Goal: Communication & Community: Answer question/provide support

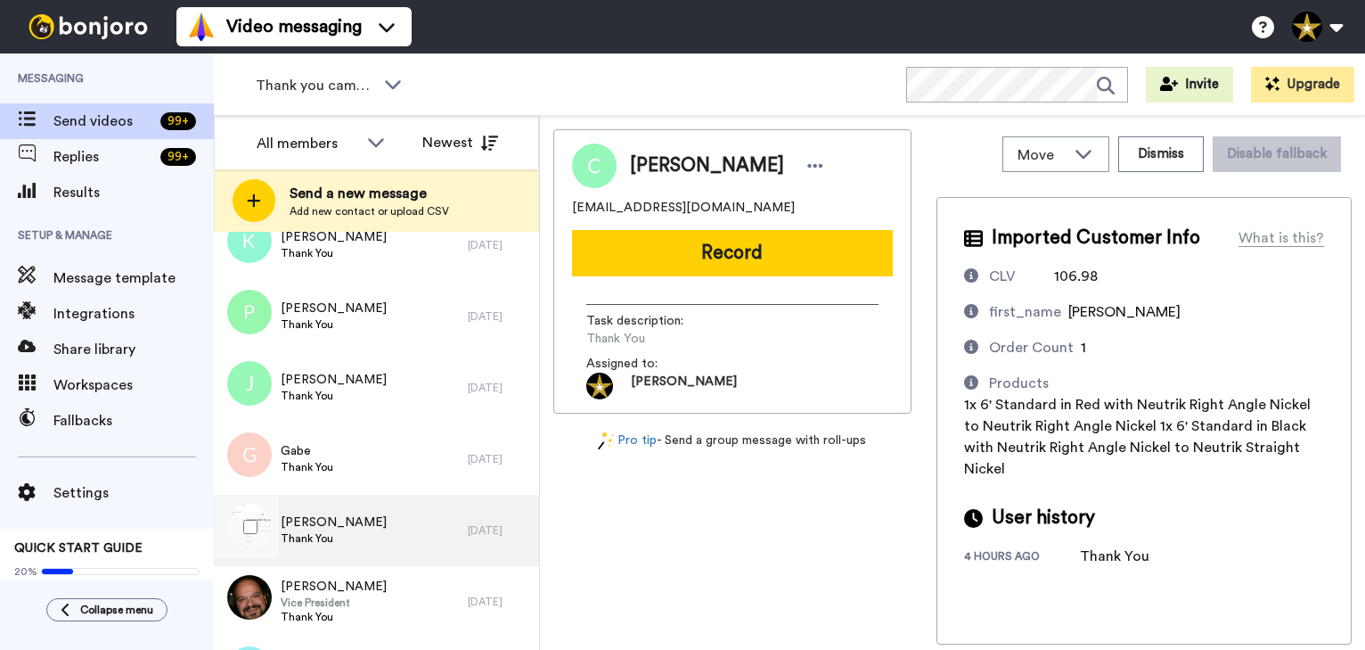
scroll to position [937, 0]
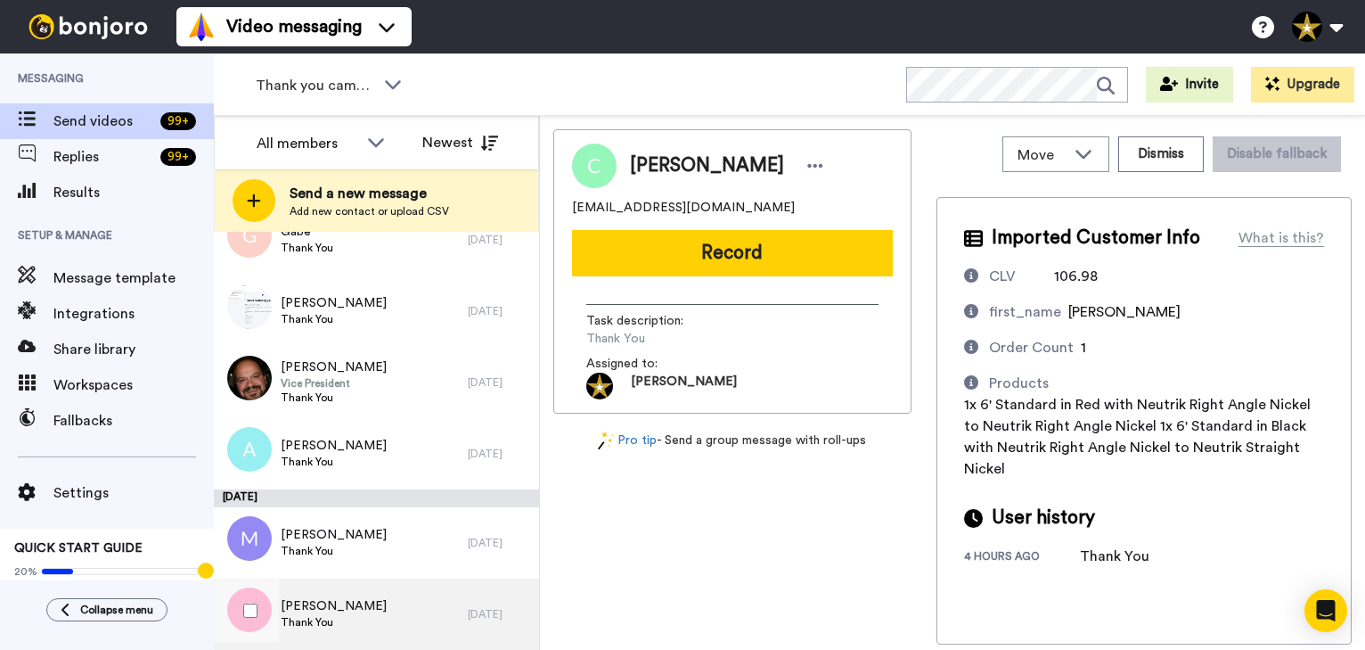
click at [368, 612] on div "Scott Thank You" at bounding box center [341, 613] width 254 height 71
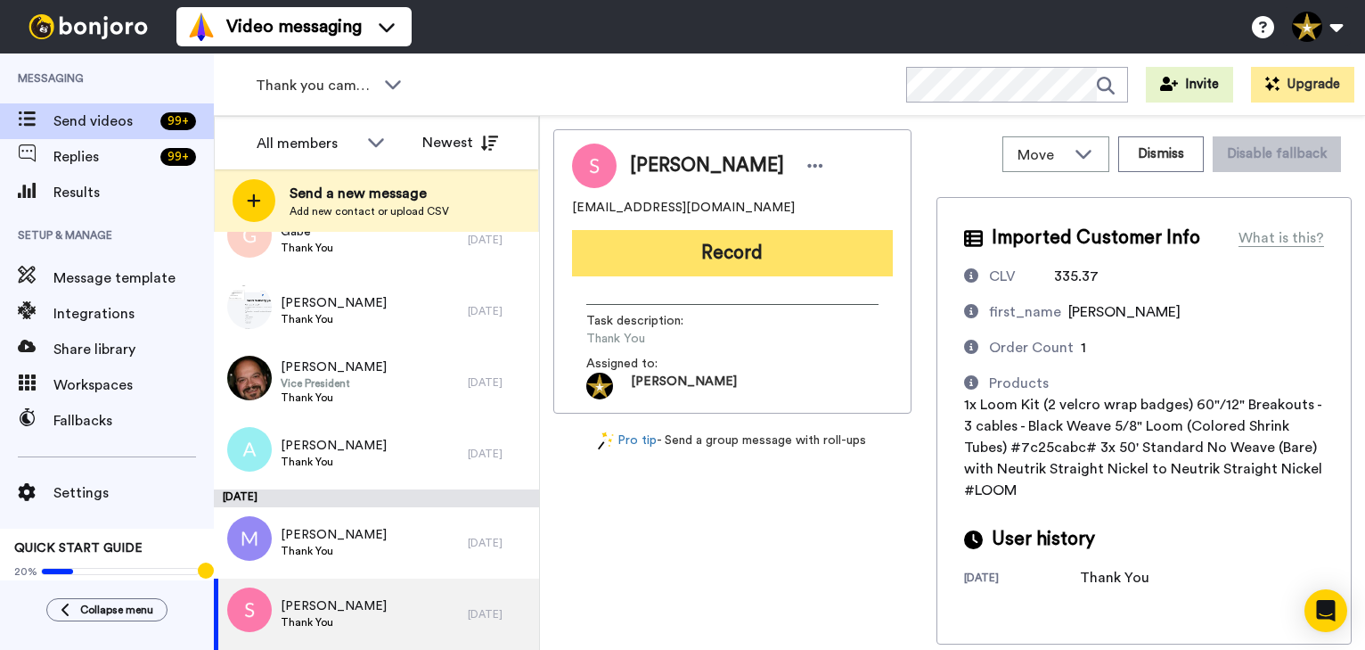
click at [683, 241] on button "Record" at bounding box center [732, 253] width 321 height 46
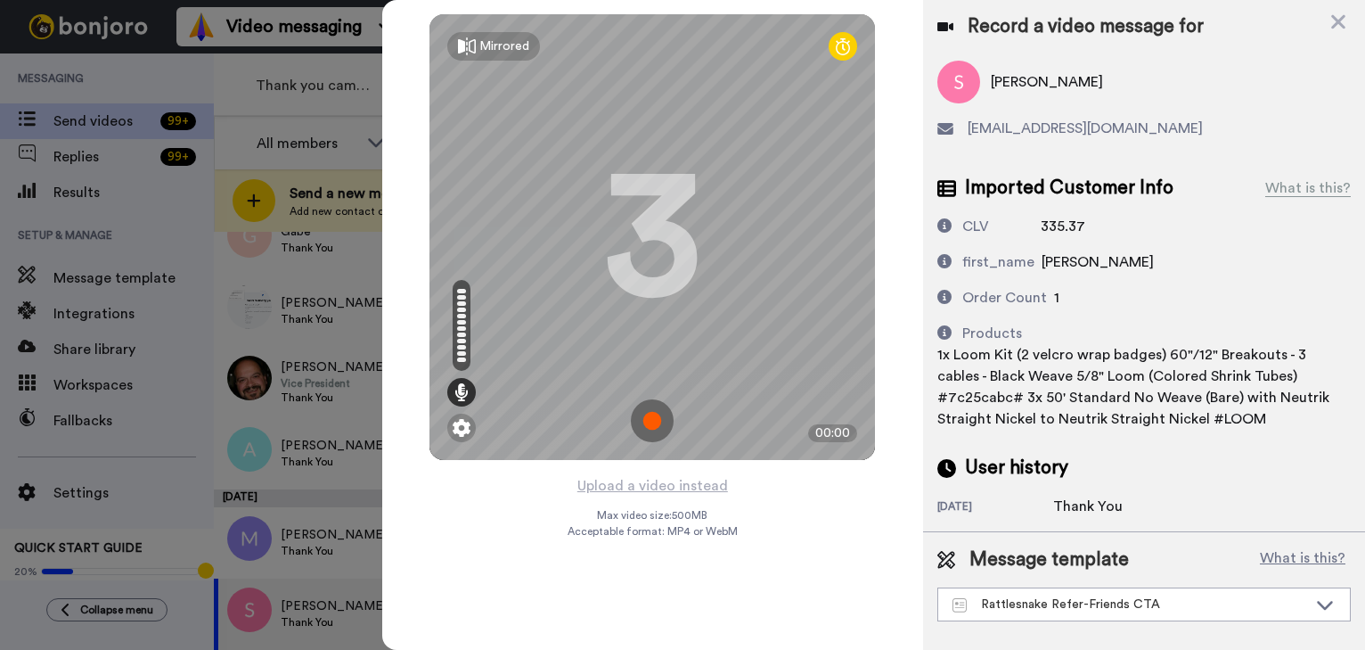
click at [650, 418] on img at bounding box center [652, 420] width 43 height 43
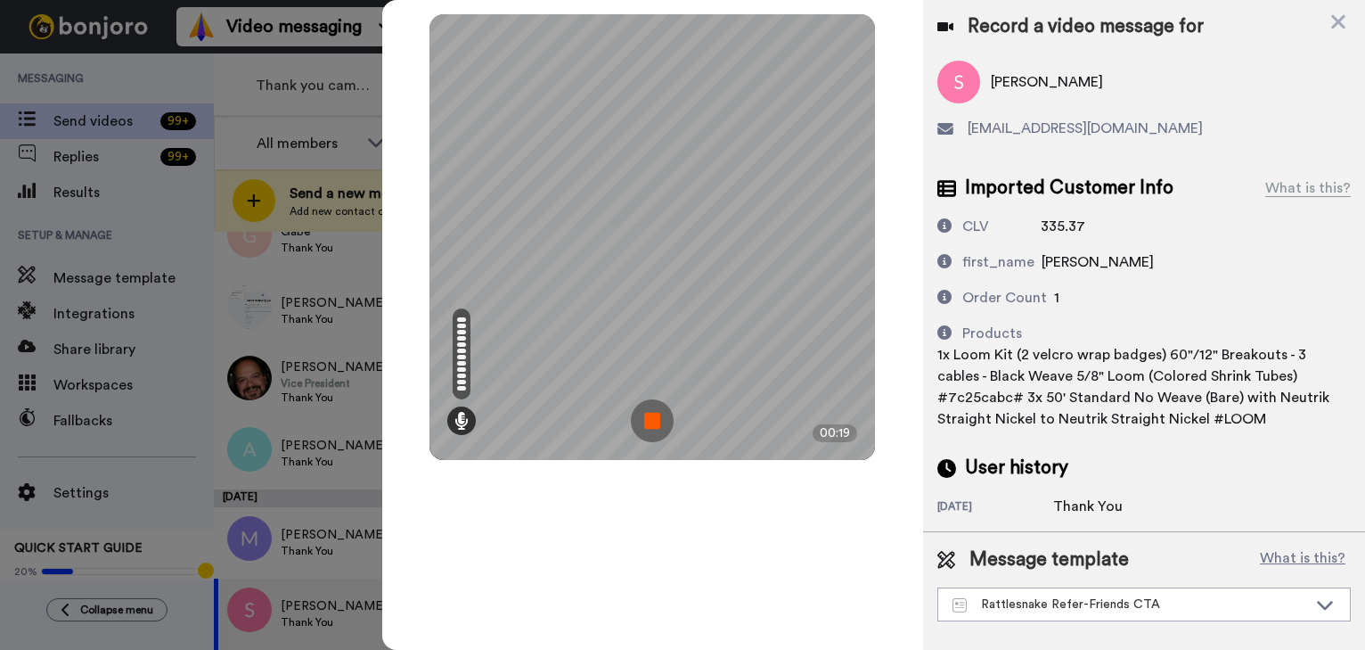
click at [650, 428] on img at bounding box center [652, 420] width 43 height 43
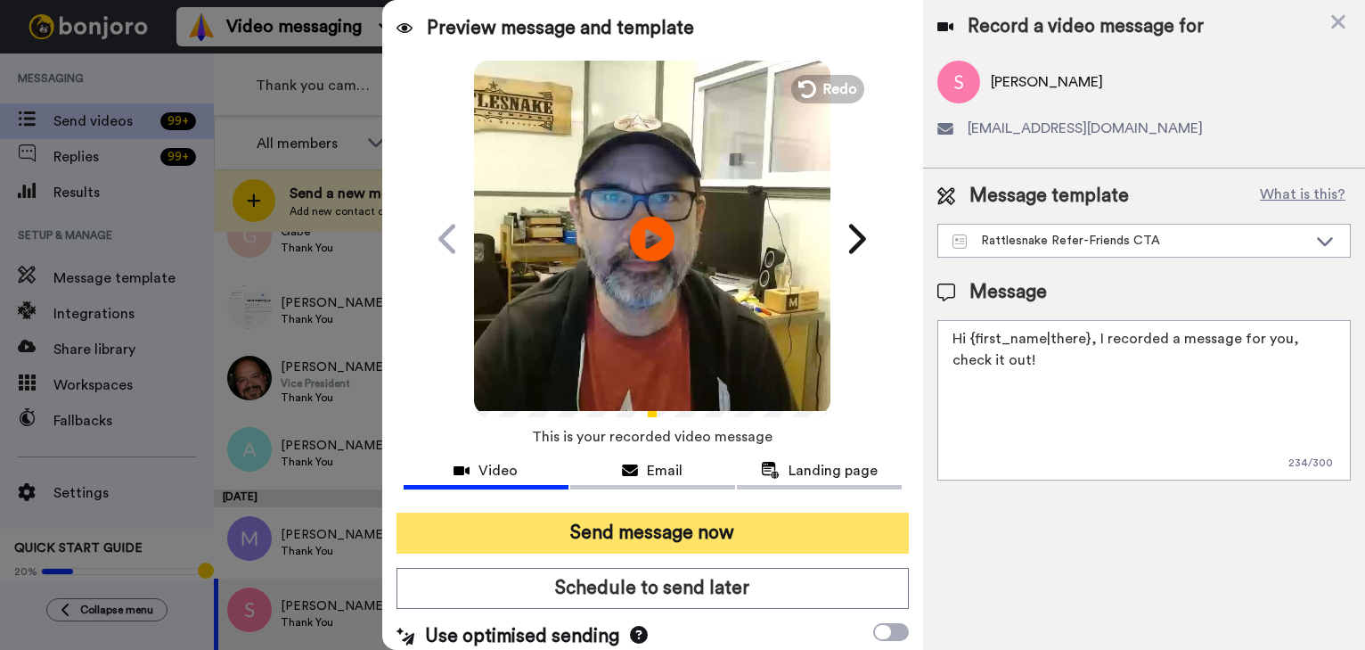
click at [663, 520] on button "Send message now" at bounding box center [653, 532] width 512 height 41
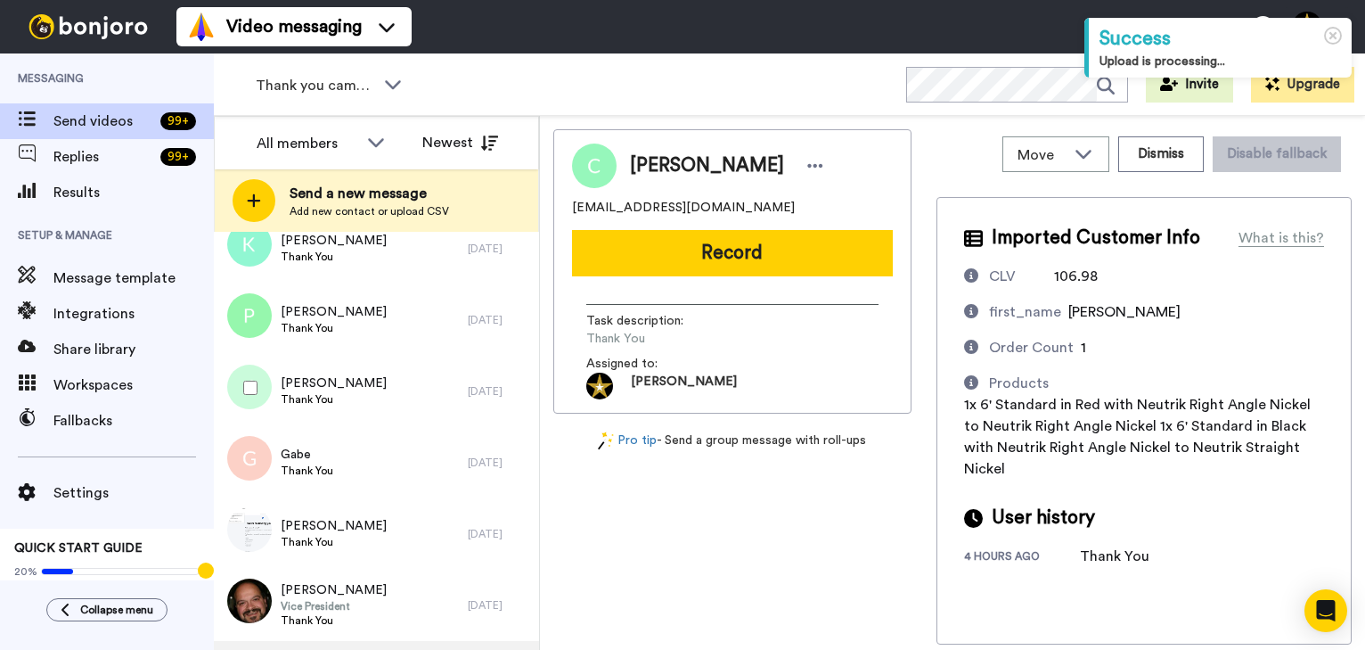
scroll to position [865, 0]
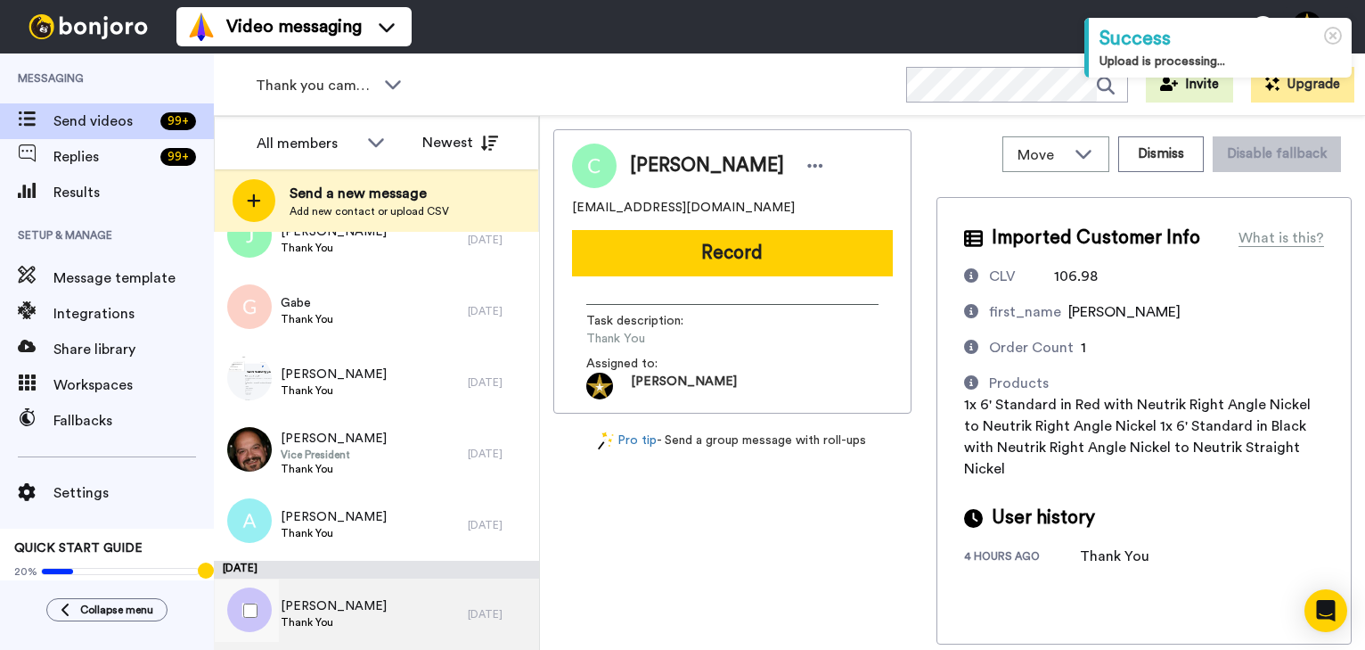
click at [355, 601] on div "Michael Thank You" at bounding box center [341, 613] width 254 height 71
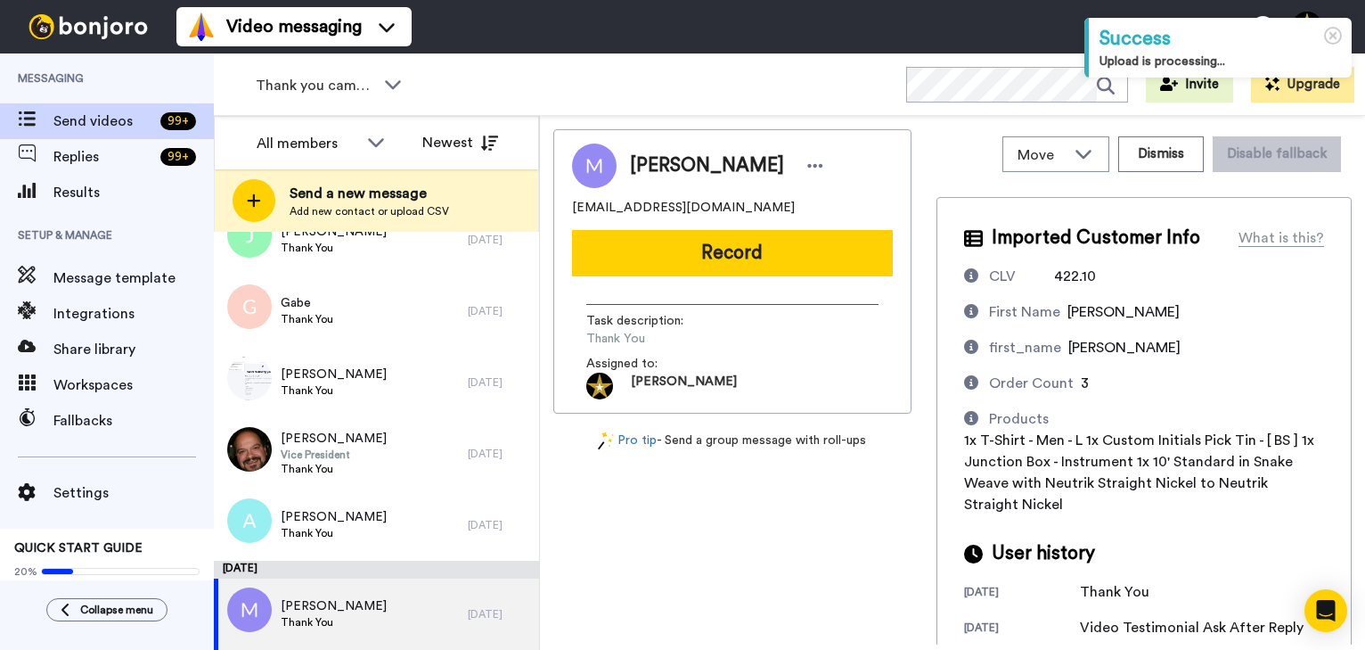
drag, startPoint x: 735, startPoint y: 265, endPoint x: 798, endPoint y: 275, distance: 64.2
click at [735, 264] on button "Record" at bounding box center [732, 253] width 321 height 46
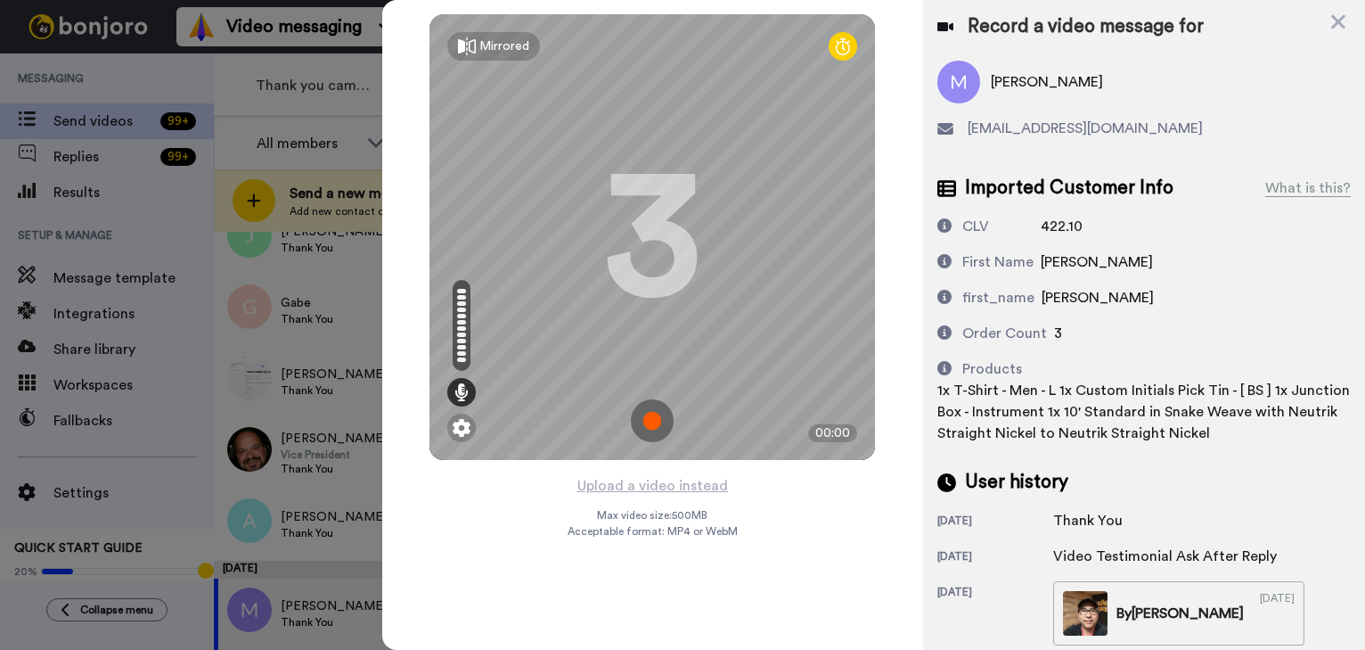
click at [654, 417] on img at bounding box center [652, 420] width 43 height 43
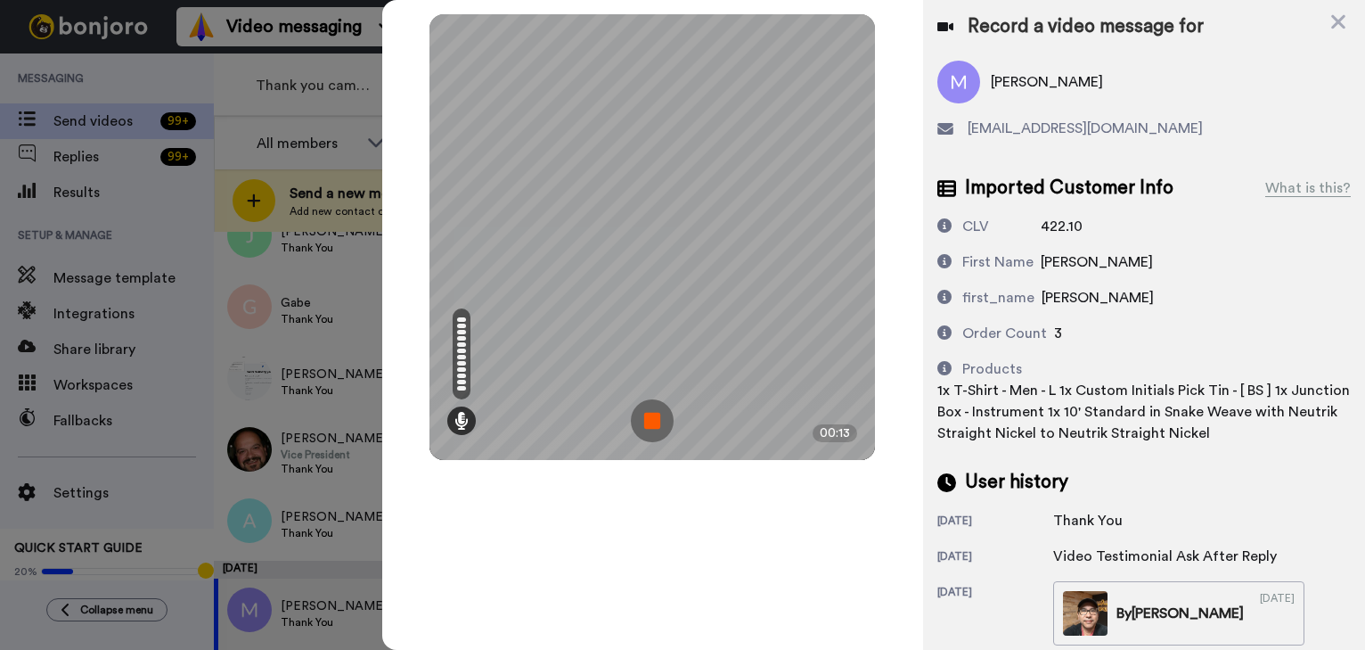
click at [654, 417] on img at bounding box center [652, 420] width 43 height 43
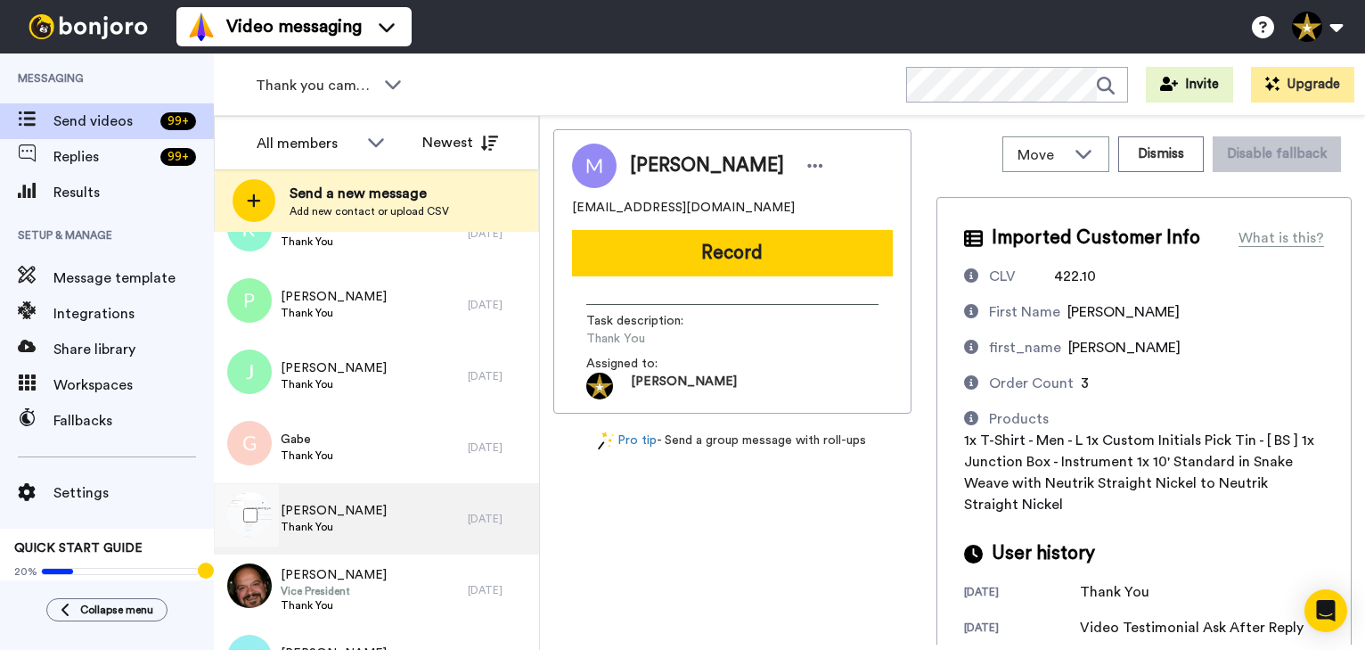
scroll to position [865, 0]
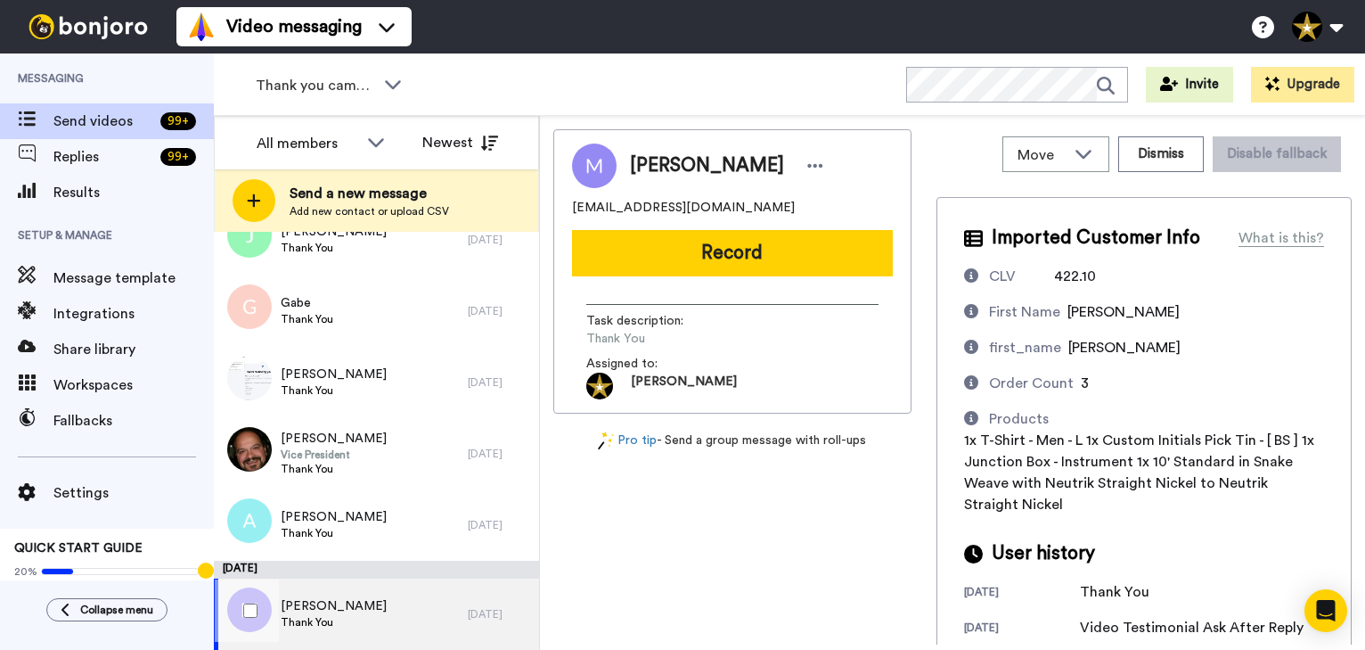
click at [383, 609] on div "Michael Thank You" at bounding box center [341, 613] width 254 height 71
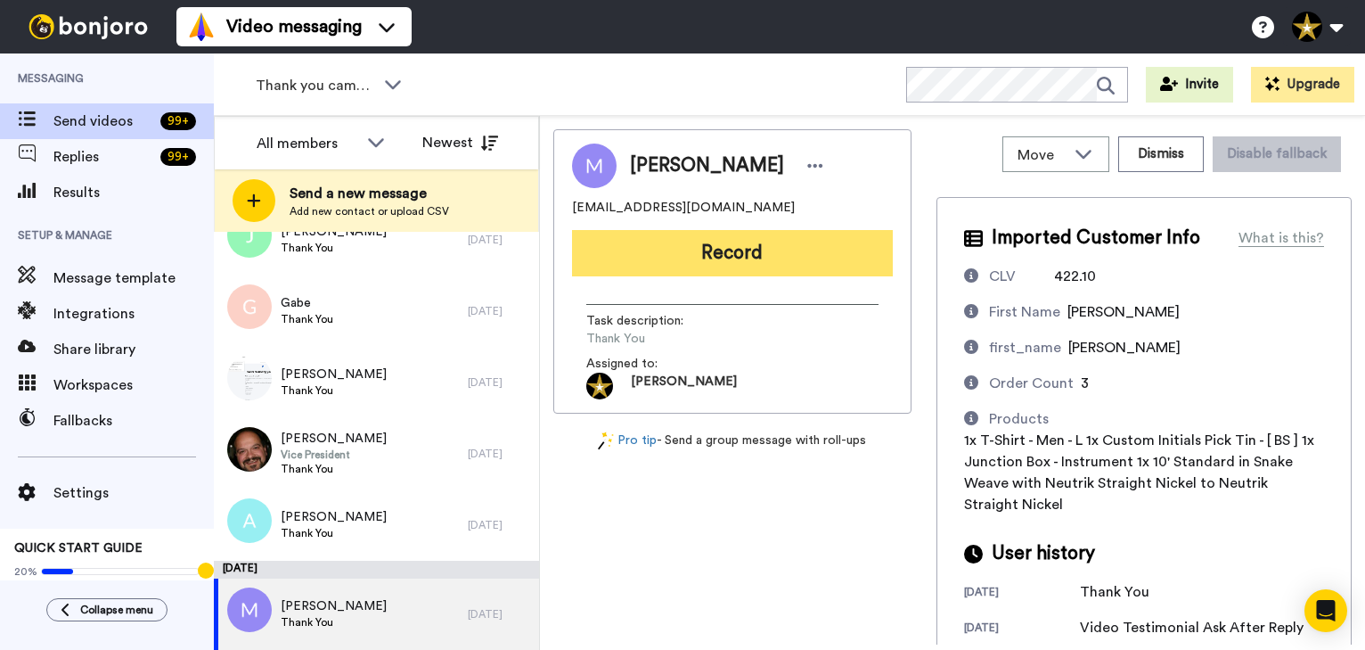
click at [742, 234] on button "Record" at bounding box center [732, 253] width 321 height 46
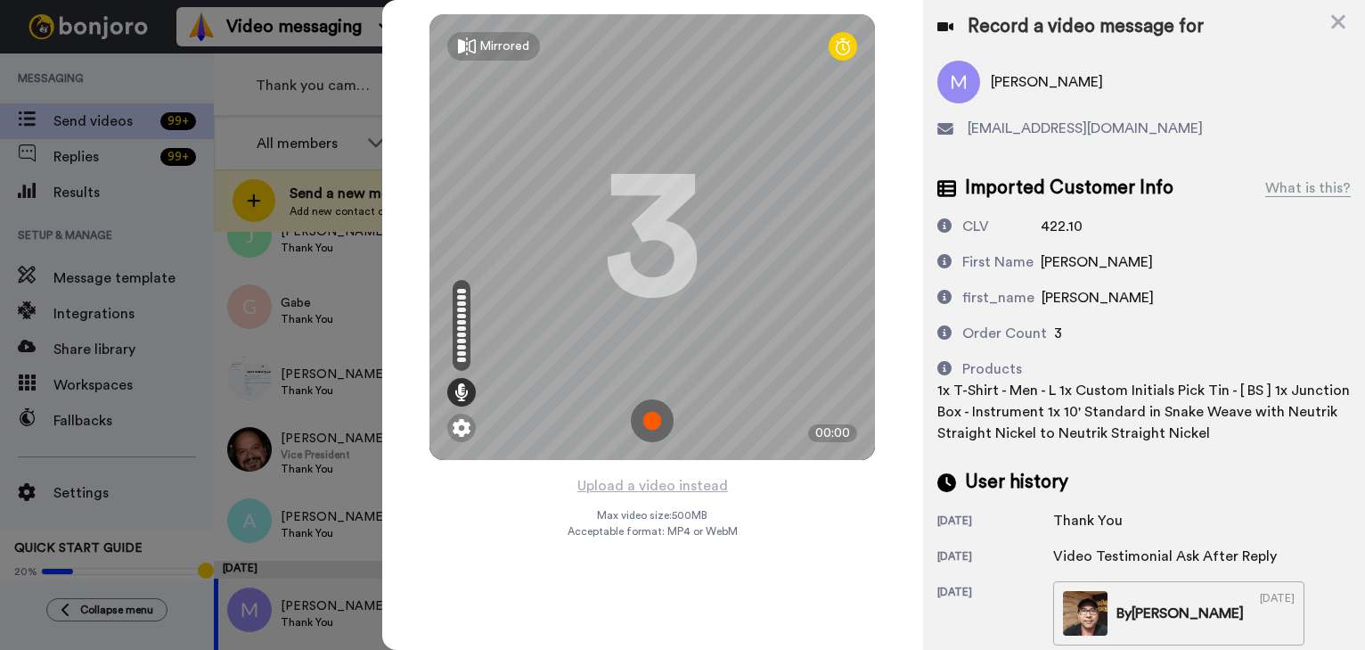
click at [644, 420] on img at bounding box center [652, 420] width 43 height 43
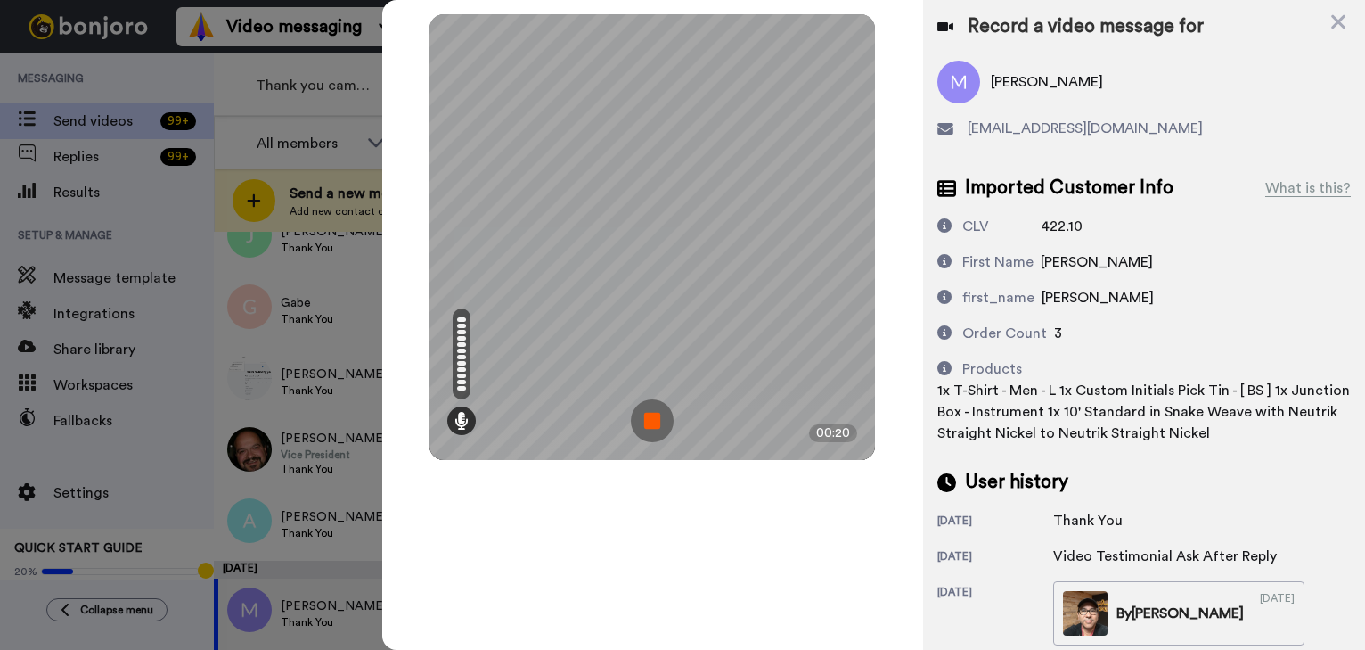
click at [644, 420] on img at bounding box center [652, 420] width 43 height 43
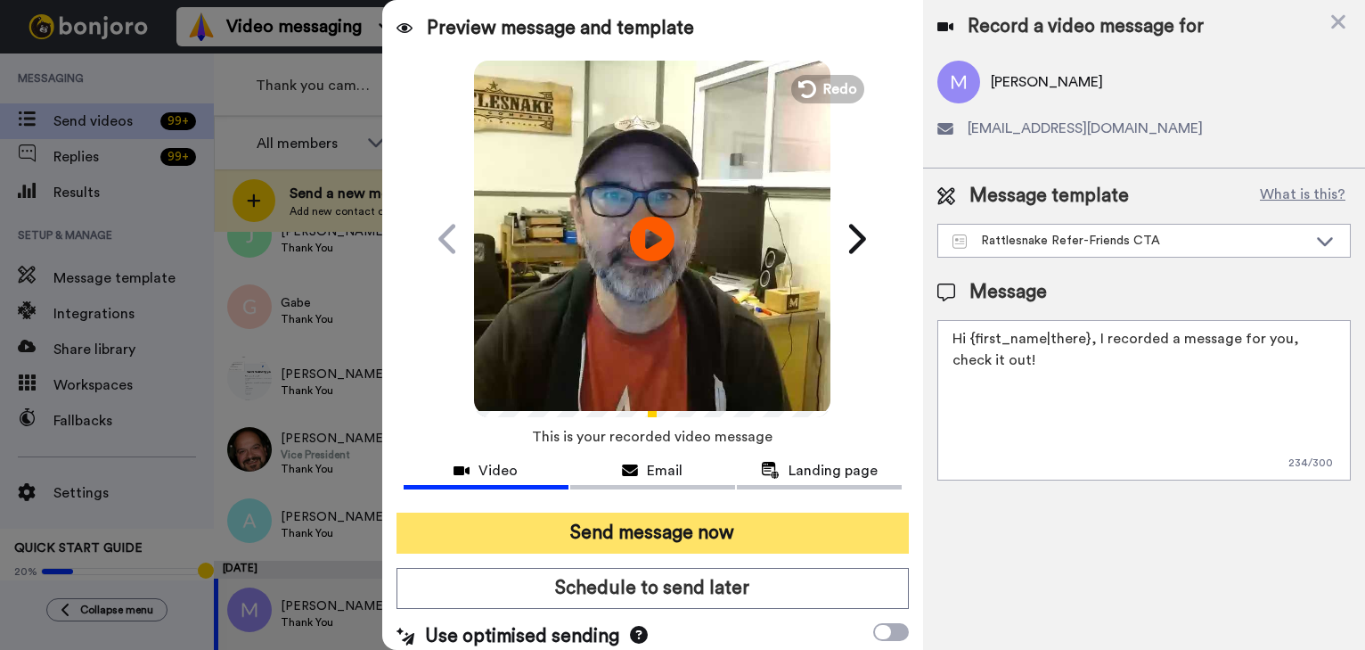
click at [762, 530] on button "Send message now" at bounding box center [653, 532] width 512 height 41
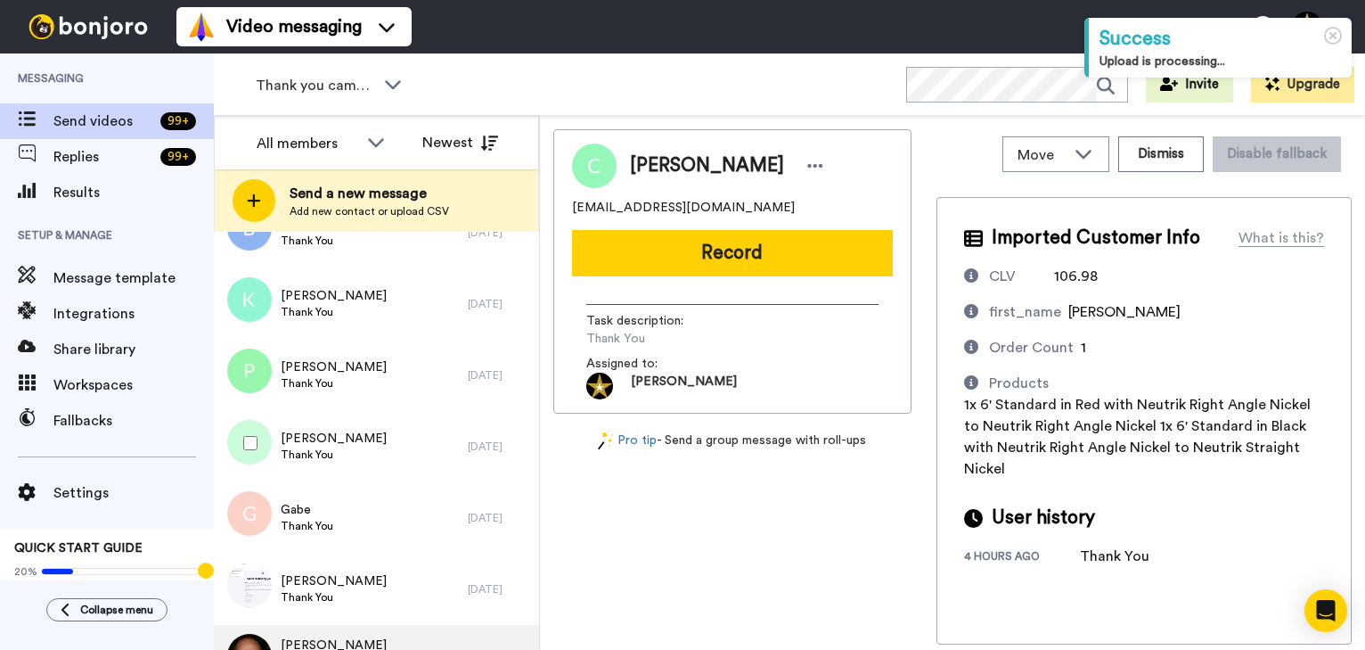
scroll to position [776, 0]
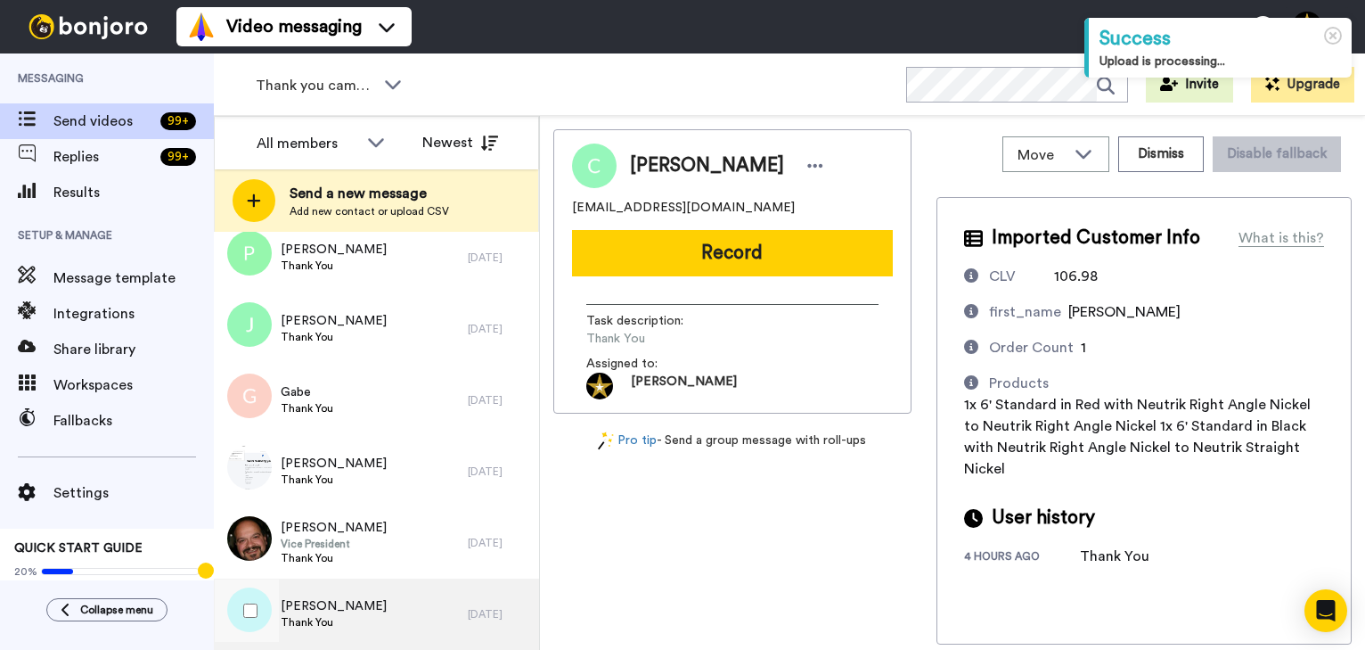
click at [354, 604] on div "[PERSON_NAME] Thank You" at bounding box center [341, 613] width 254 height 71
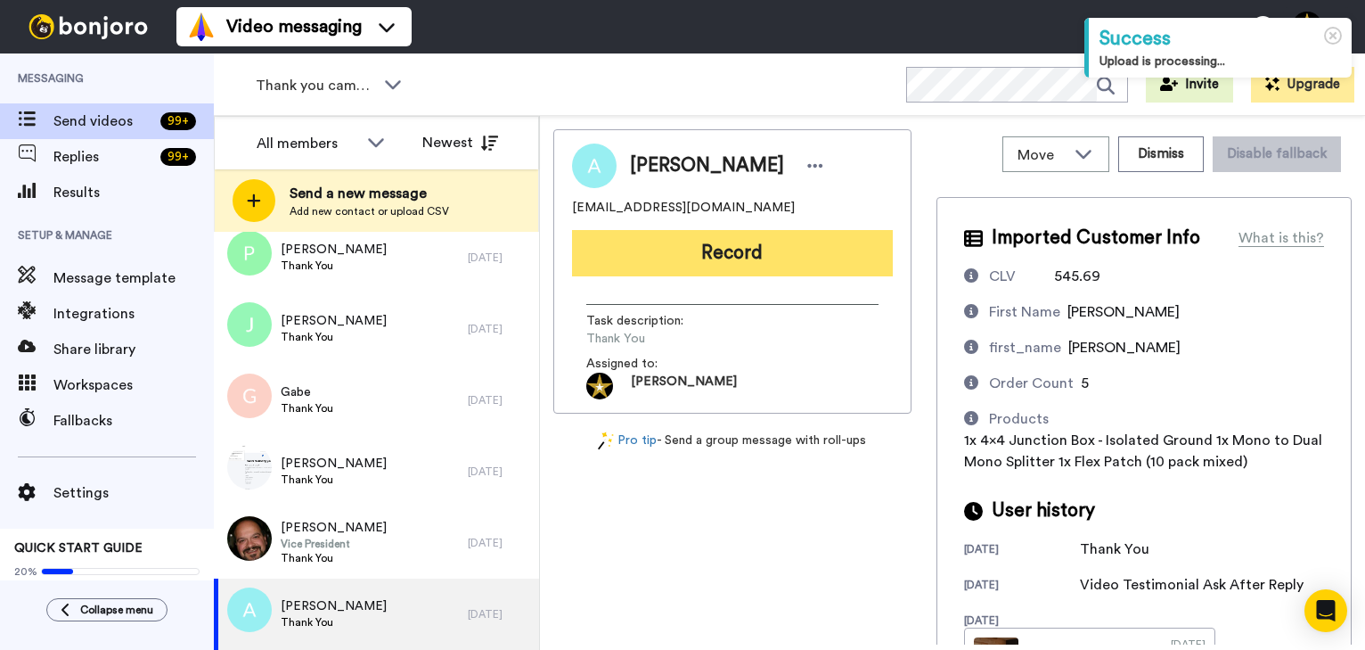
click at [725, 256] on button "Record" at bounding box center [732, 253] width 321 height 46
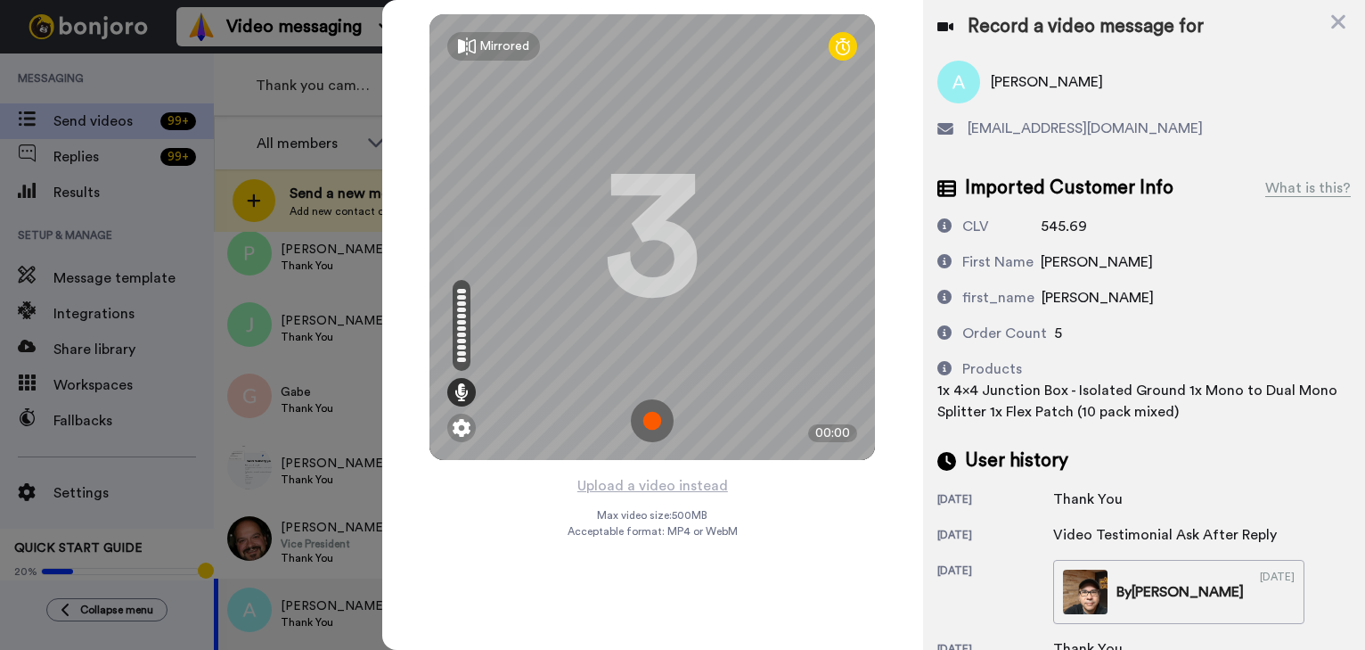
click at [656, 418] on img at bounding box center [652, 420] width 43 height 43
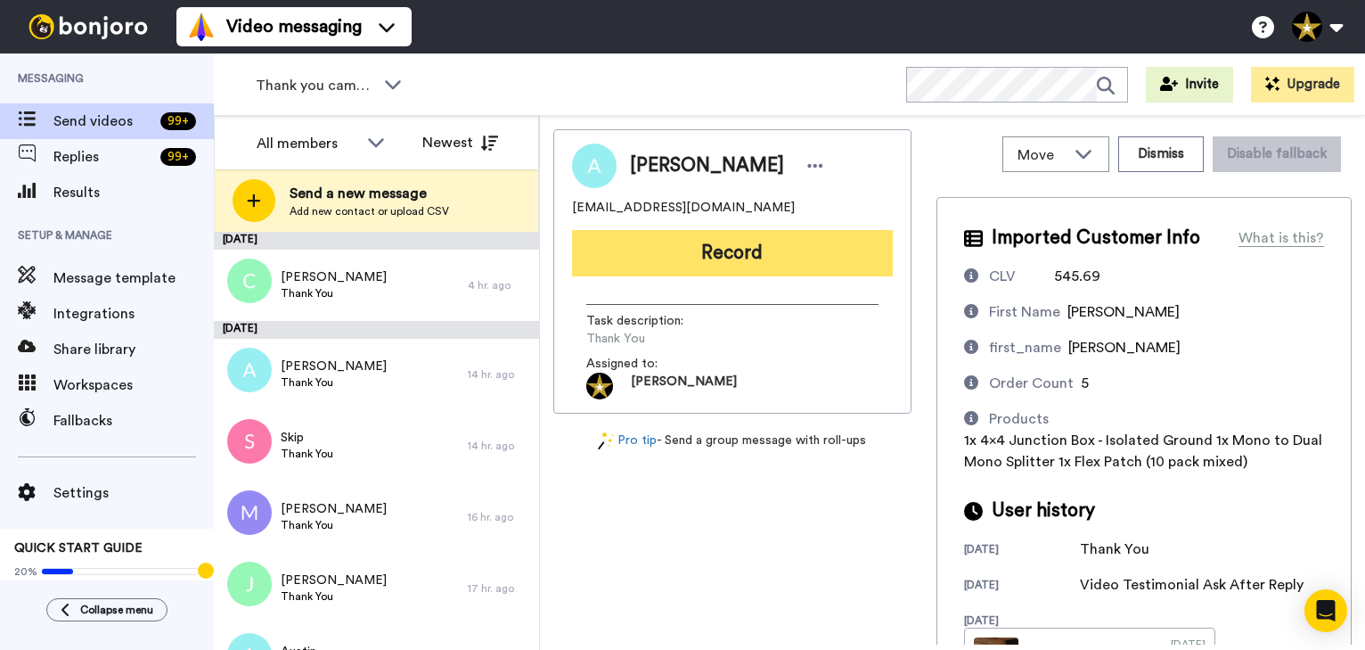
click at [745, 258] on button "Record" at bounding box center [732, 253] width 321 height 46
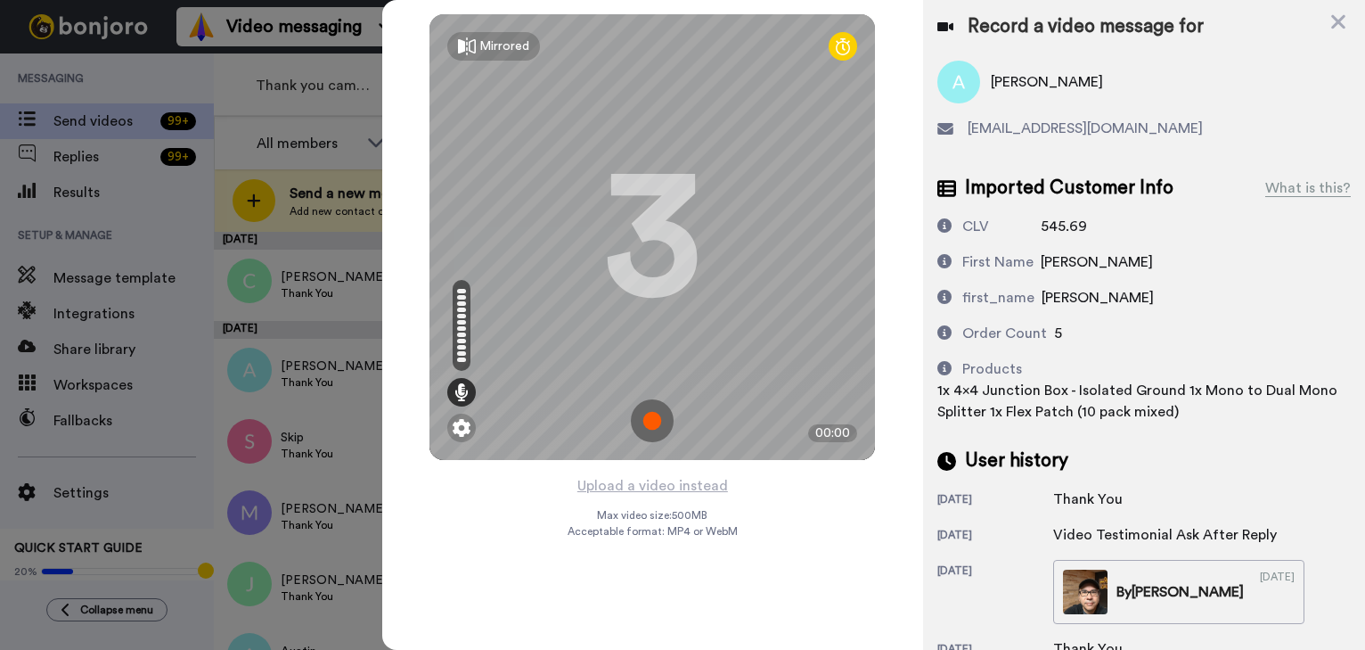
click at [648, 415] on img at bounding box center [652, 420] width 43 height 43
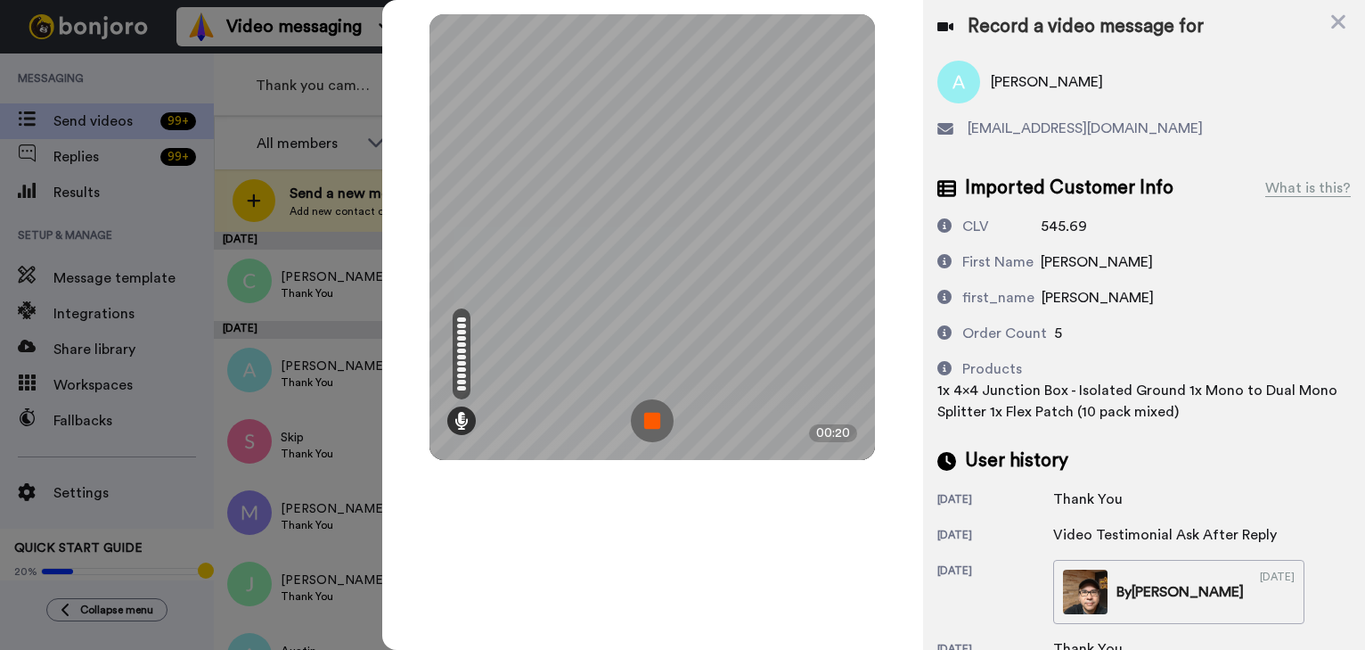
click at [649, 415] on img at bounding box center [652, 420] width 43 height 43
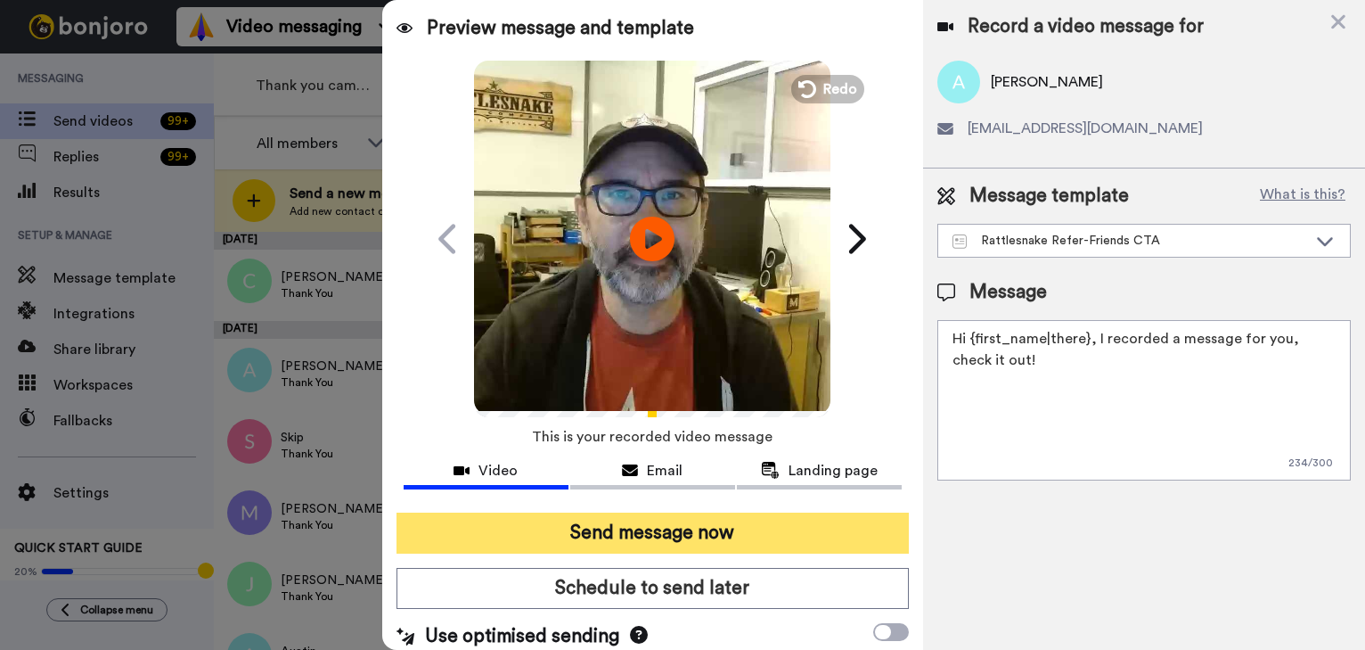
click at [710, 529] on button "Send message now" at bounding box center [653, 532] width 512 height 41
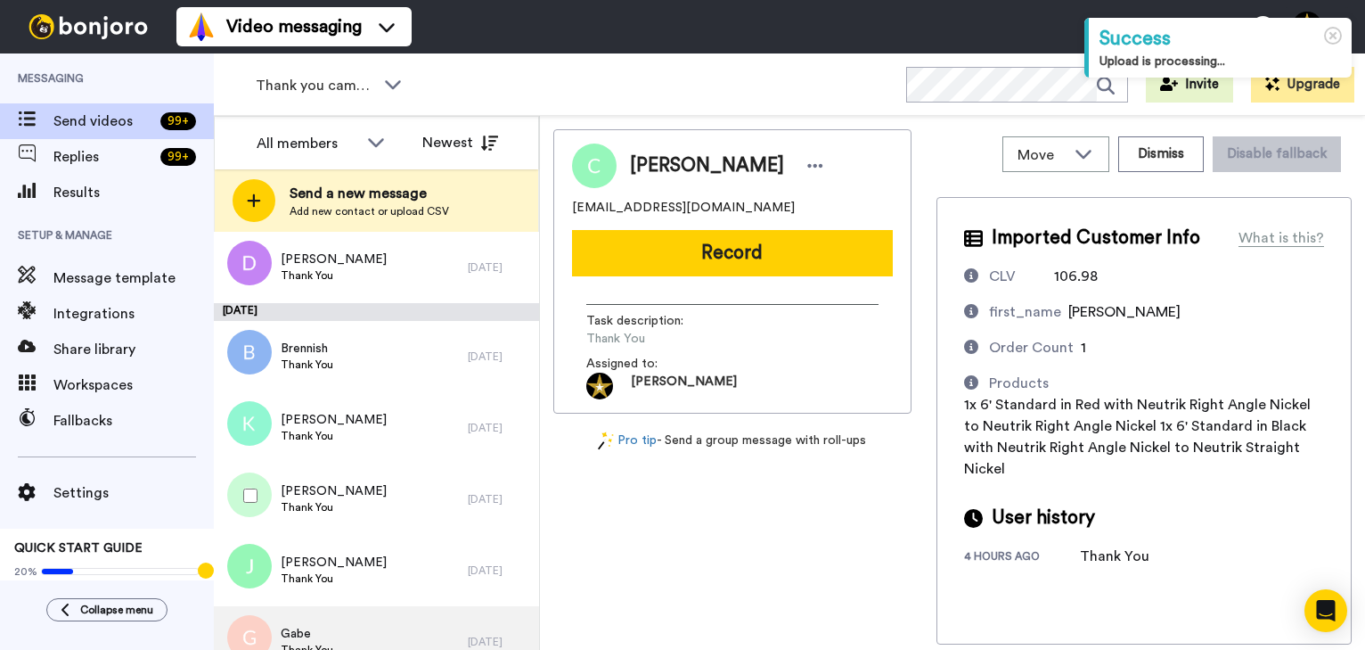
scroll to position [705, 0]
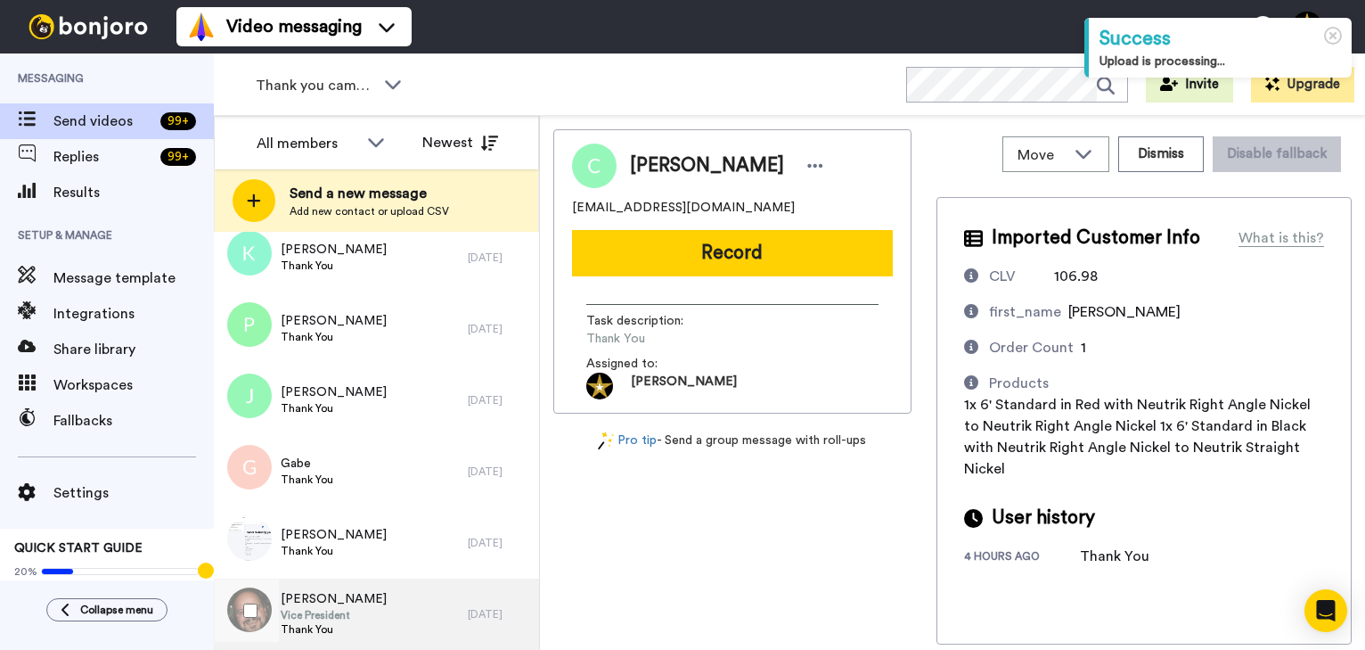
click at [325, 594] on span "[PERSON_NAME]" at bounding box center [334, 599] width 106 height 18
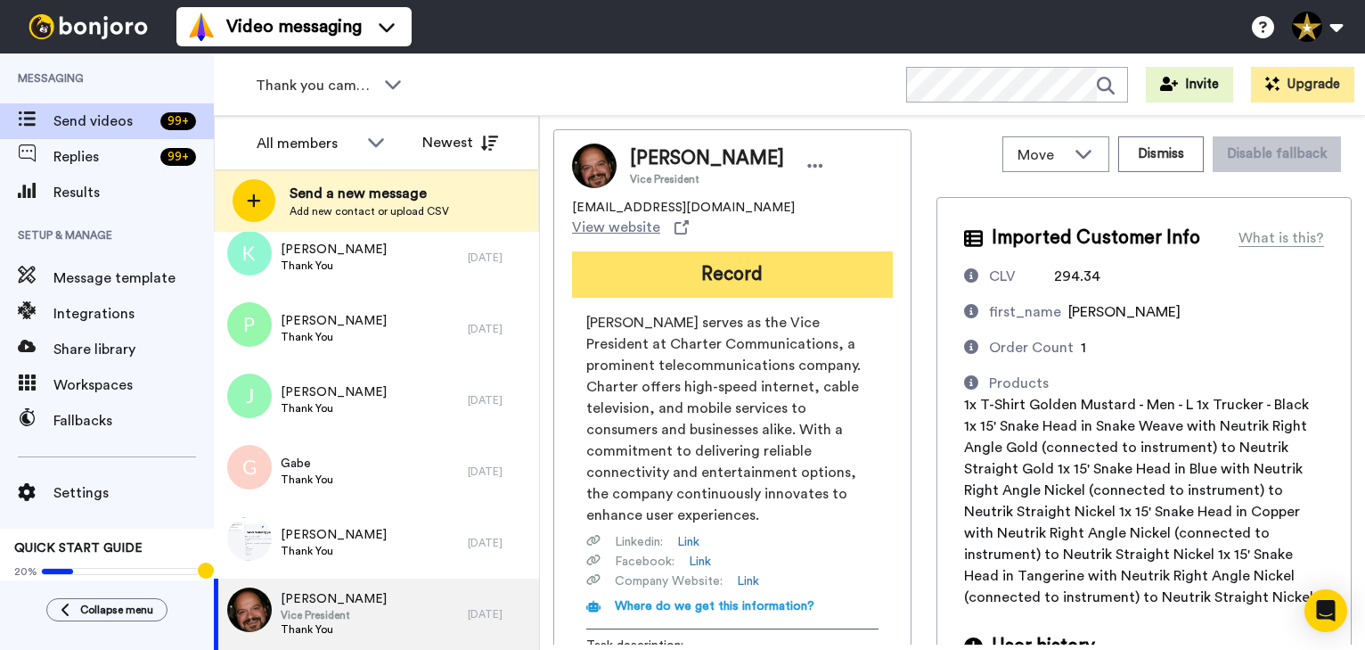
click at [722, 257] on button "Record" at bounding box center [732, 274] width 321 height 46
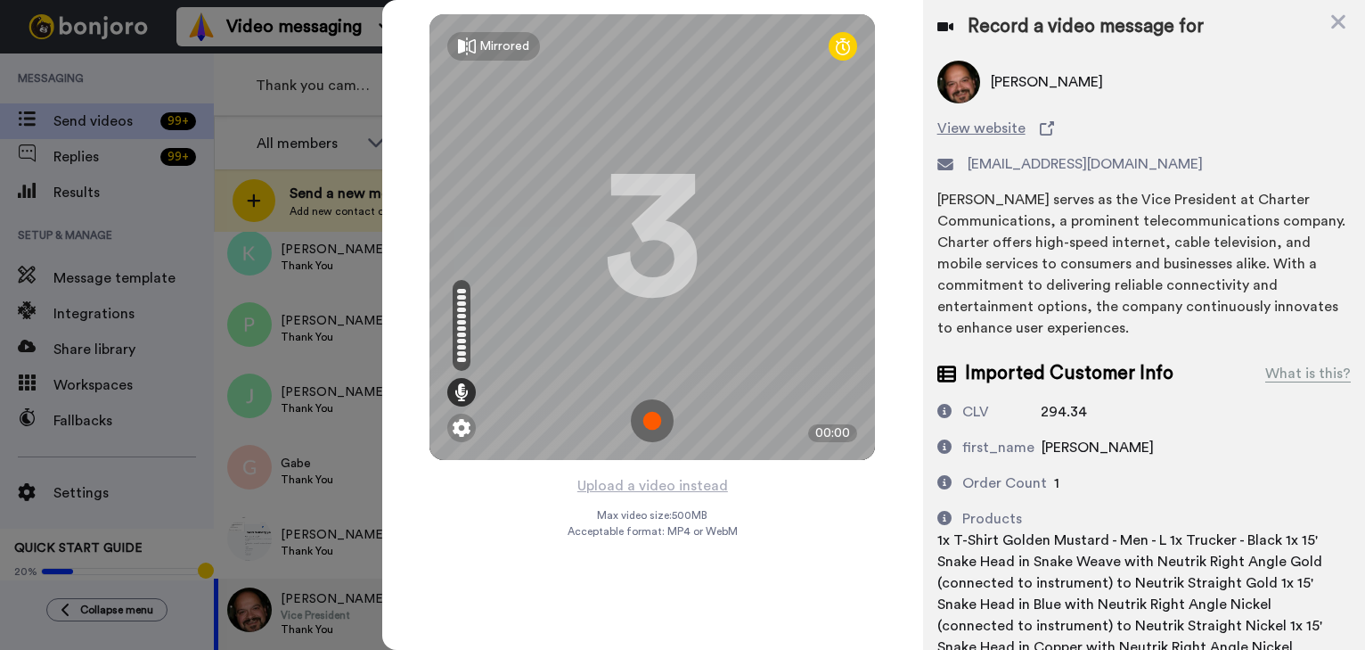
click at [644, 420] on img at bounding box center [652, 420] width 43 height 43
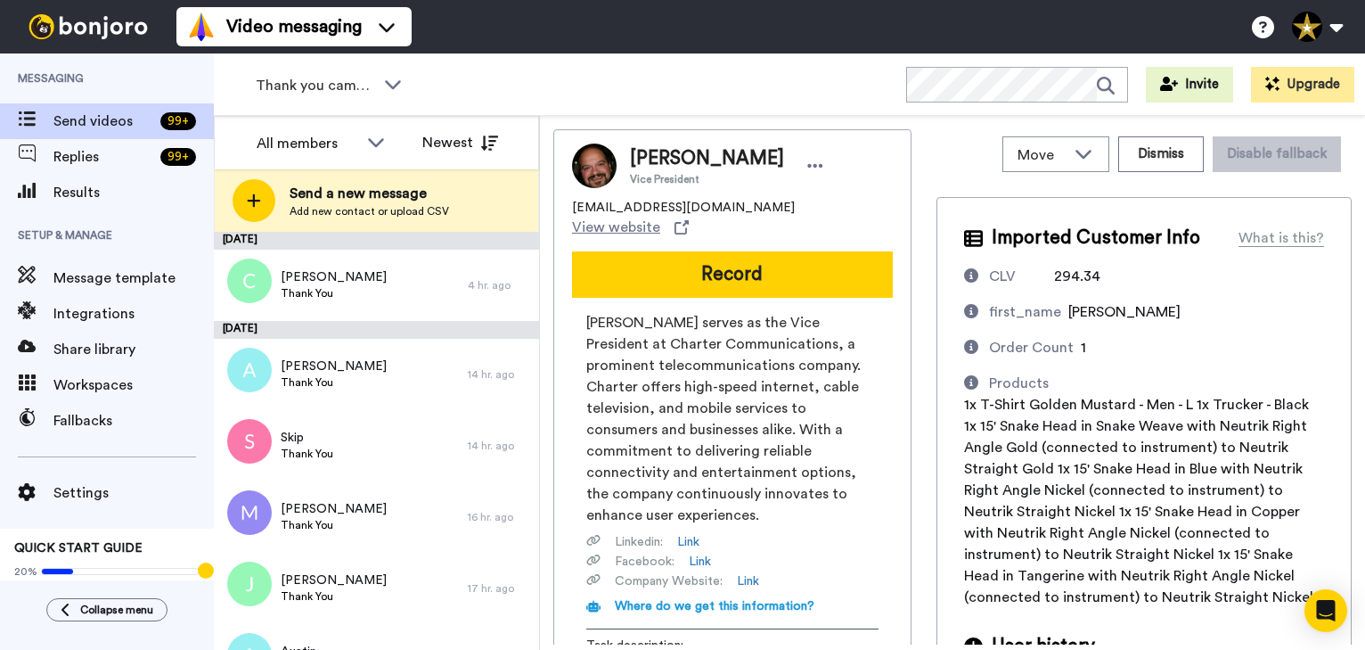
click at [758, 255] on button "Record" at bounding box center [732, 274] width 321 height 46
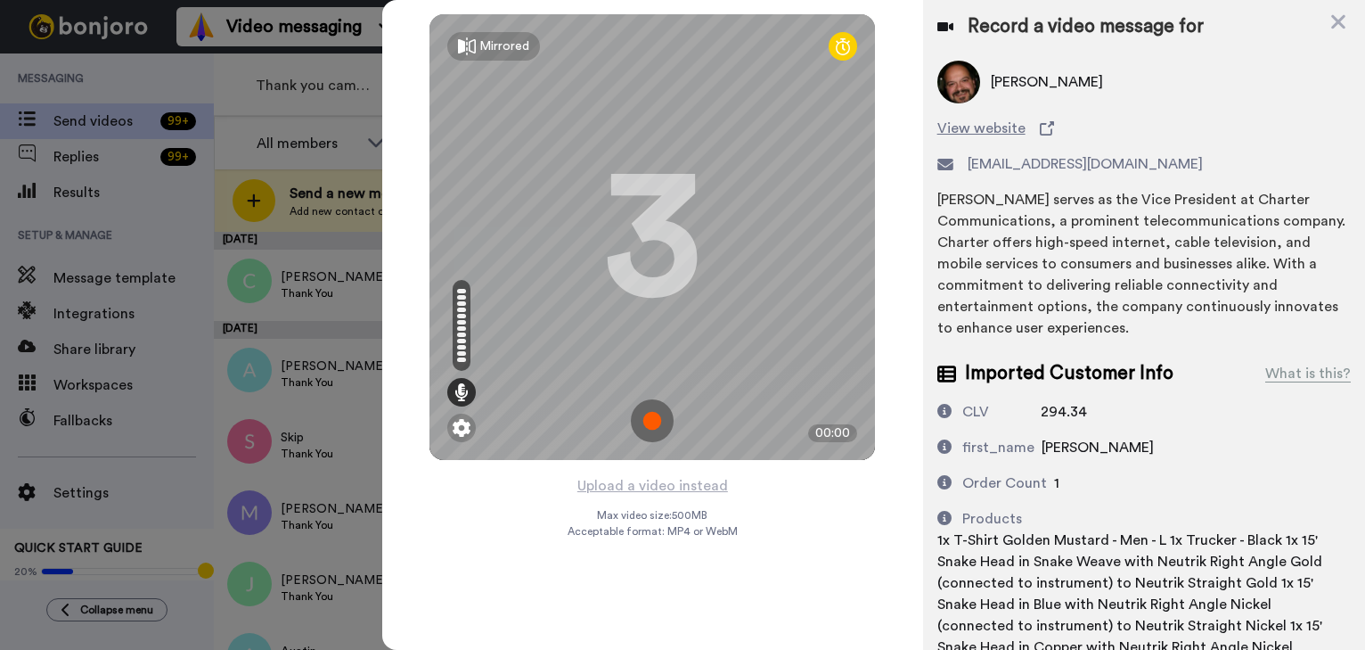
click at [658, 414] on img at bounding box center [652, 420] width 43 height 43
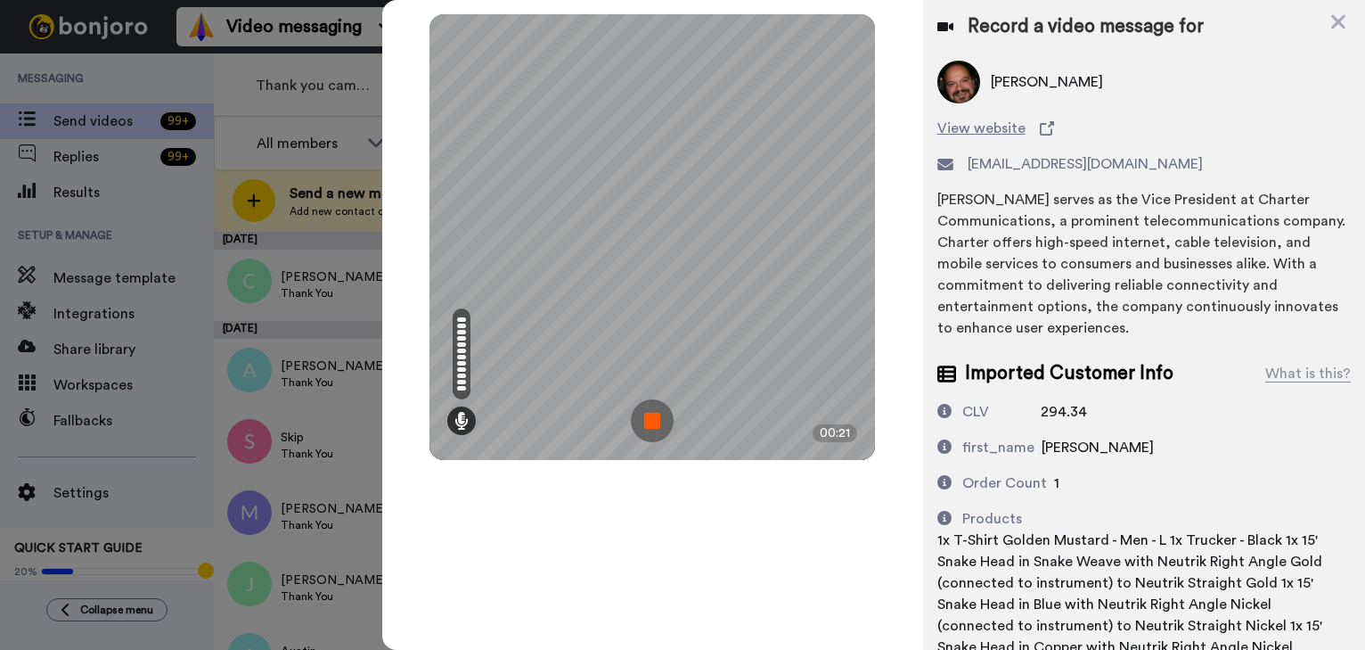
click at [658, 414] on img at bounding box center [652, 420] width 43 height 43
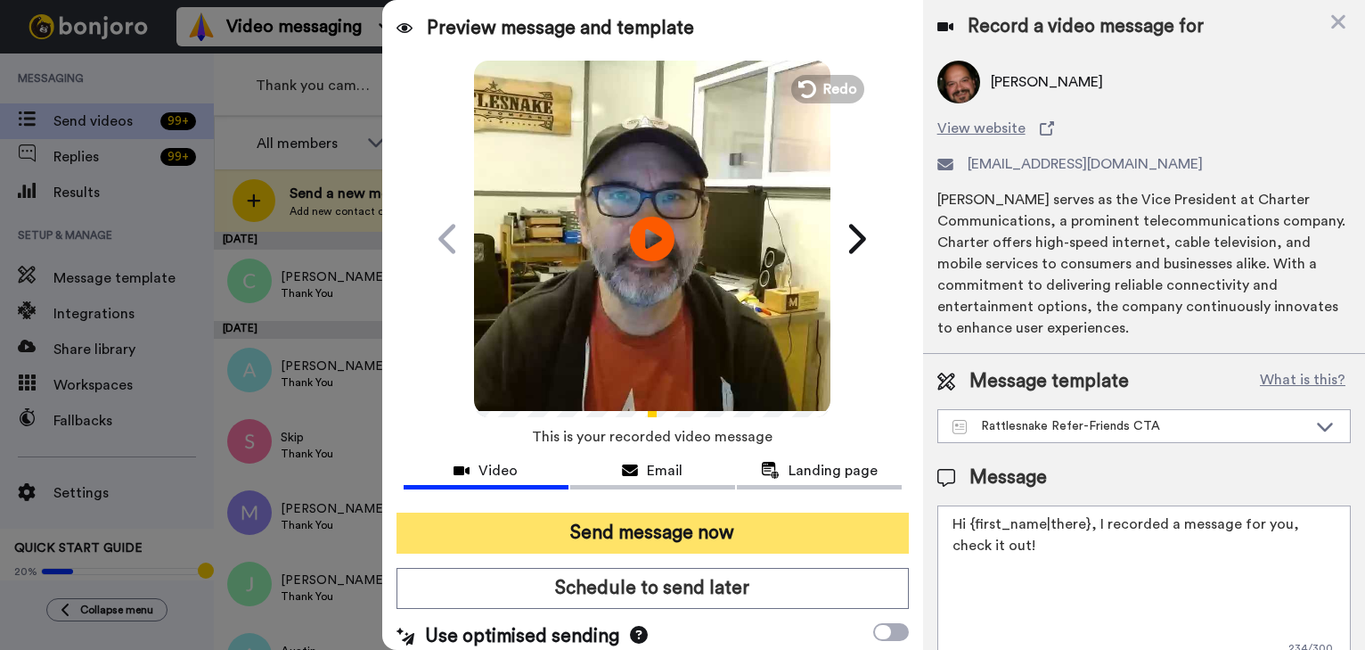
click at [740, 536] on button "Send message now" at bounding box center [653, 532] width 512 height 41
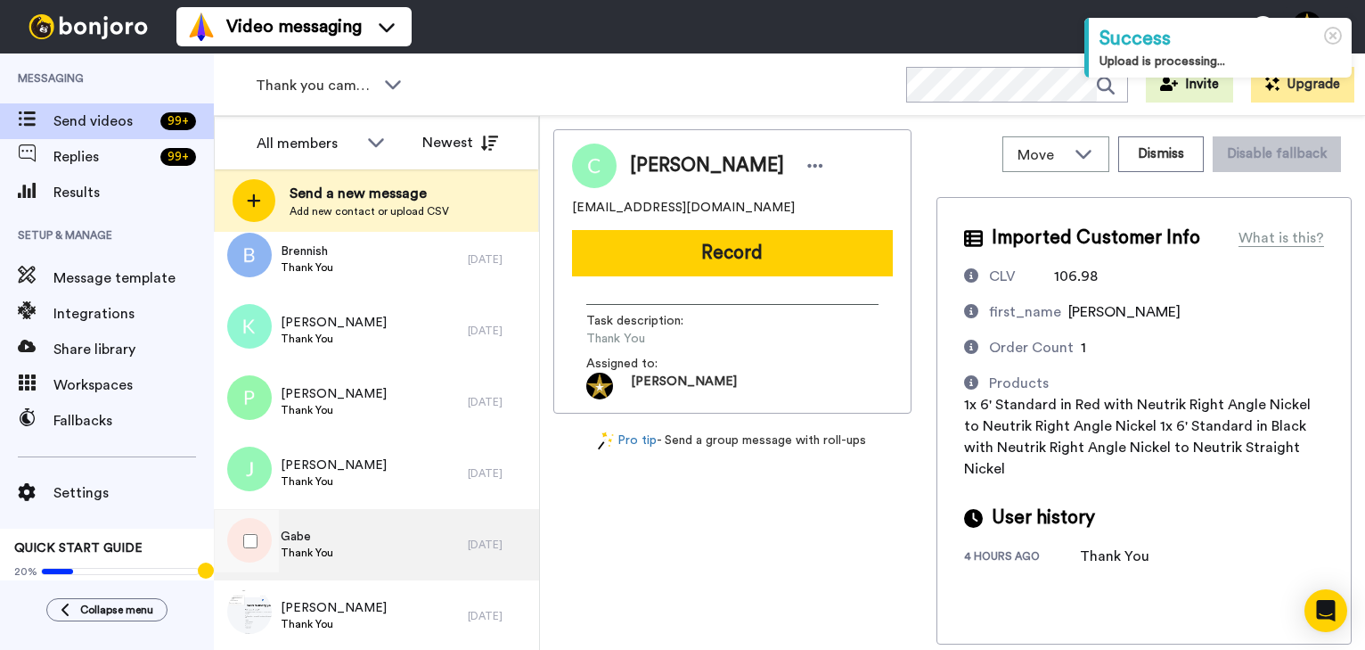
scroll to position [634, 0]
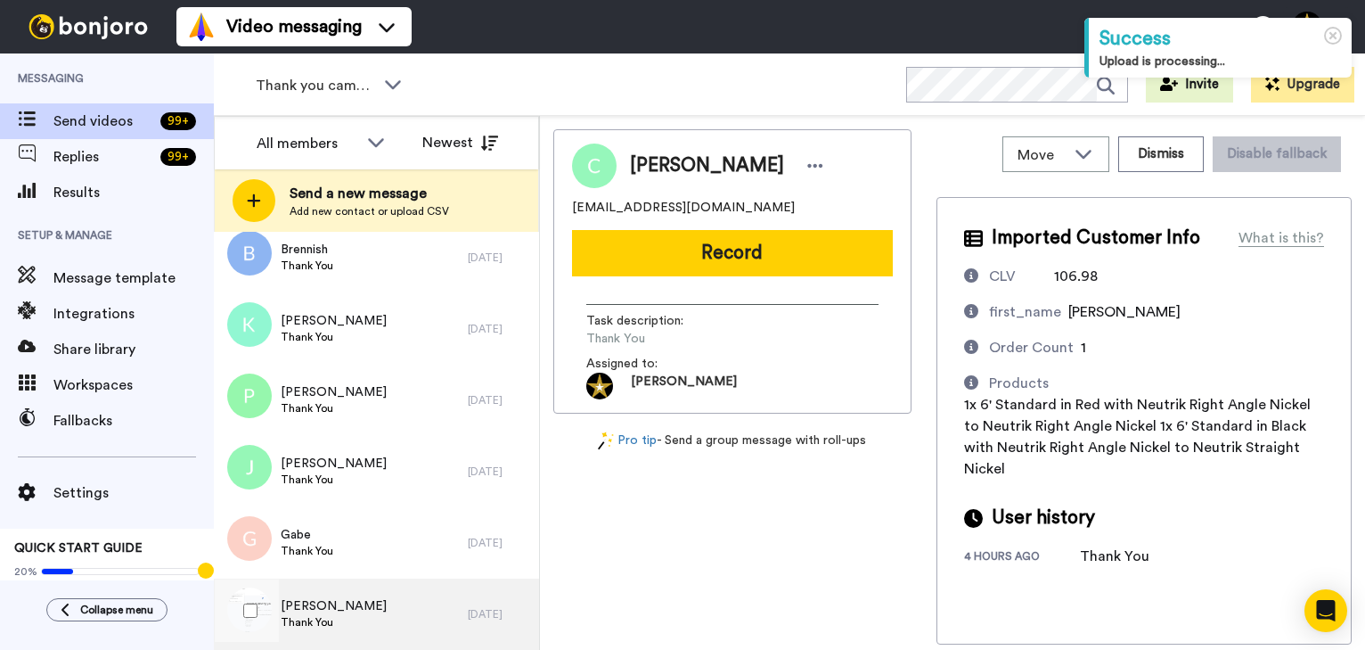
click at [353, 598] on div "Robert Thank You" at bounding box center [341, 613] width 254 height 71
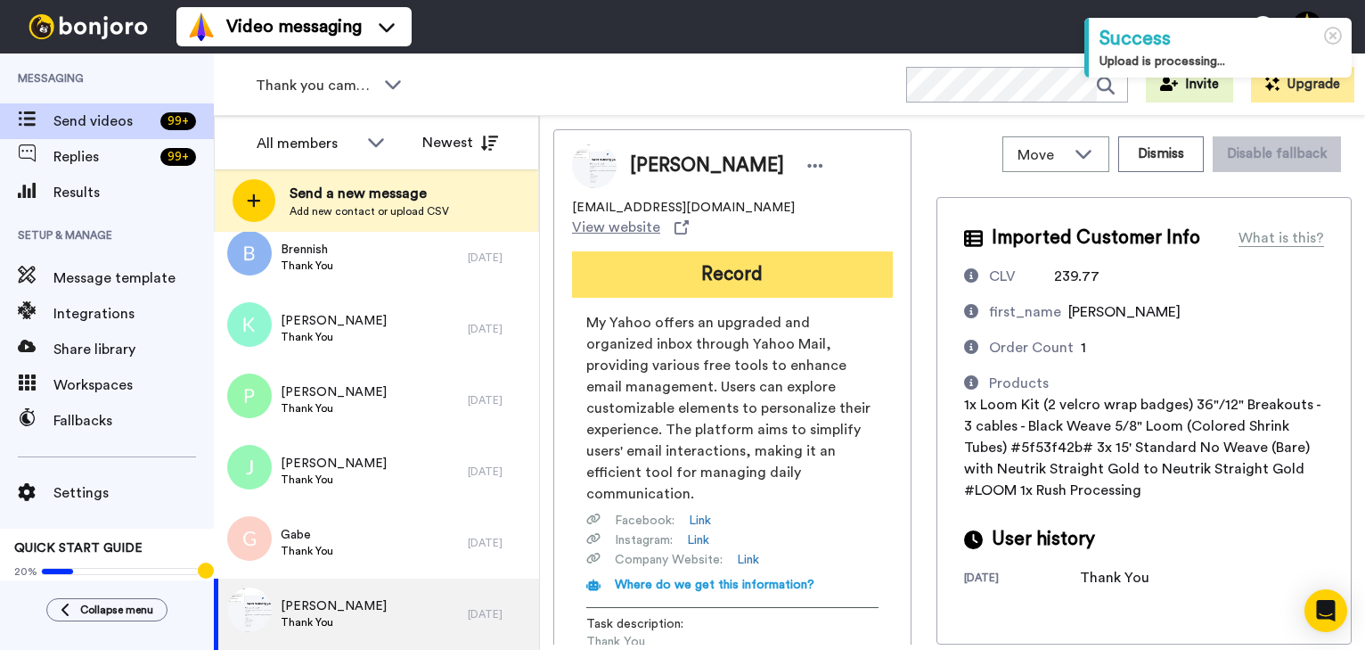
click at [724, 256] on button "Record" at bounding box center [732, 274] width 321 height 46
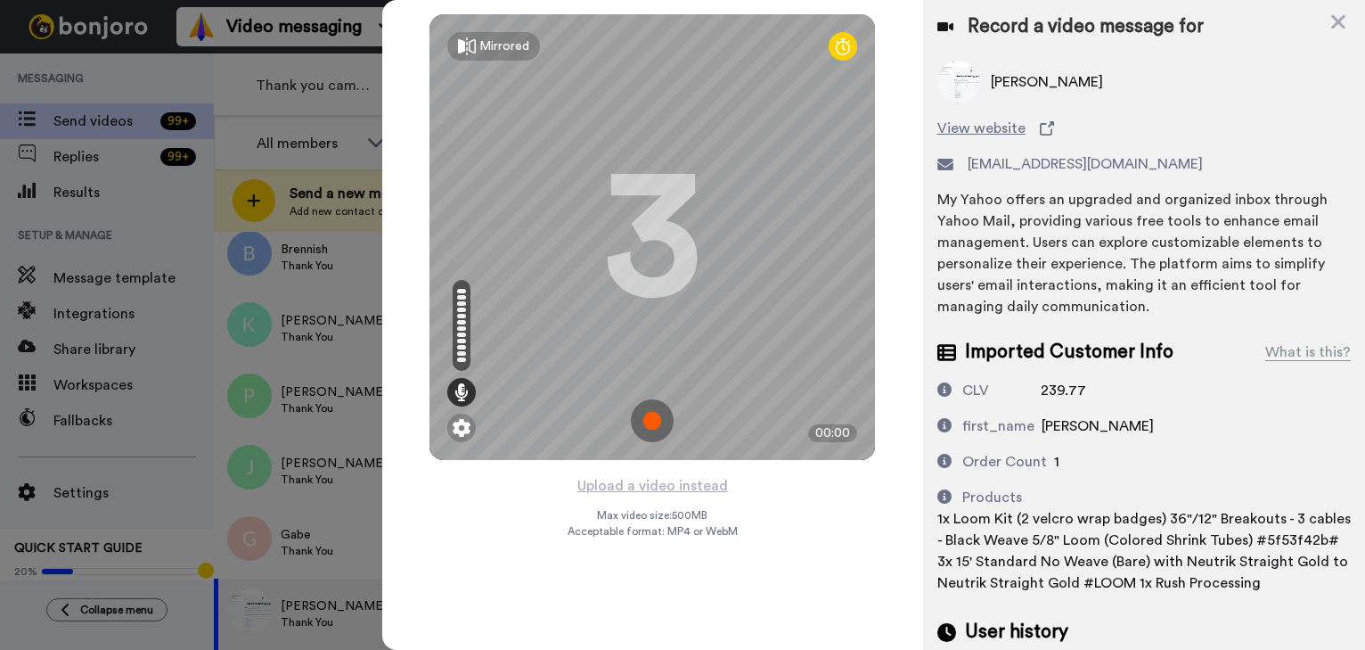
click at [647, 424] on img at bounding box center [652, 420] width 43 height 43
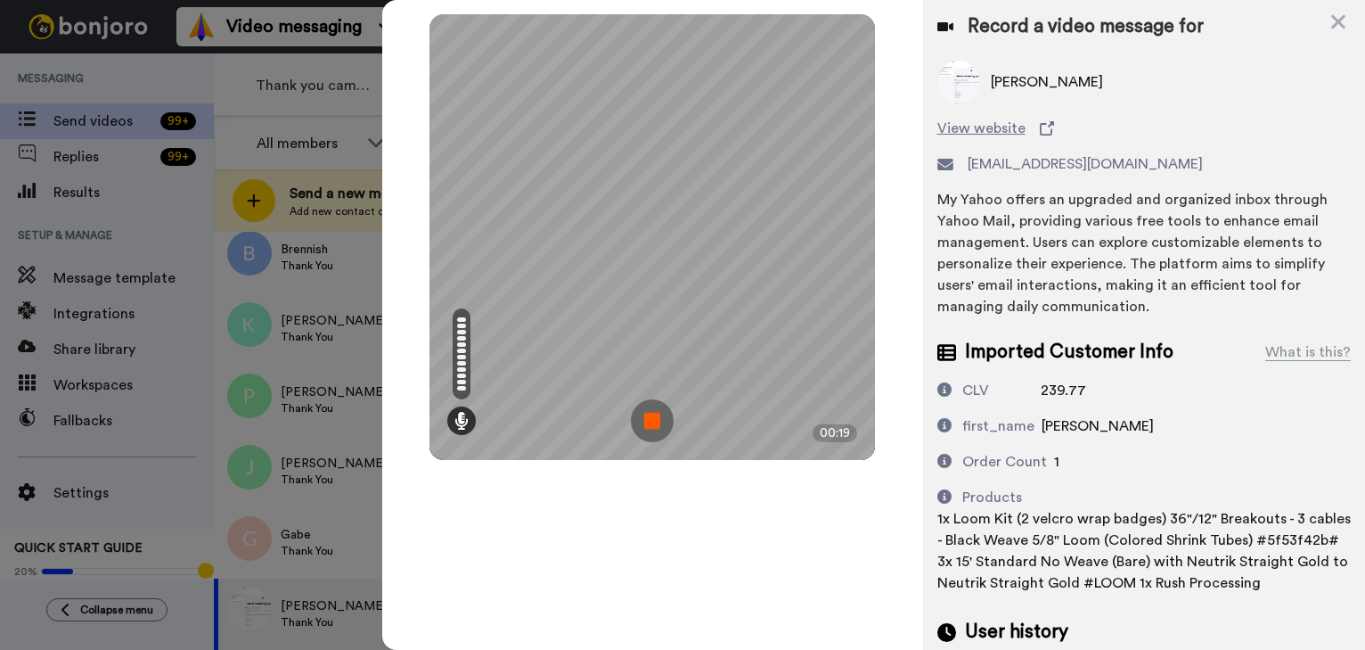
click at [647, 424] on img at bounding box center [652, 420] width 43 height 43
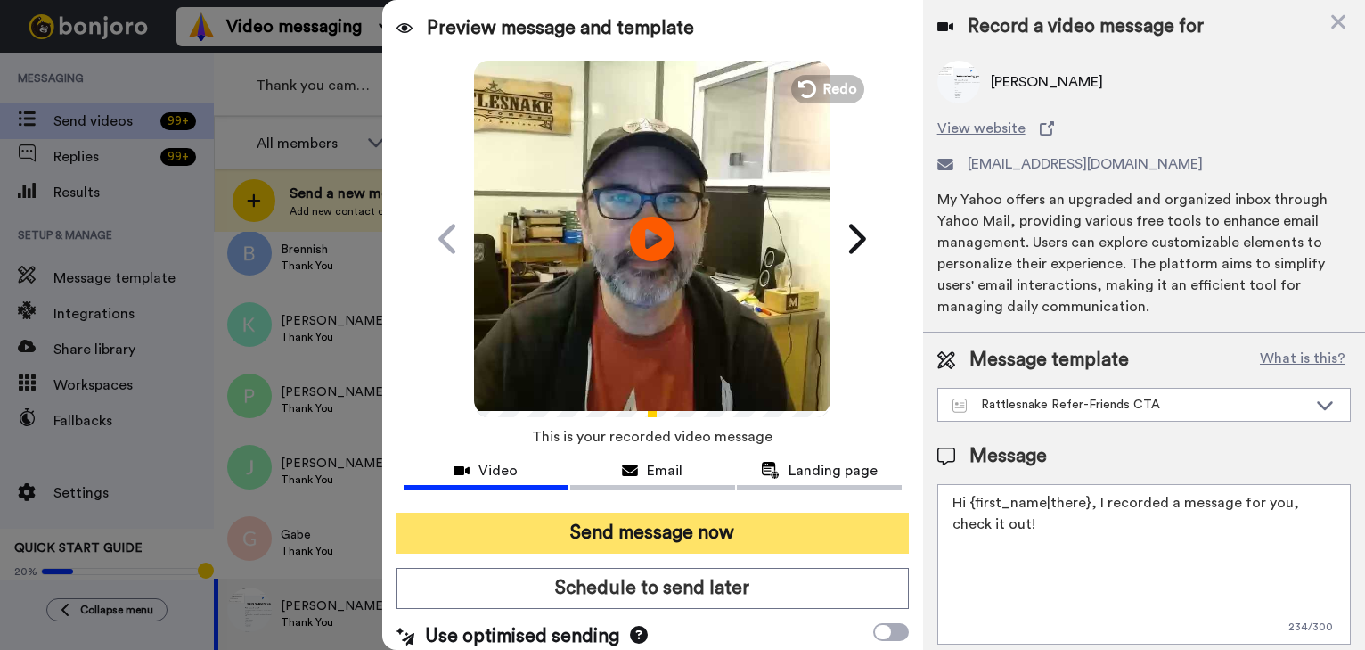
click at [653, 512] on button "Send message now" at bounding box center [653, 532] width 512 height 41
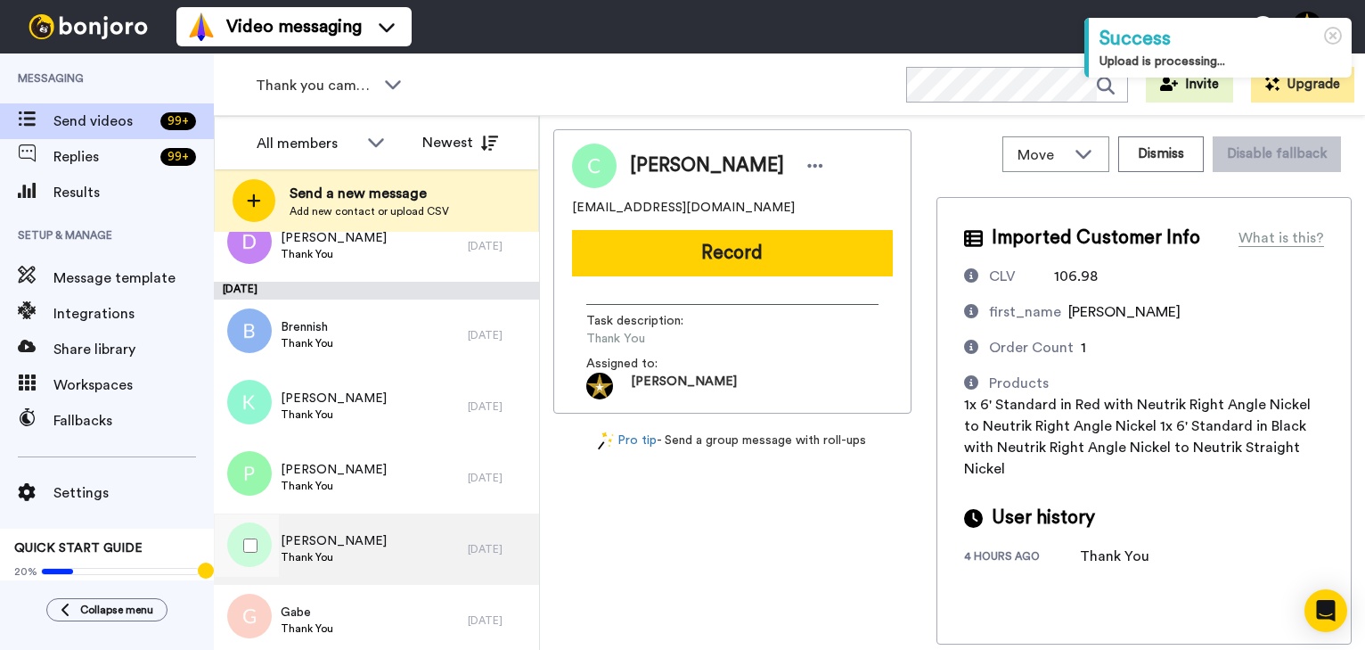
scroll to position [562, 0]
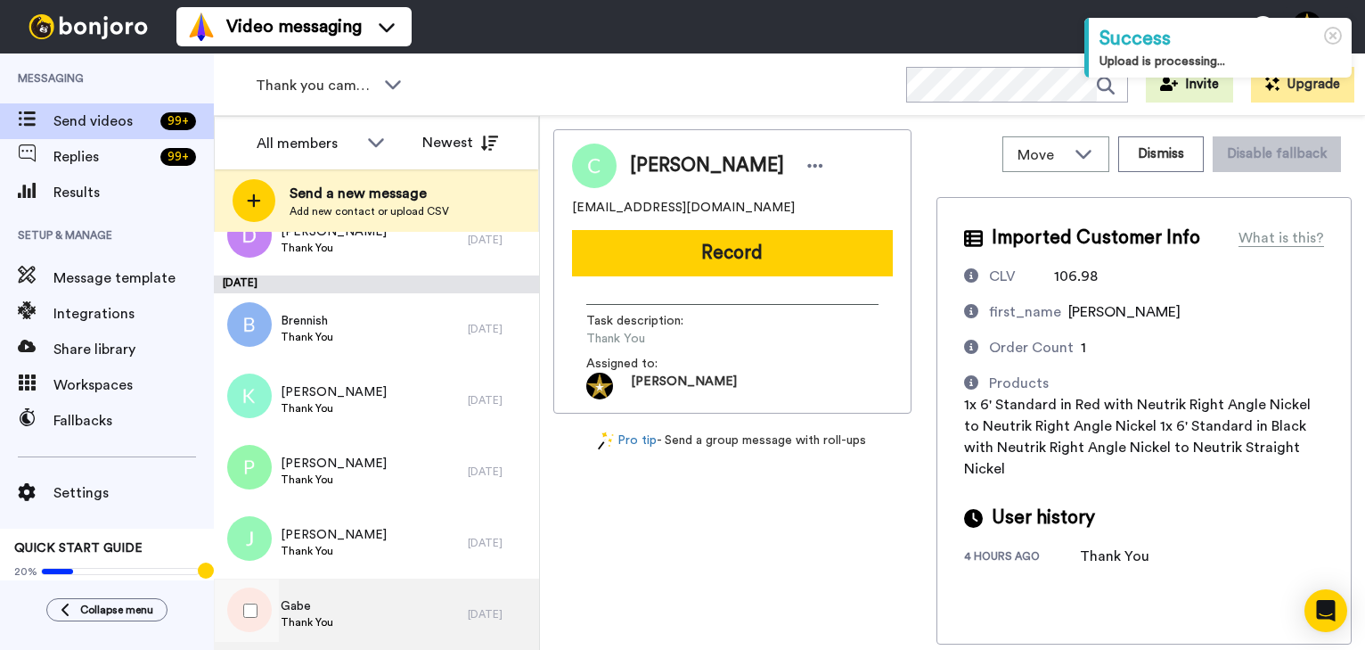
click at [356, 613] on div "Gabe Thank You" at bounding box center [341, 613] width 254 height 71
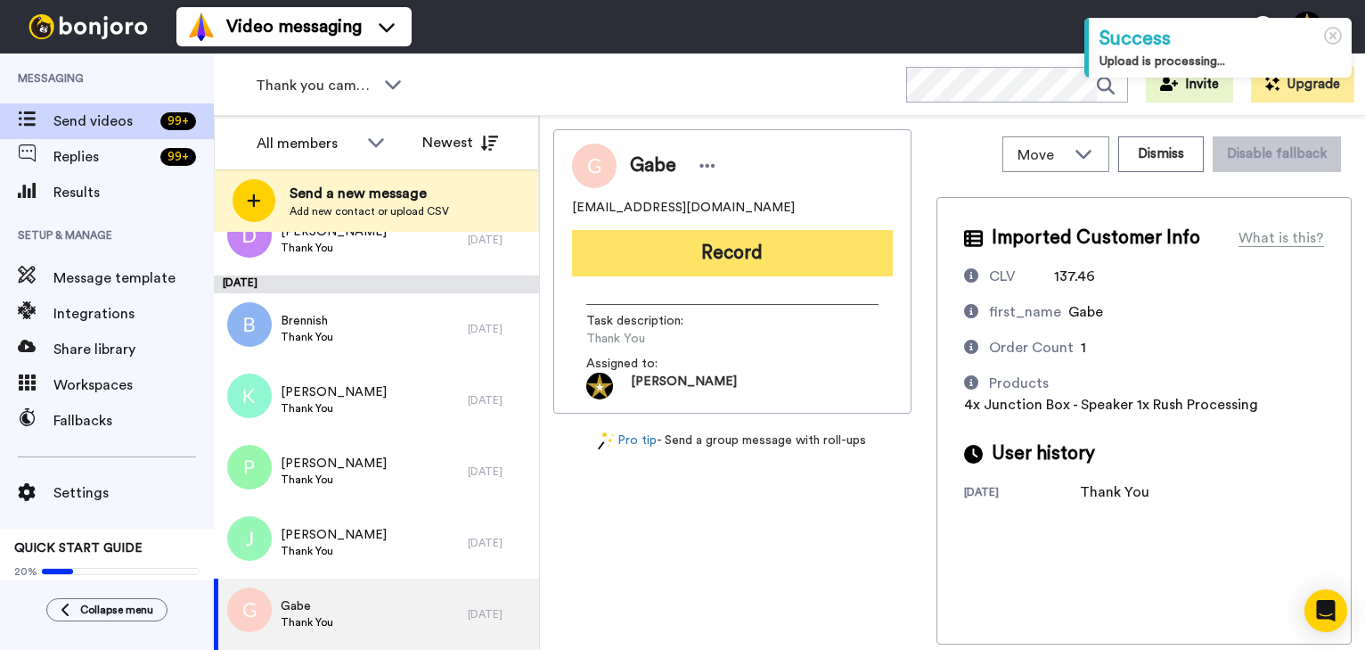
click at [731, 251] on button "Record" at bounding box center [732, 253] width 321 height 46
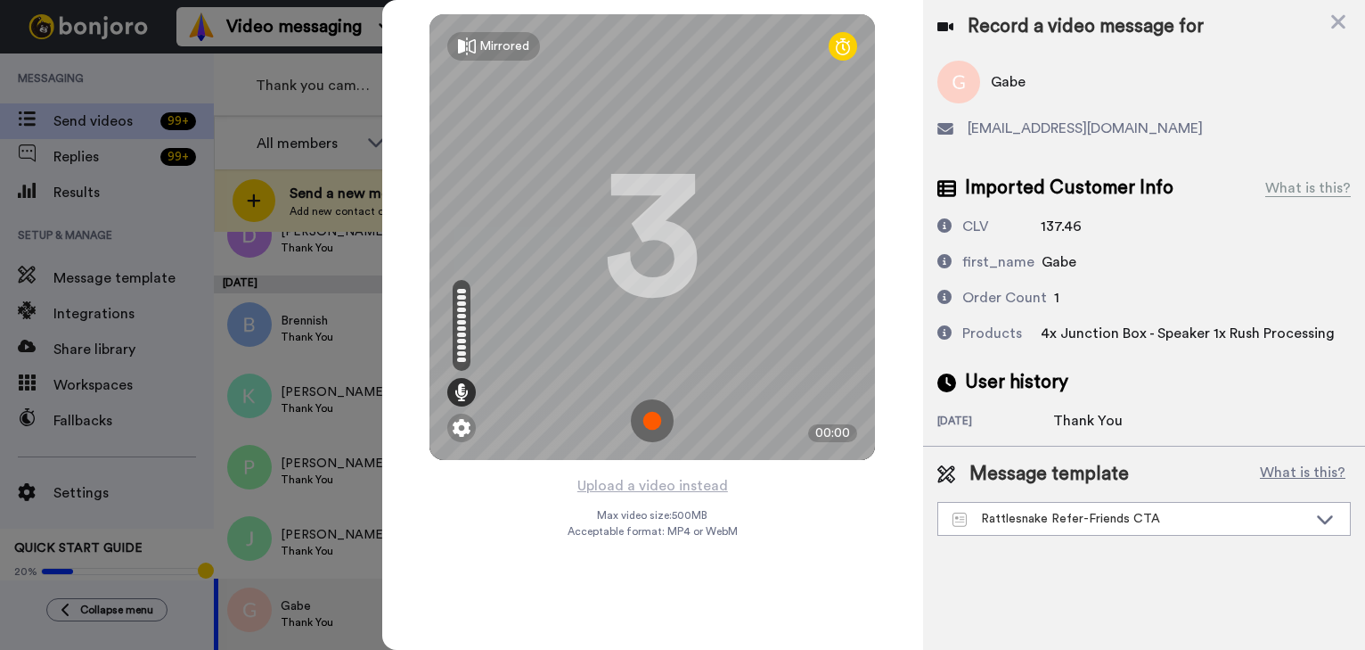
click at [644, 415] on img at bounding box center [652, 420] width 43 height 43
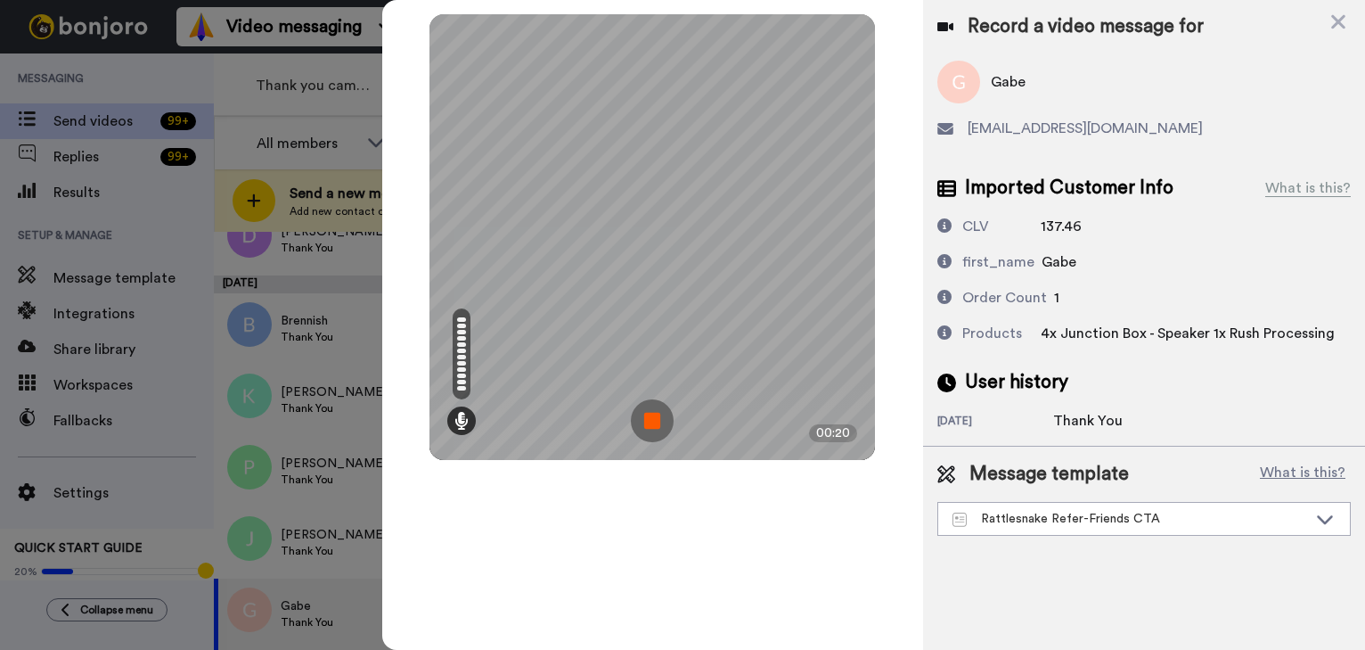
click at [644, 415] on img at bounding box center [652, 420] width 43 height 43
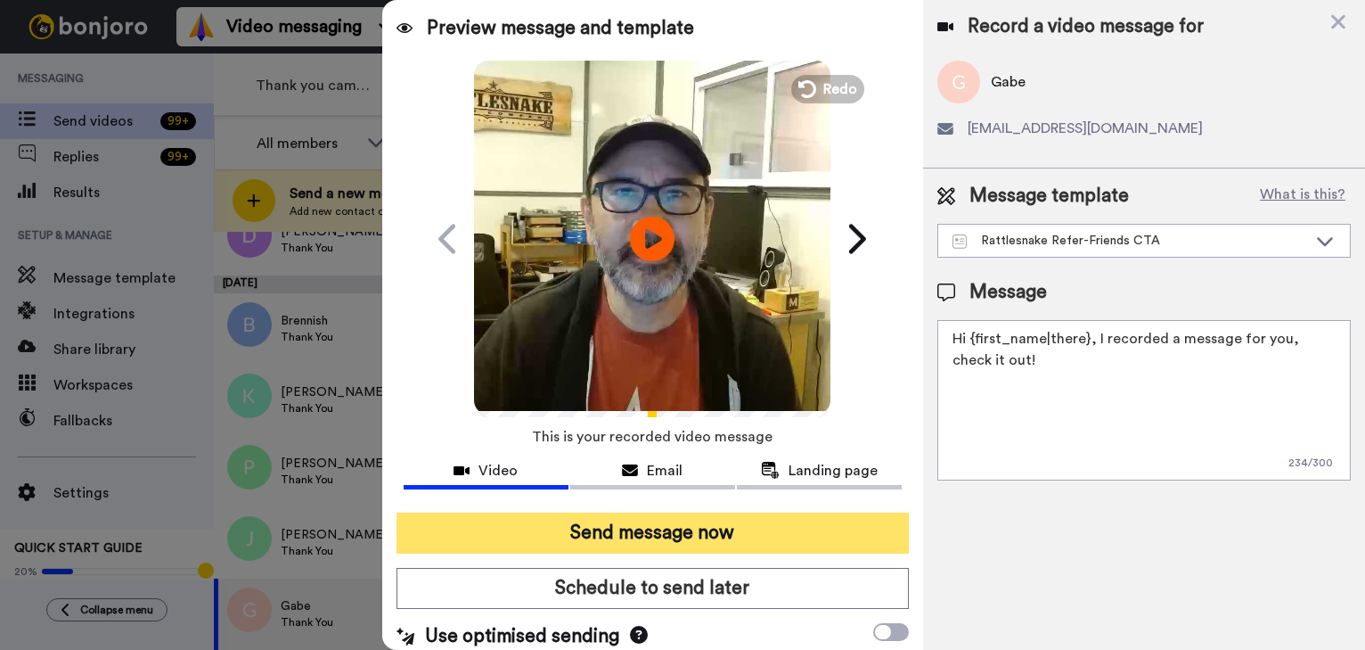
click at [707, 526] on button "Send message now" at bounding box center [653, 532] width 512 height 41
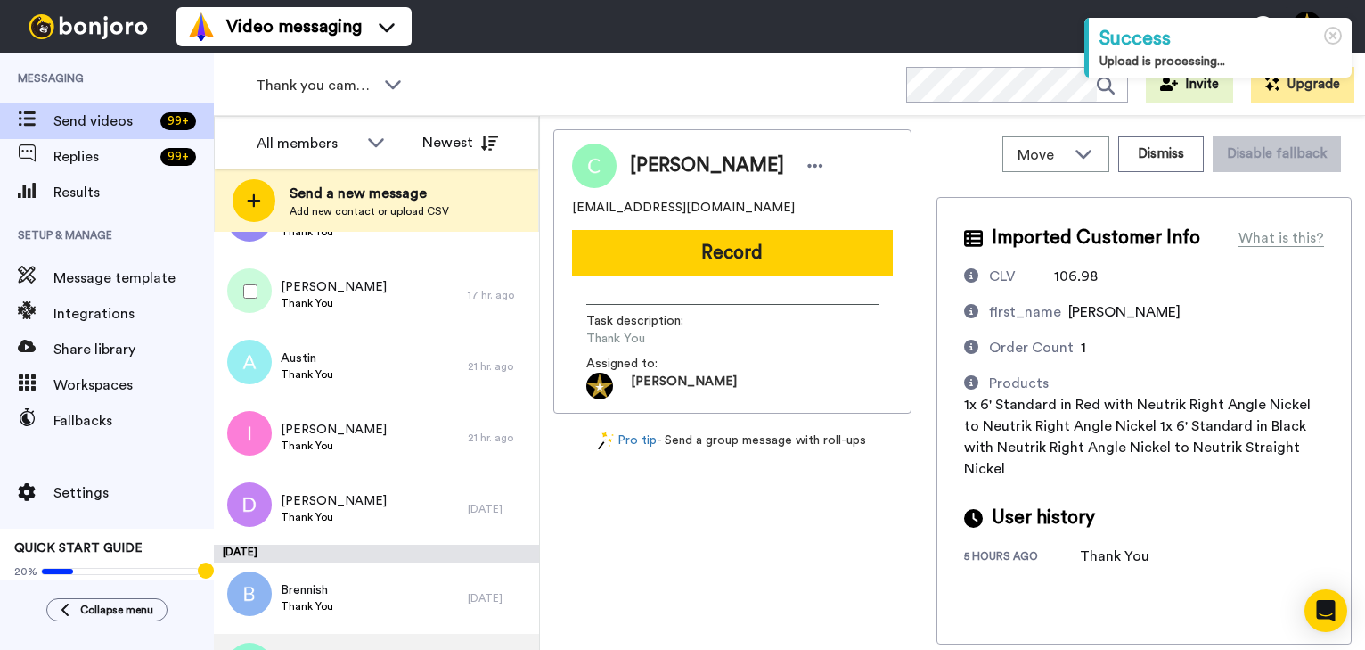
scroll to position [491, 0]
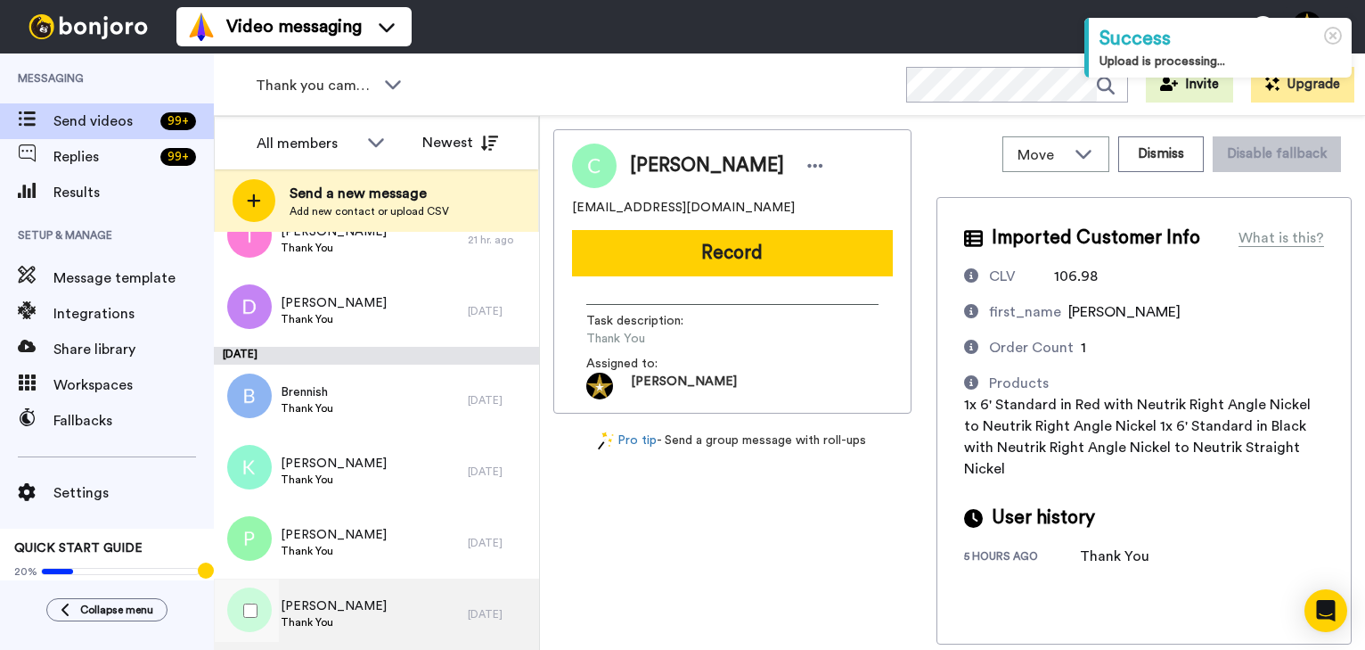
click at [352, 604] on div "Jon Thank You" at bounding box center [341, 613] width 254 height 71
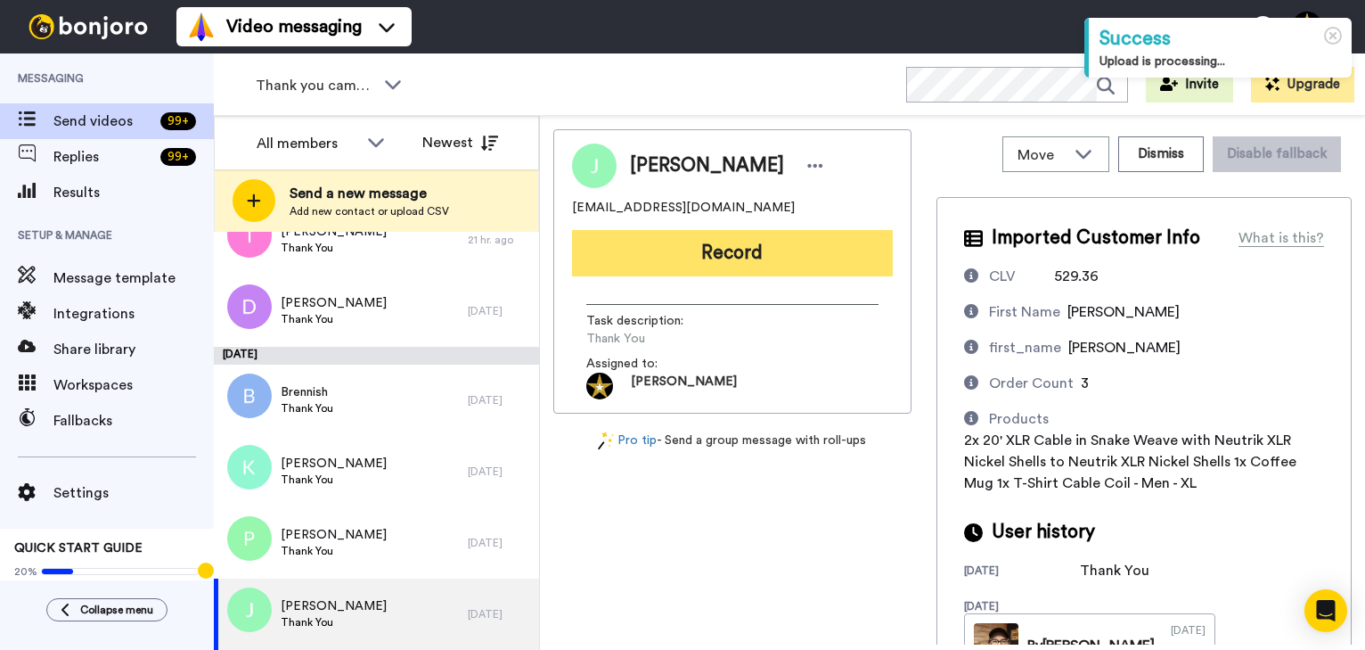
click at [726, 254] on button "Record" at bounding box center [732, 253] width 321 height 46
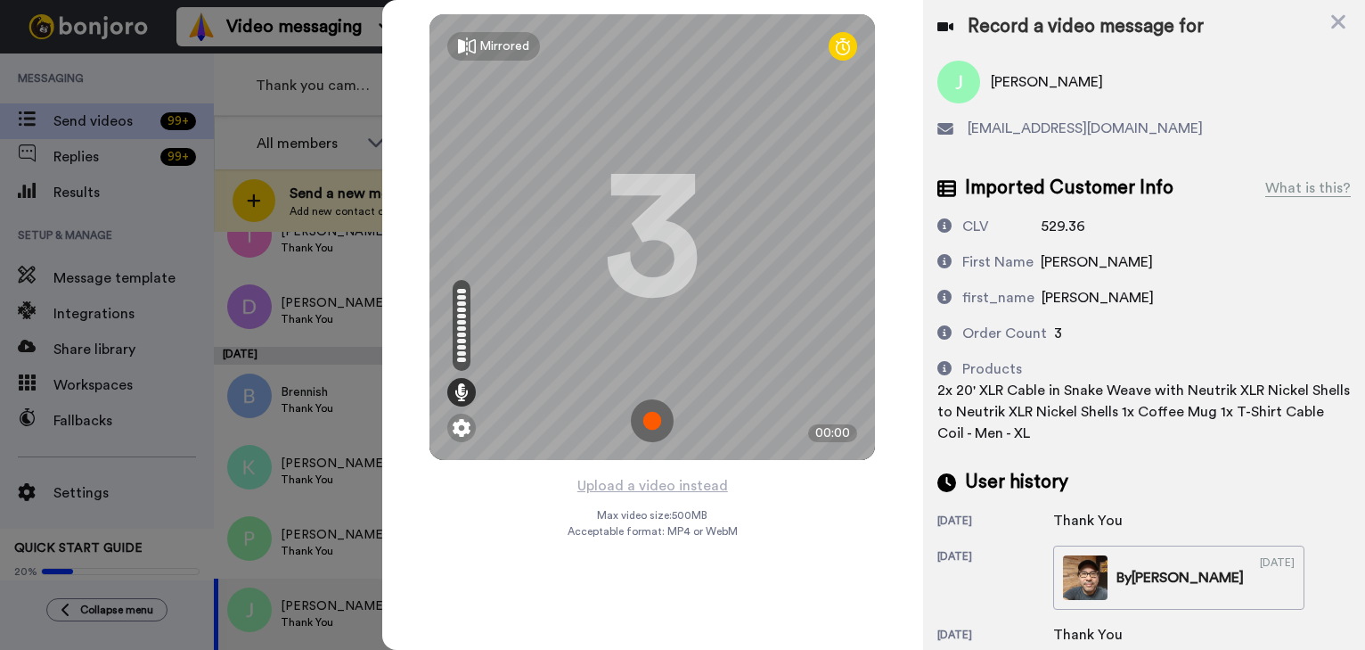
click at [651, 420] on img at bounding box center [652, 420] width 43 height 43
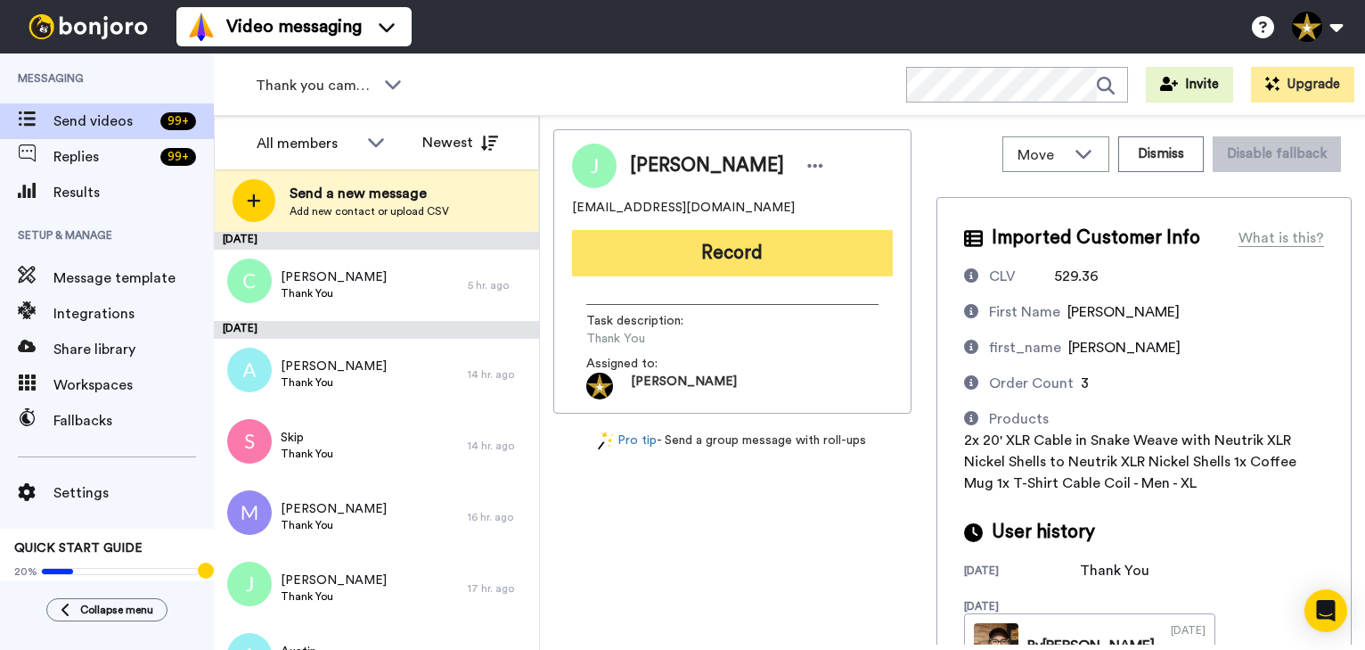
click at [737, 251] on button "Record" at bounding box center [732, 253] width 321 height 46
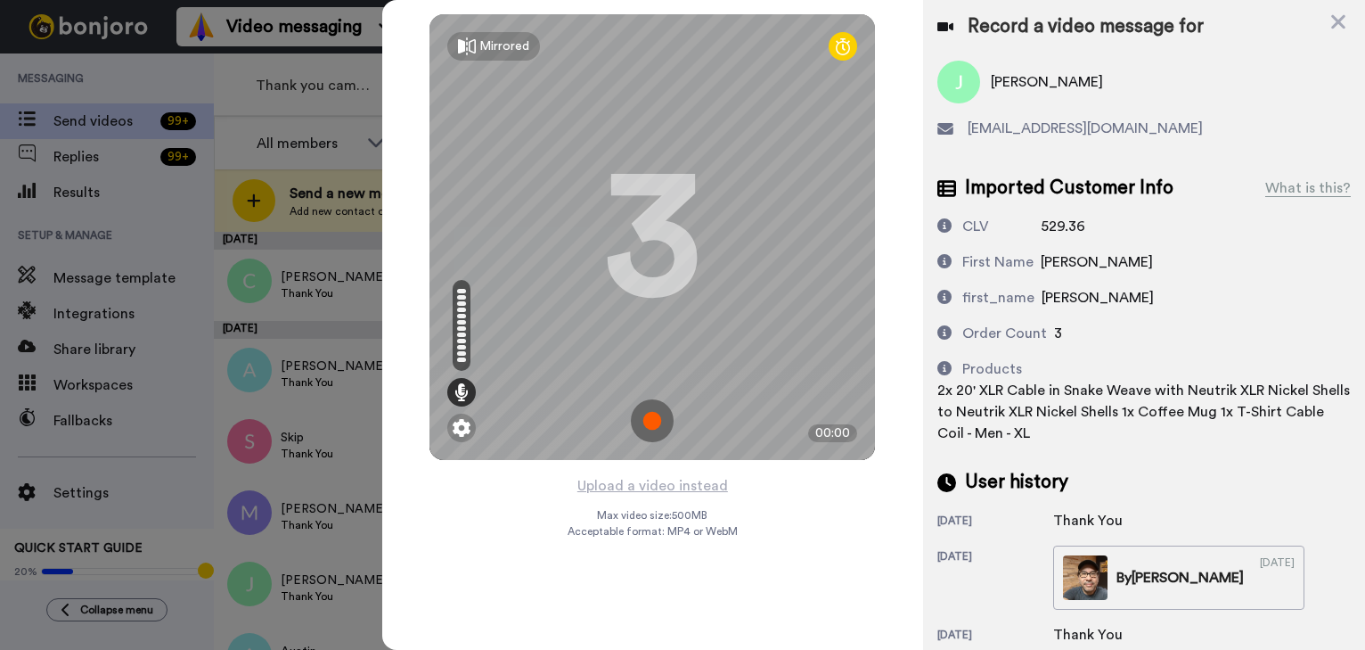
click at [648, 420] on img at bounding box center [652, 420] width 43 height 43
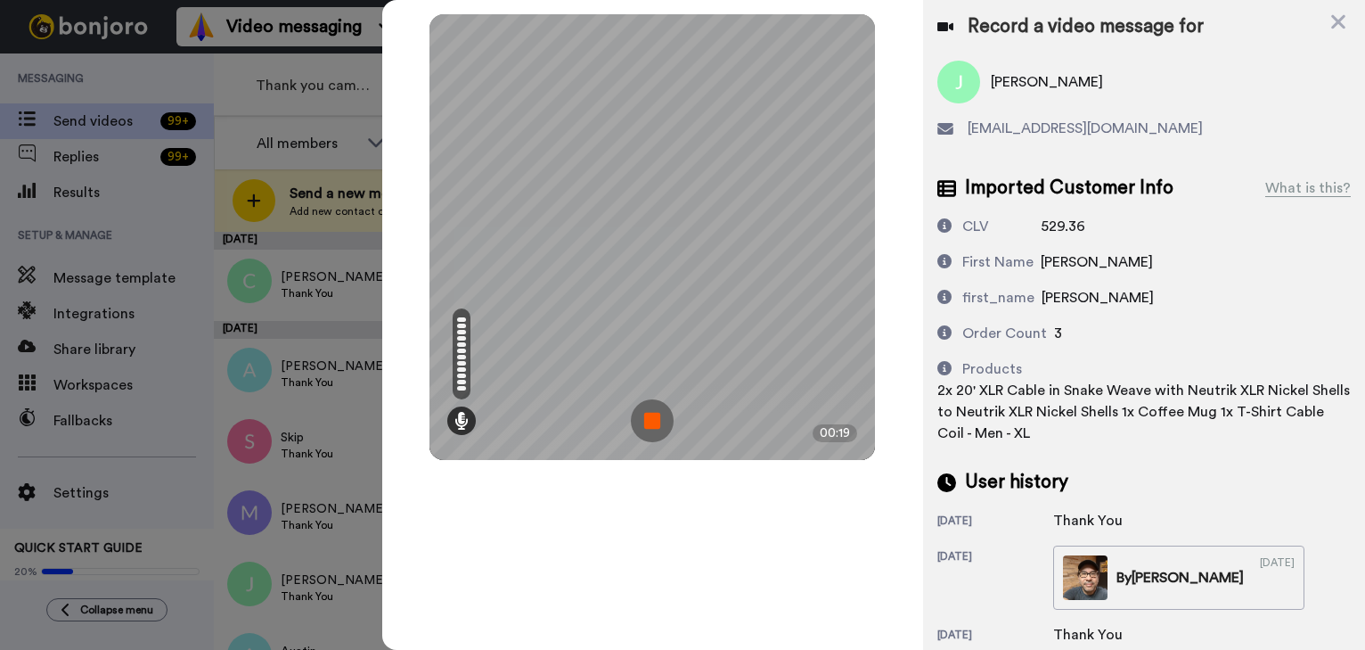
click at [648, 420] on img at bounding box center [652, 420] width 43 height 43
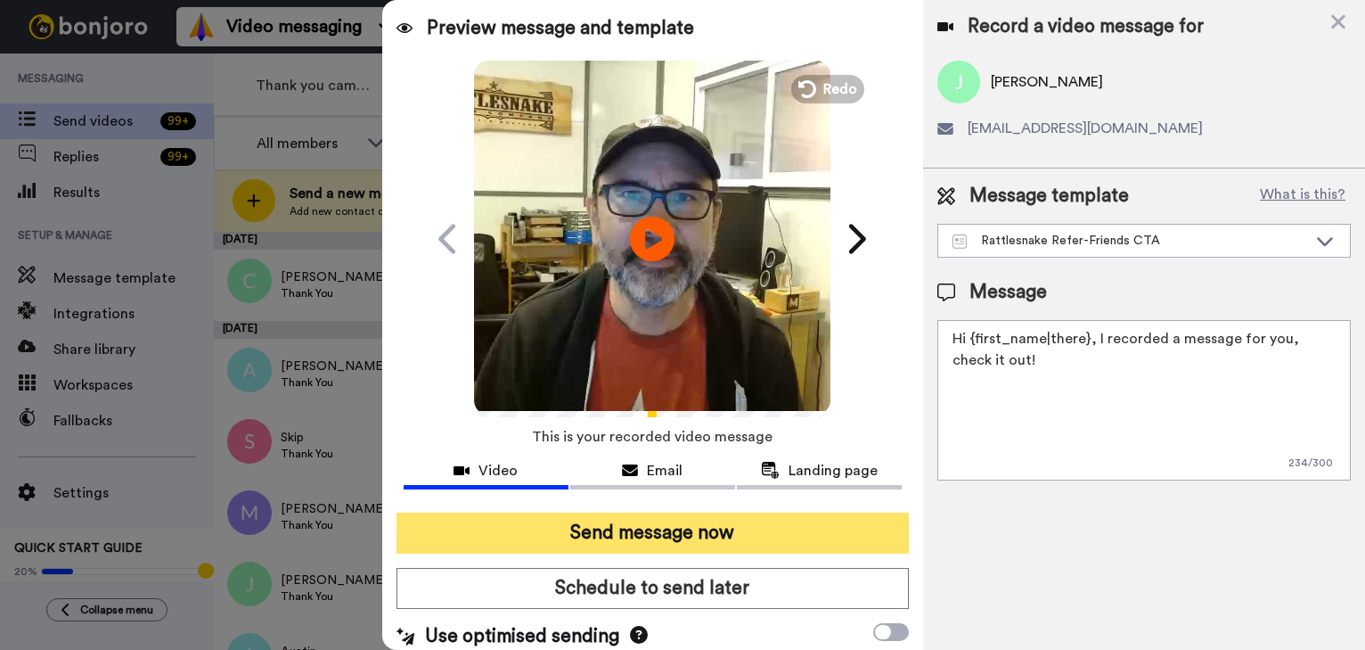
click at [696, 520] on button "Send message now" at bounding box center [653, 532] width 512 height 41
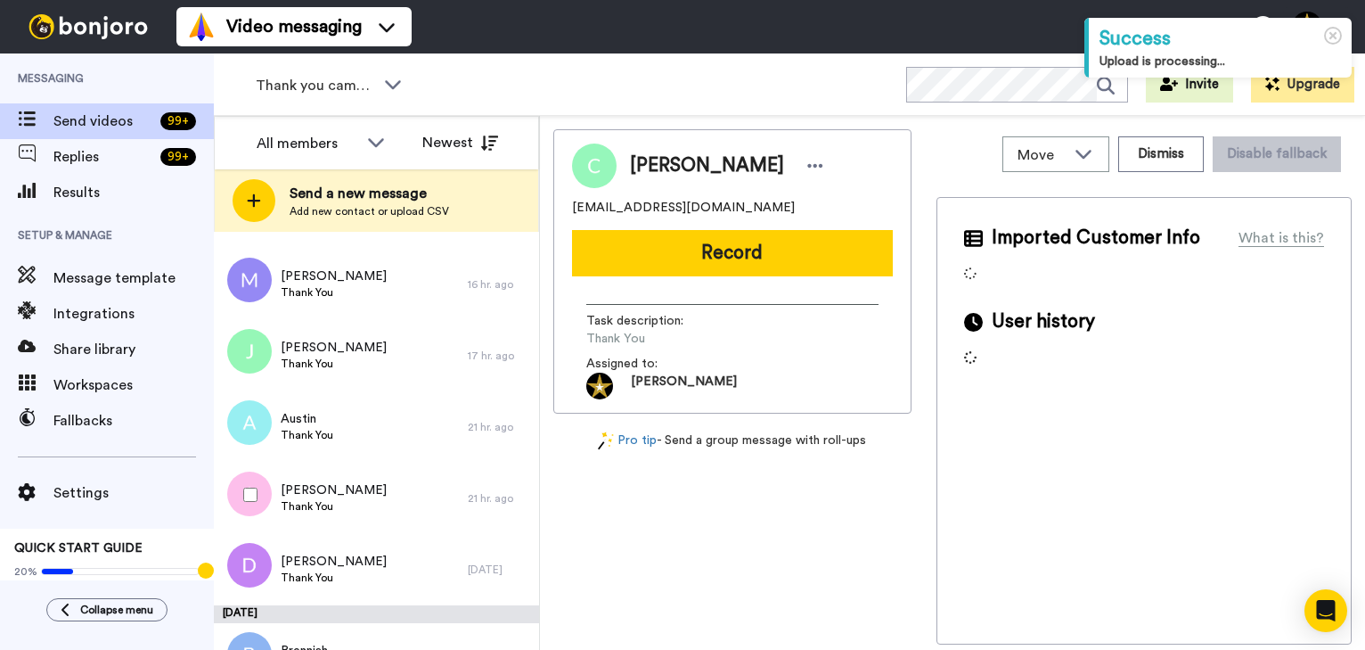
scroll to position [420, 0]
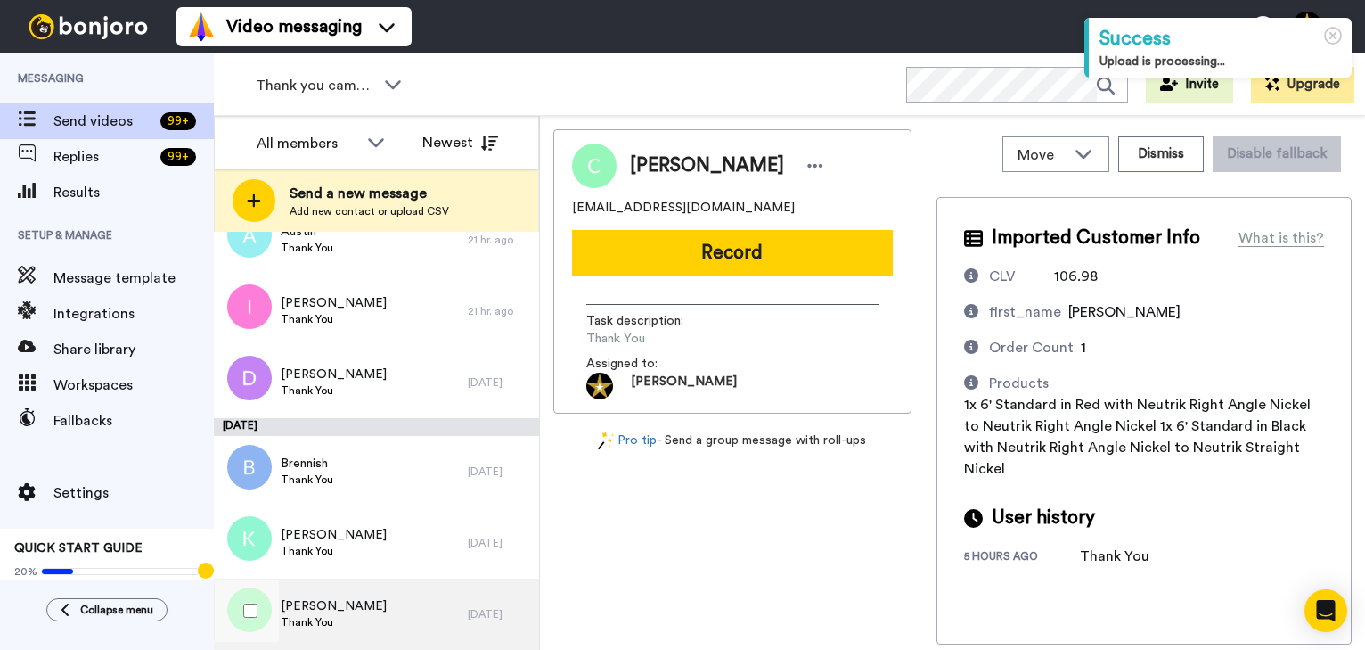
click at [342, 605] on div "[PERSON_NAME] Thank You" at bounding box center [341, 613] width 254 height 71
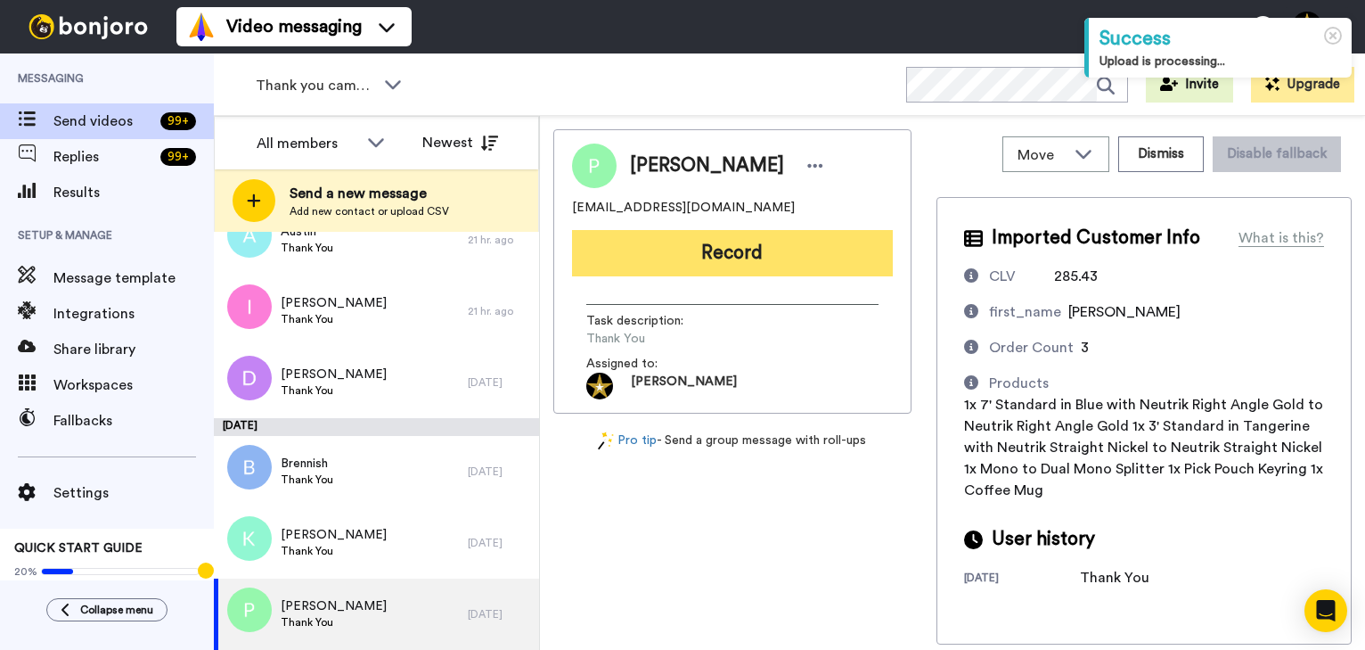
click at [732, 259] on button "Record" at bounding box center [732, 253] width 321 height 46
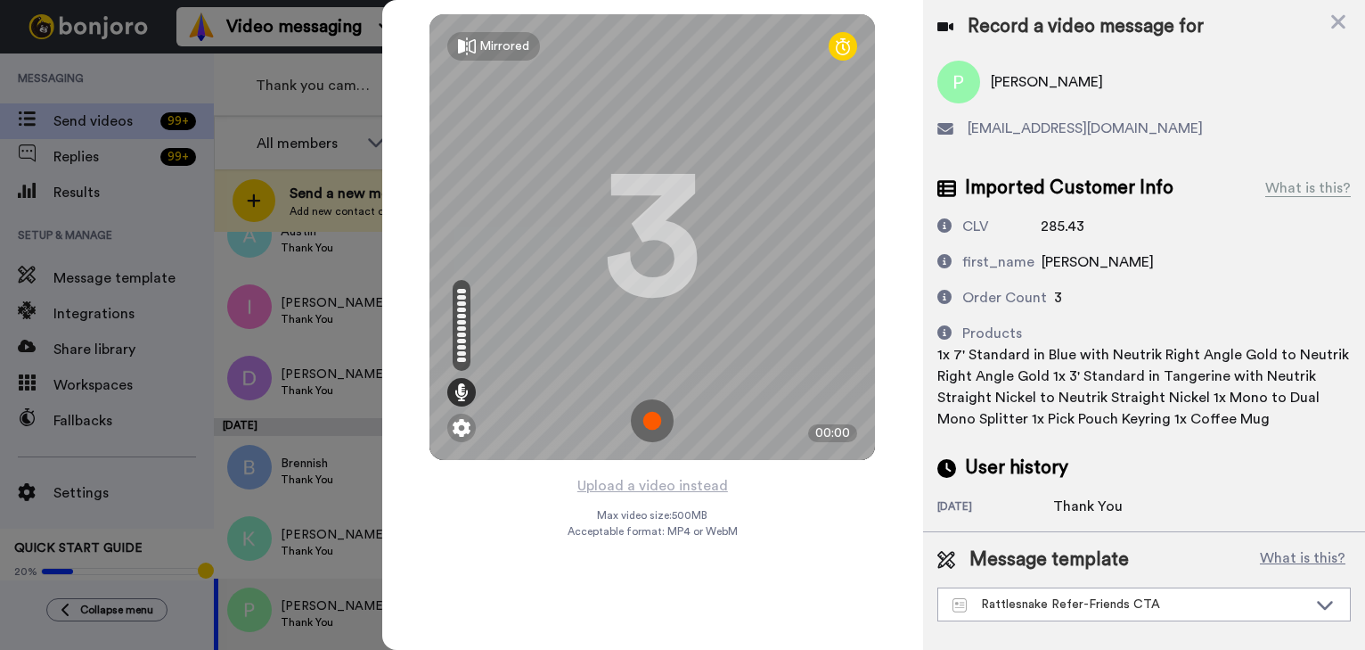
click at [645, 414] on img at bounding box center [652, 420] width 43 height 43
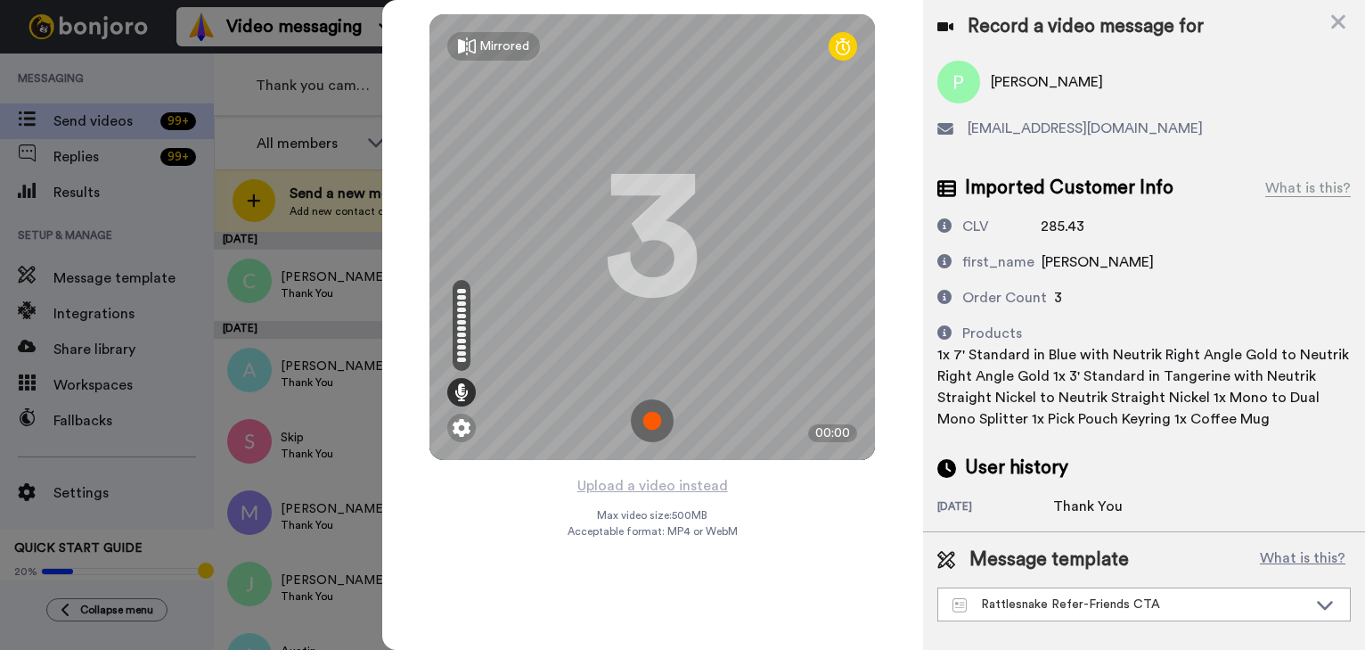
click at [650, 422] on img at bounding box center [652, 420] width 43 height 43
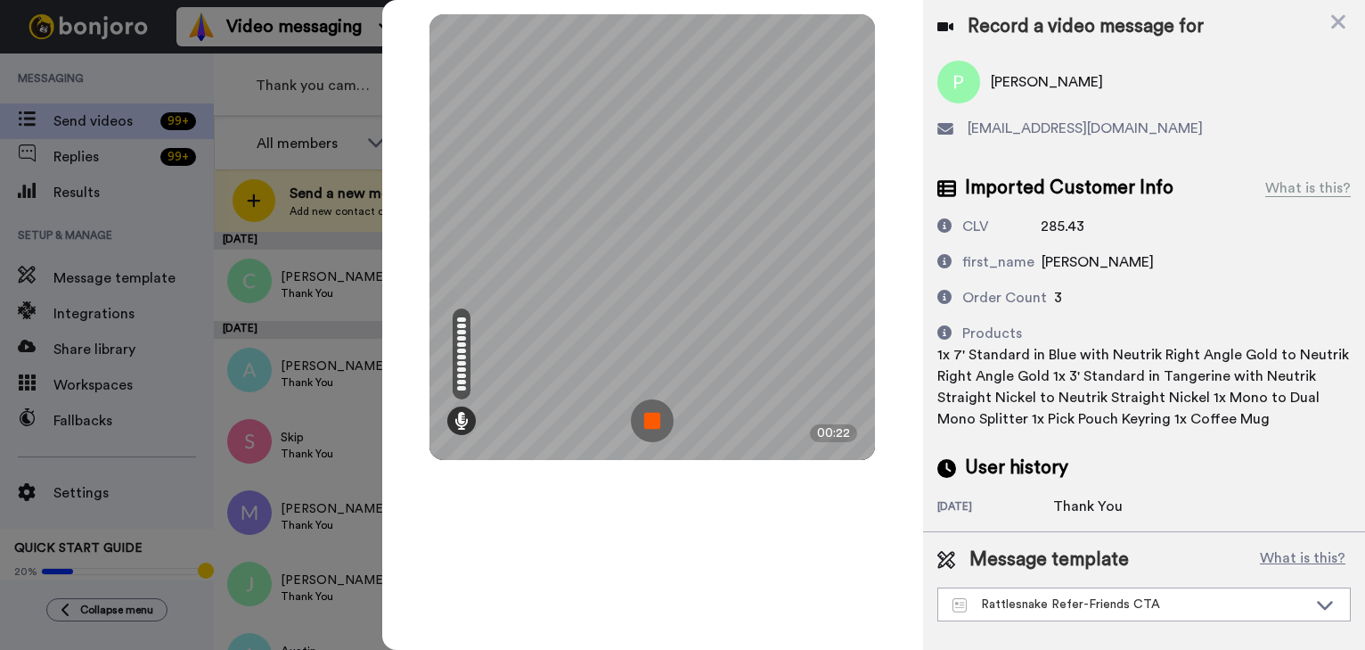
click at [650, 421] on img at bounding box center [652, 420] width 43 height 43
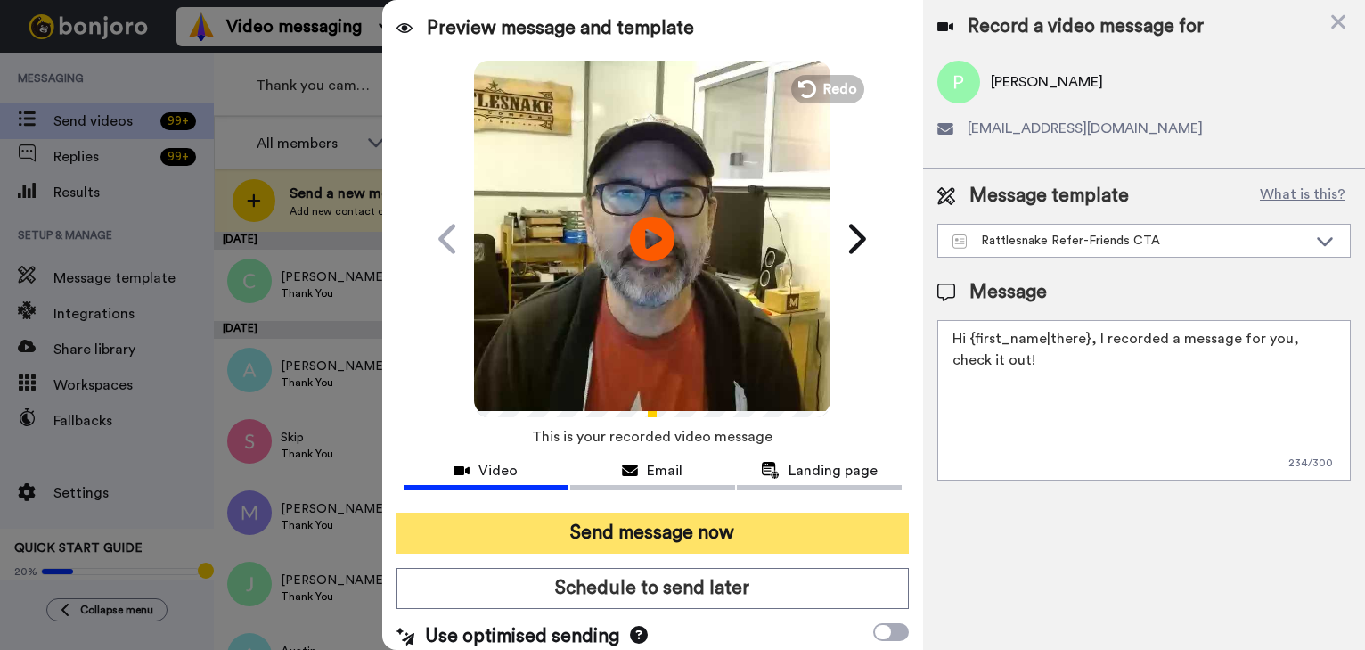
click at [808, 531] on button "Send message now" at bounding box center [653, 532] width 512 height 41
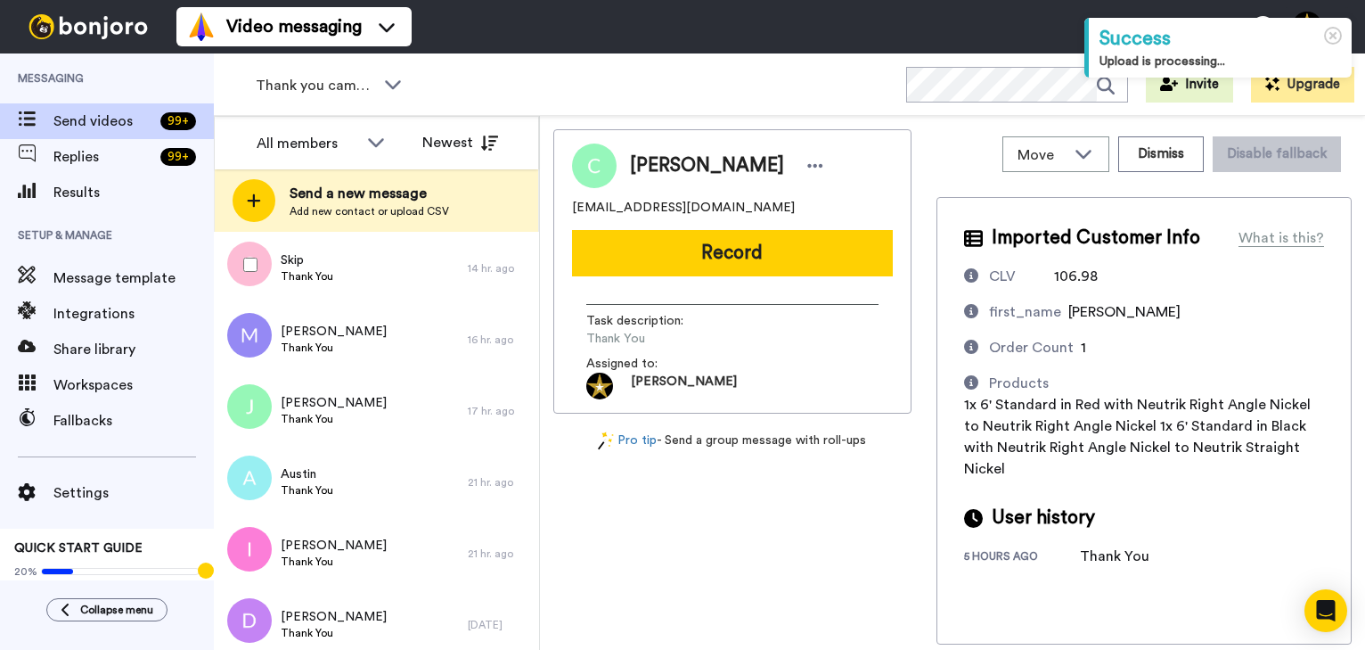
scroll to position [348, 0]
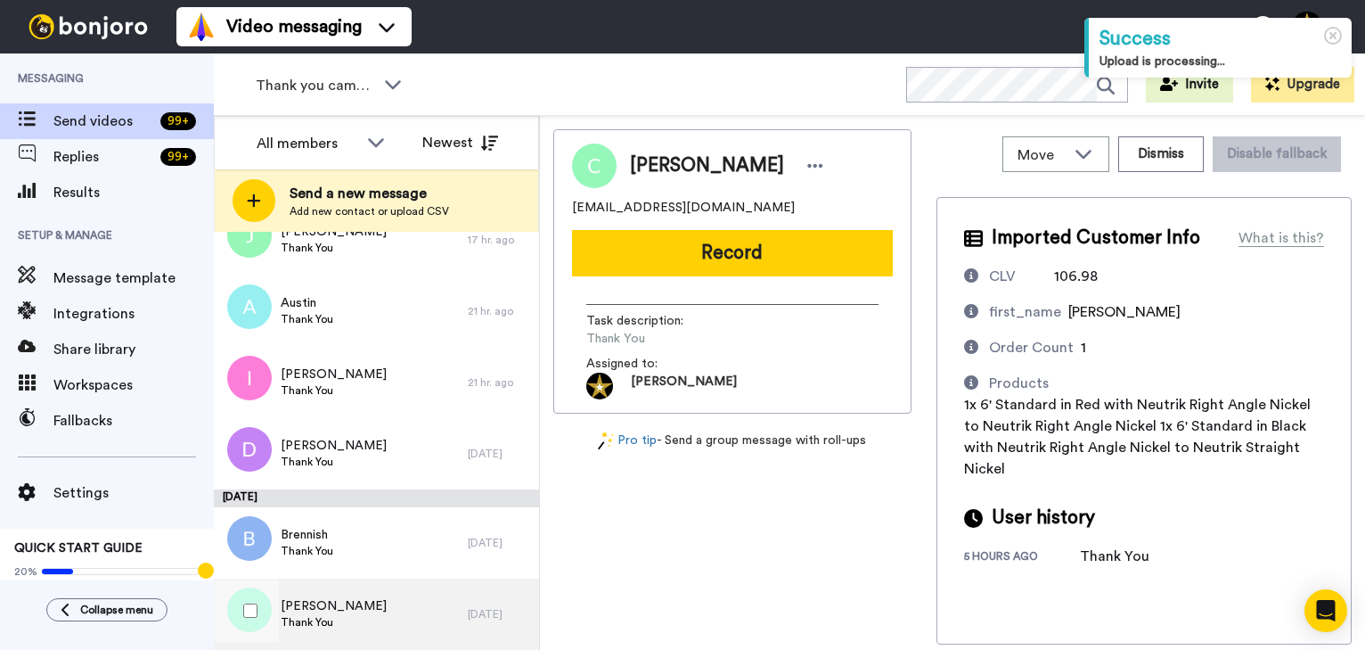
click at [356, 630] on div "Karen Thank You" at bounding box center [341, 613] width 254 height 71
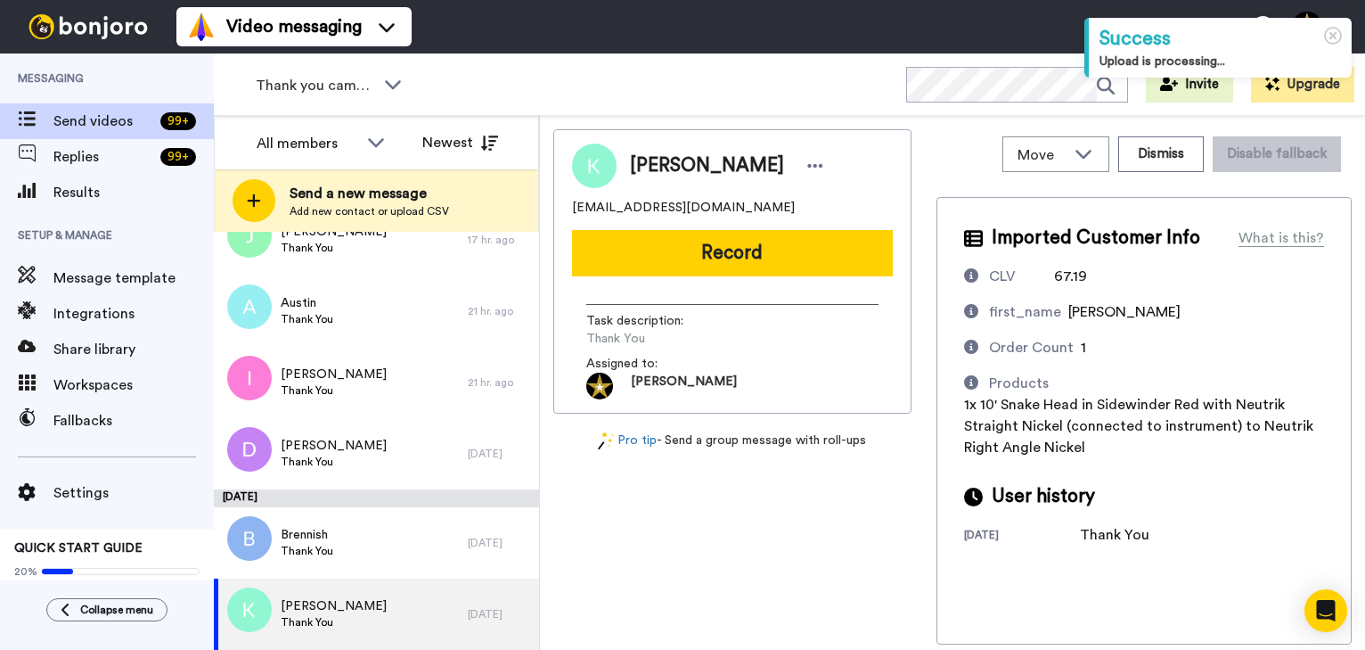
drag, startPoint x: 724, startPoint y: 261, endPoint x: 816, endPoint y: 263, distance: 91.8
click at [724, 261] on button "Record" at bounding box center [732, 253] width 321 height 46
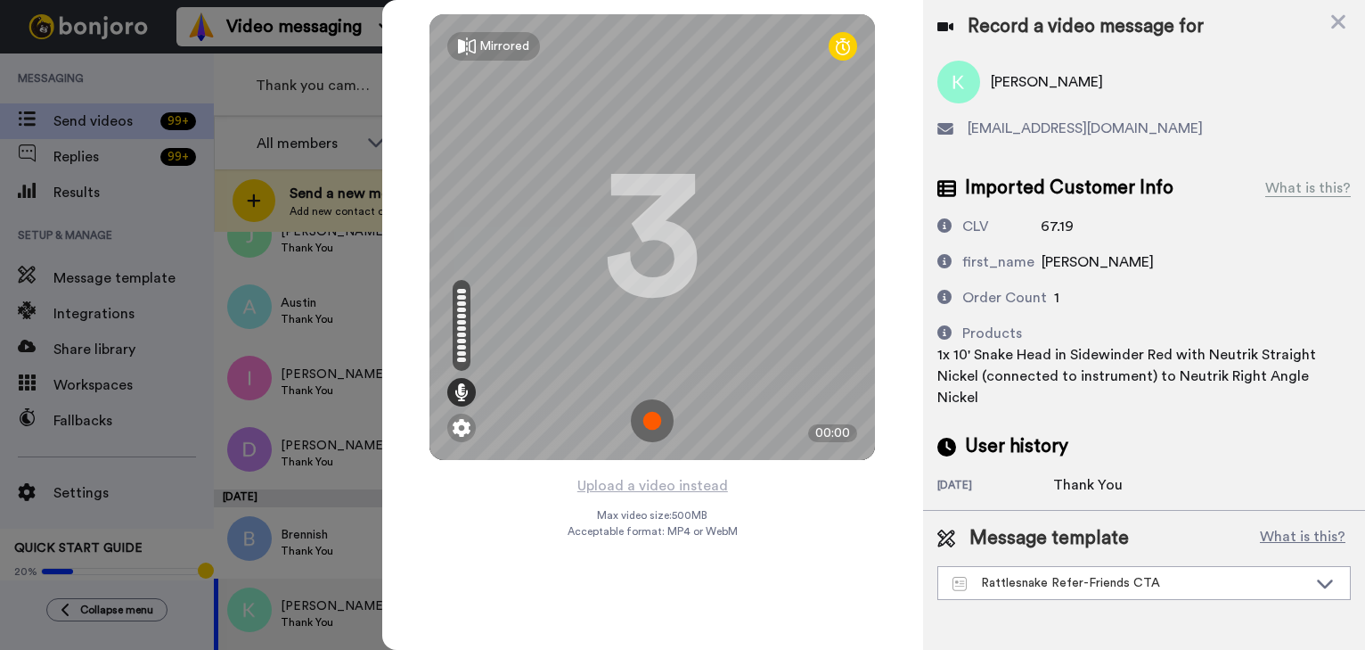
click at [647, 416] on img at bounding box center [652, 420] width 43 height 43
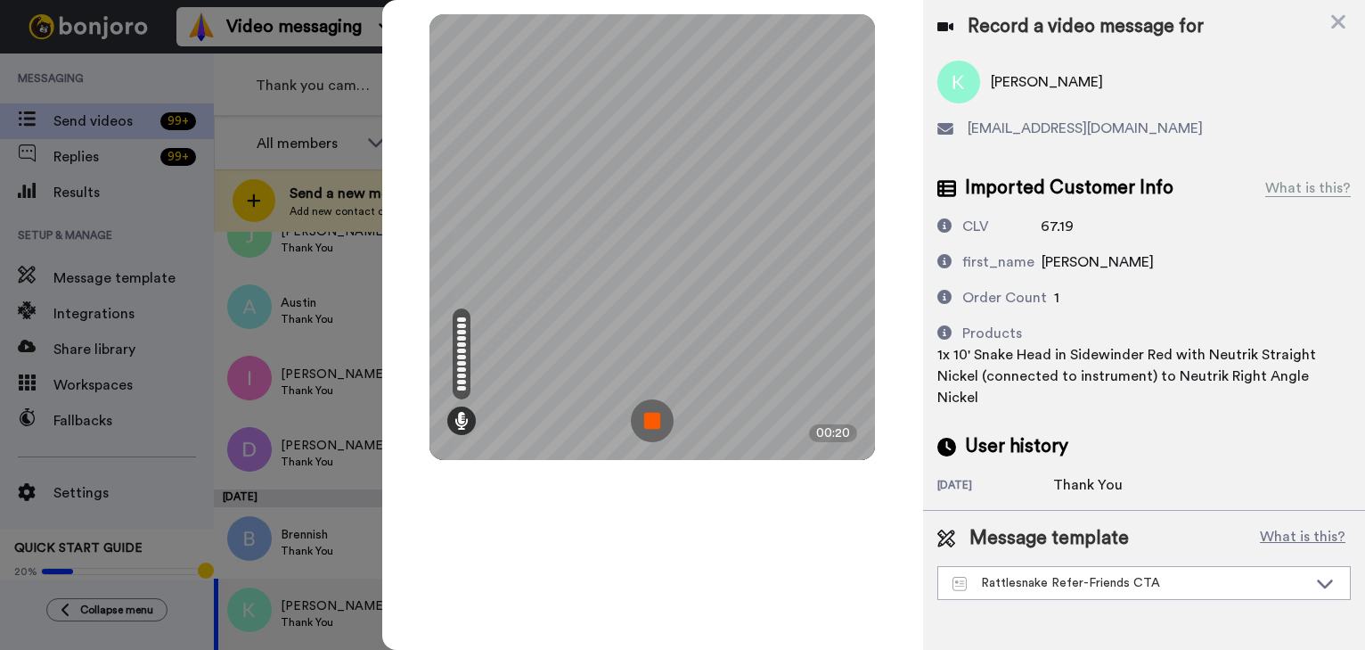
click at [647, 416] on img at bounding box center [652, 420] width 43 height 43
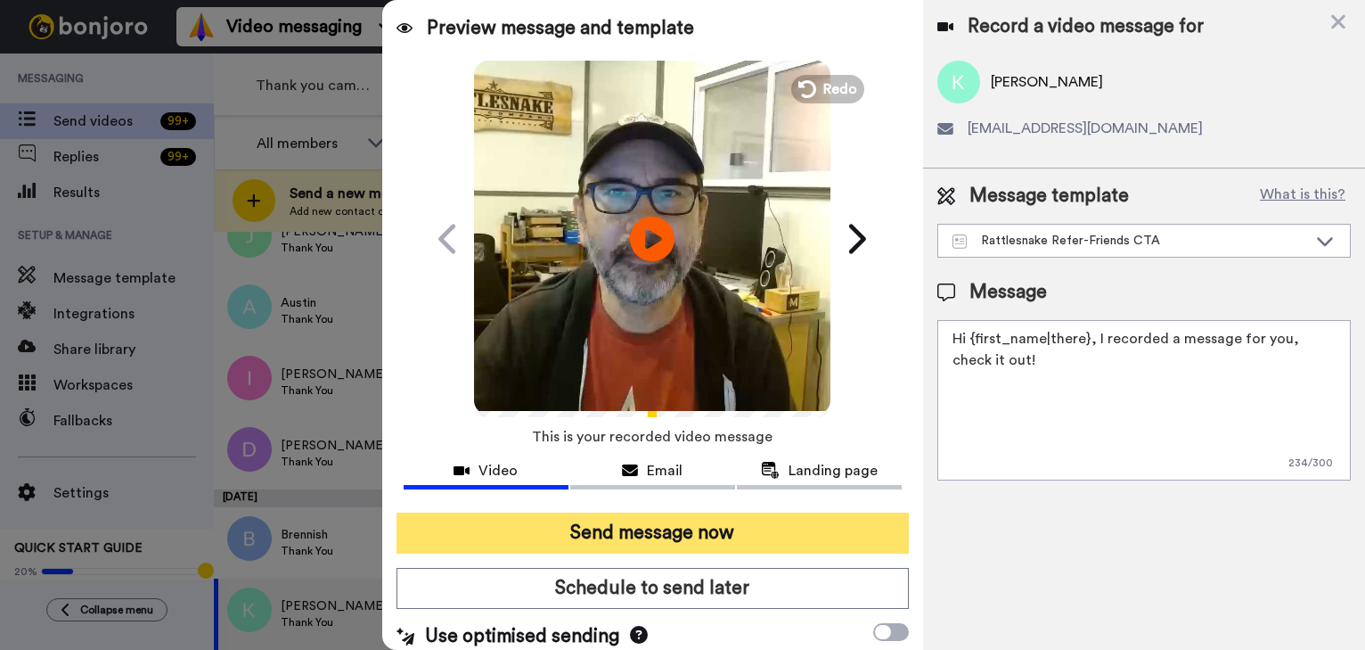
click at [673, 523] on button "Send message now" at bounding box center [653, 532] width 512 height 41
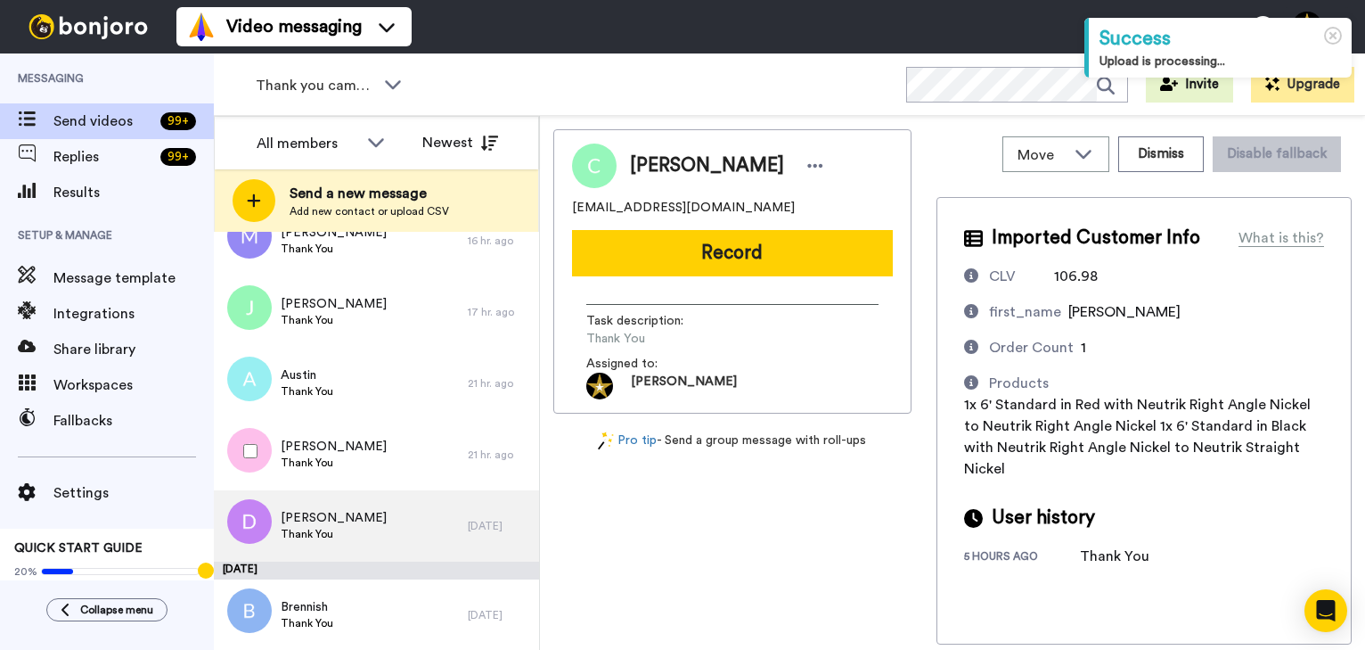
scroll to position [277, 0]
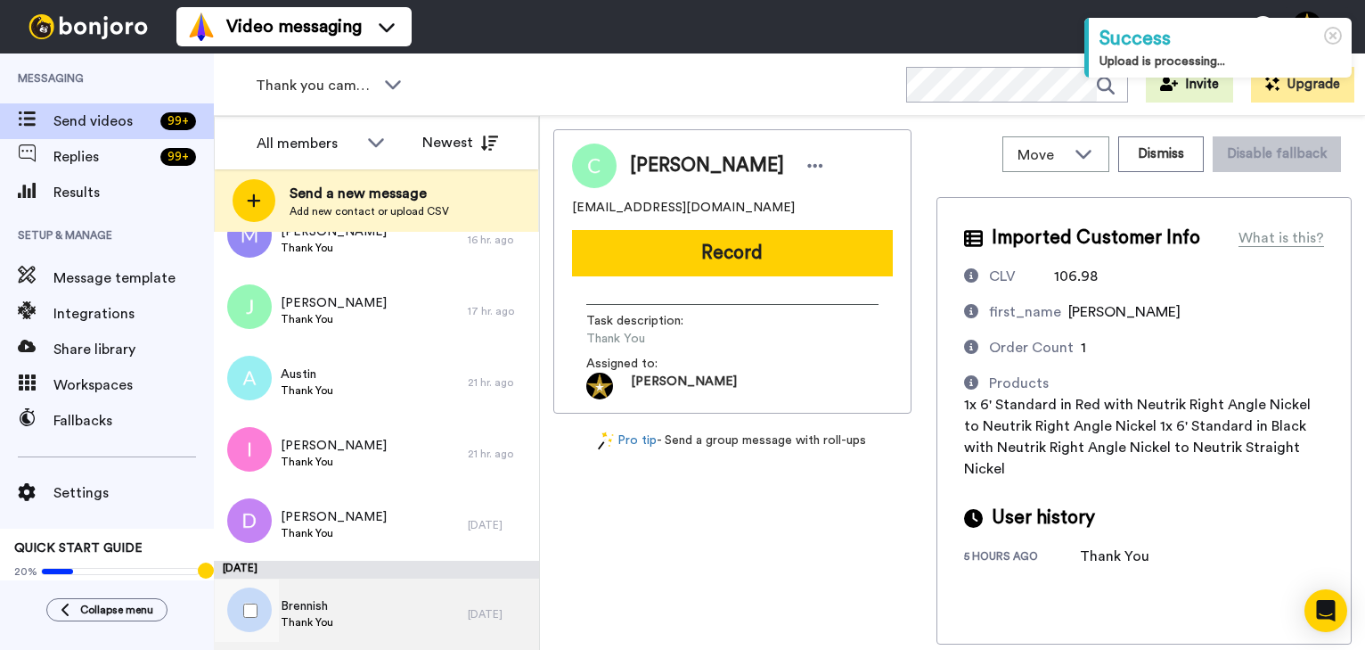
click at [326, 606] on span "Brennish" at bounding box center [307, 606] width 53 height 18
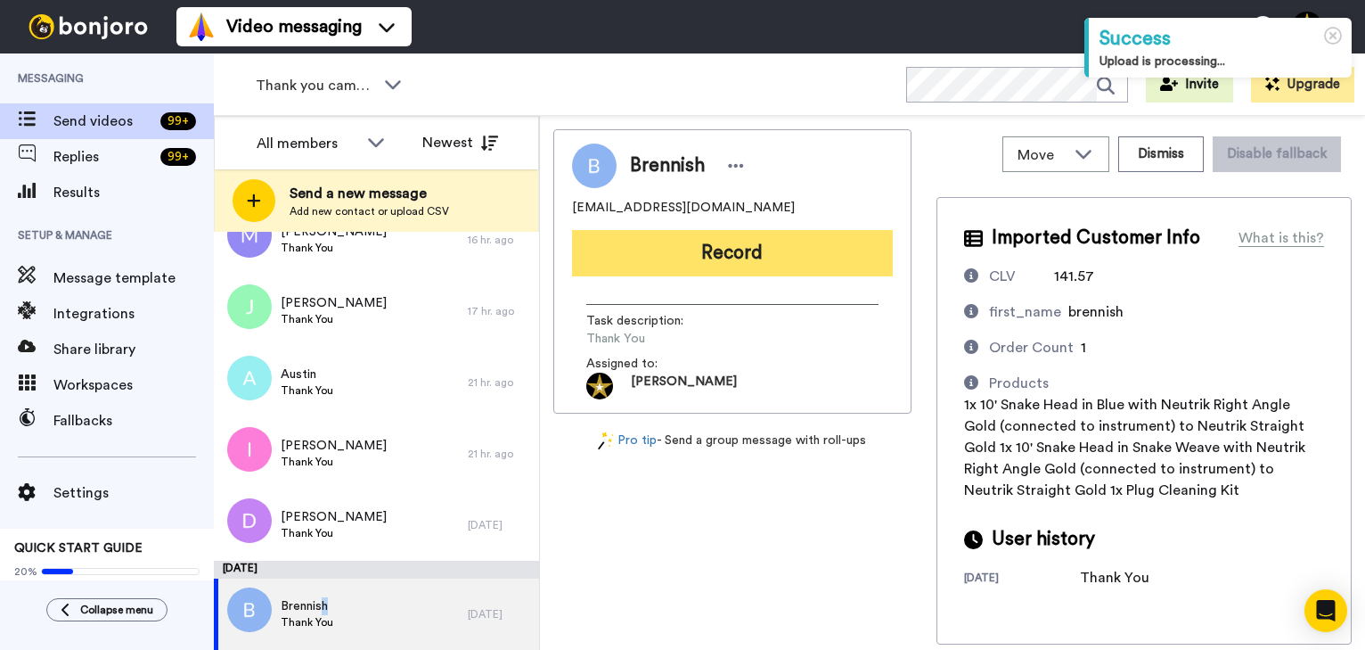
click at [735, 242] on button "Record" at bounding box center [732, 253] width 321 height 46
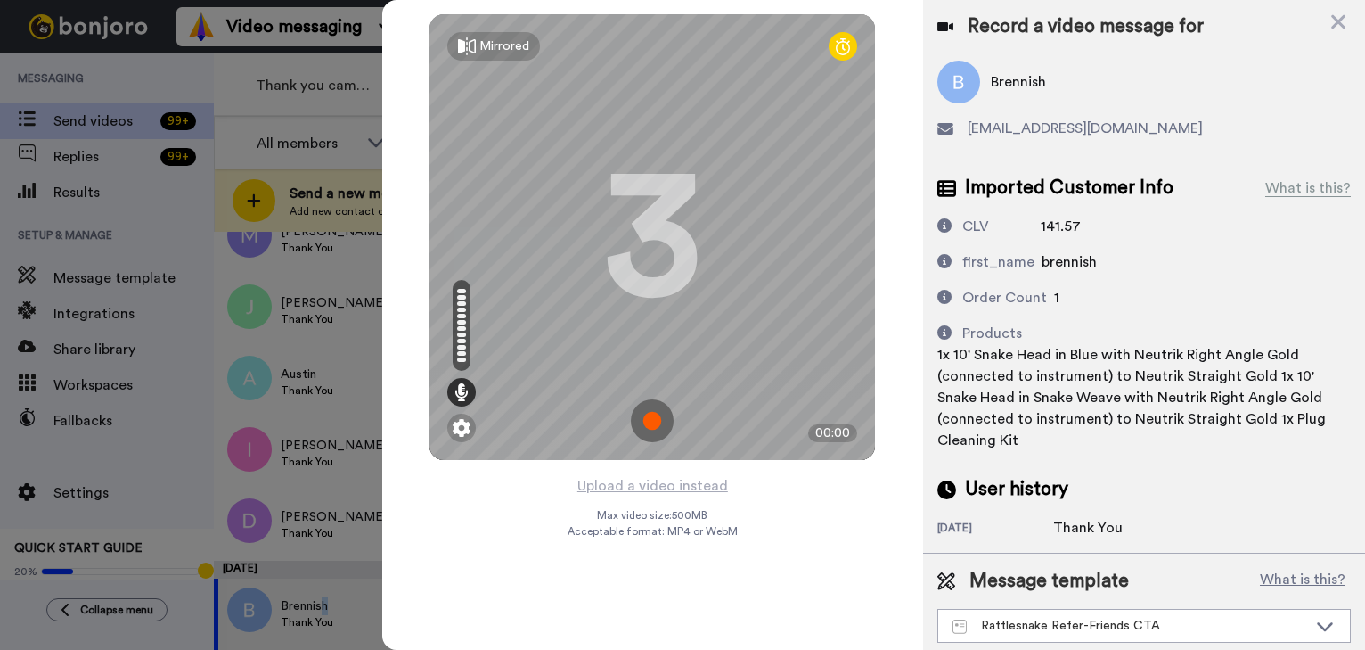
click at [652, 420] on img at bounding box center [652, 420] width 43 height 43
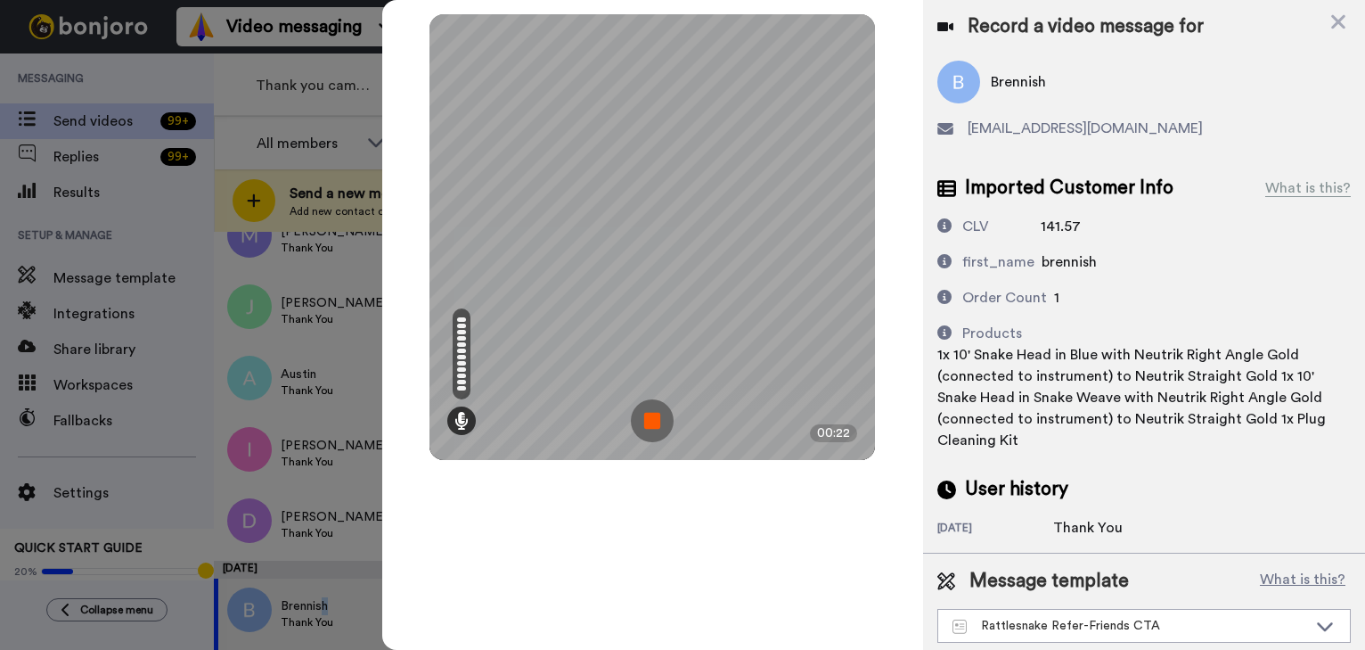
click at [652, 420] on img at bounding box center [652, 420] width 43 height 43
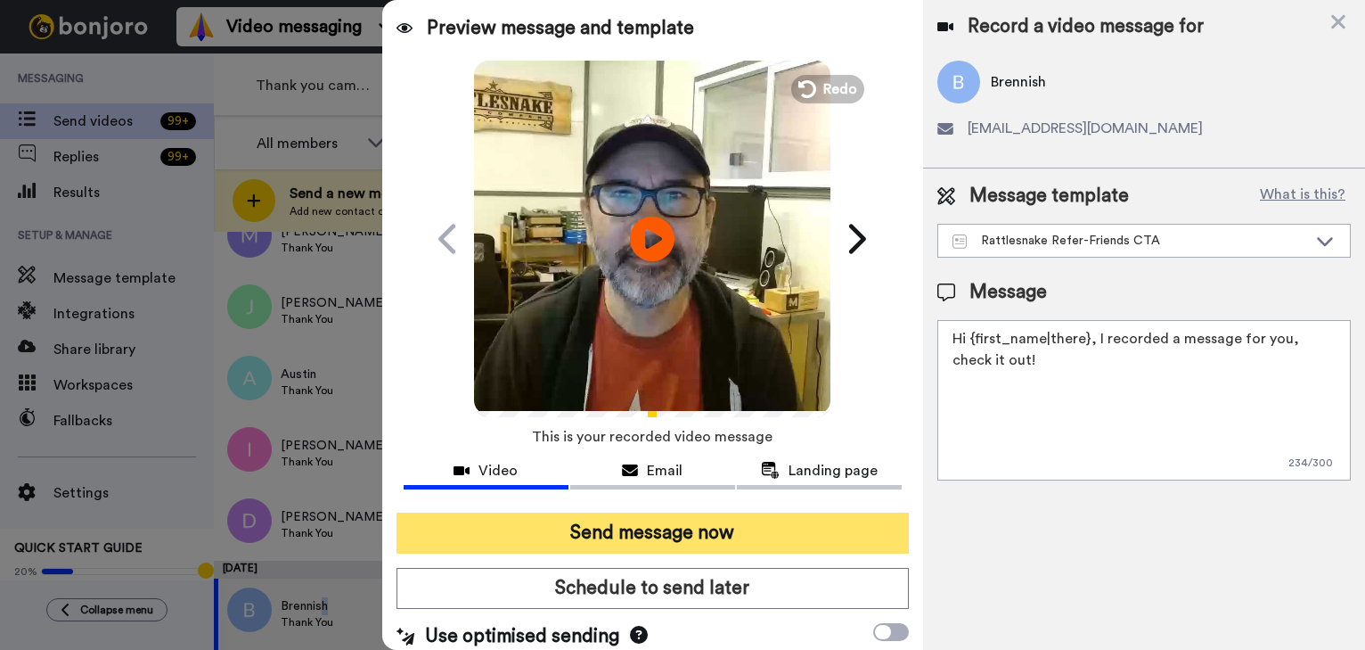
click at [673, 529] on button "Send message now" at bounding box center [653, 532] width 512 height 41
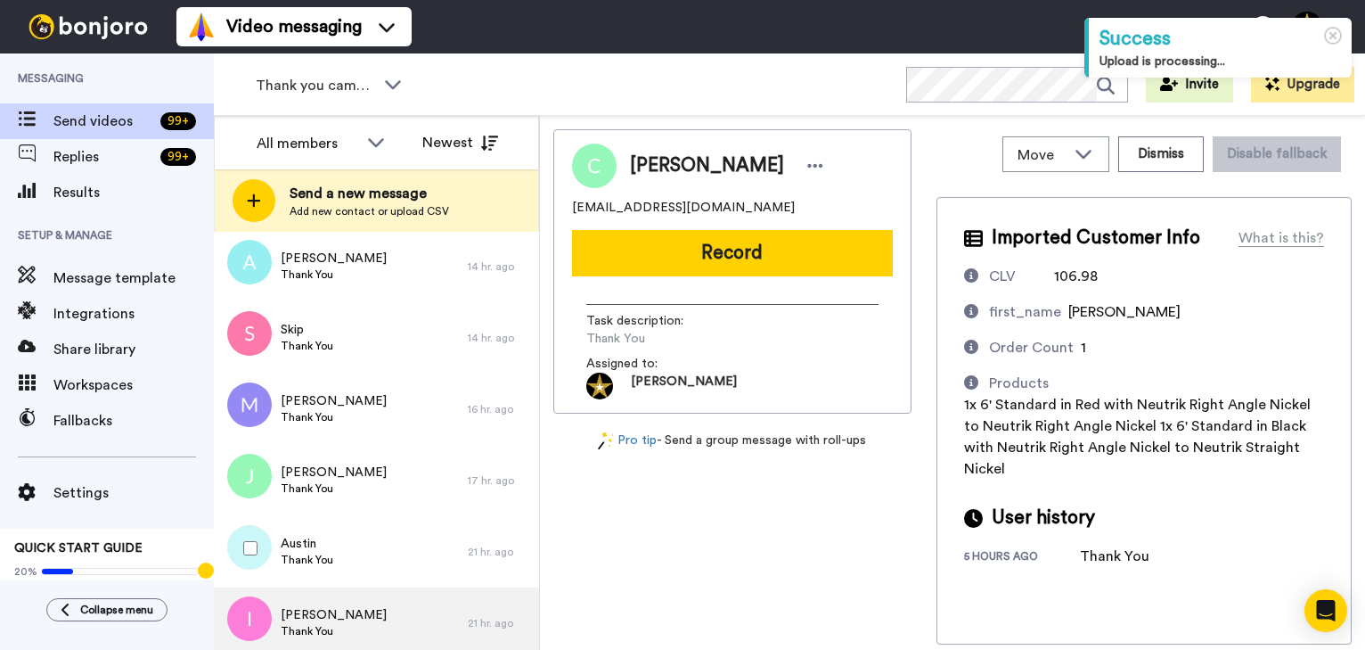
scroll to position [188, 0]
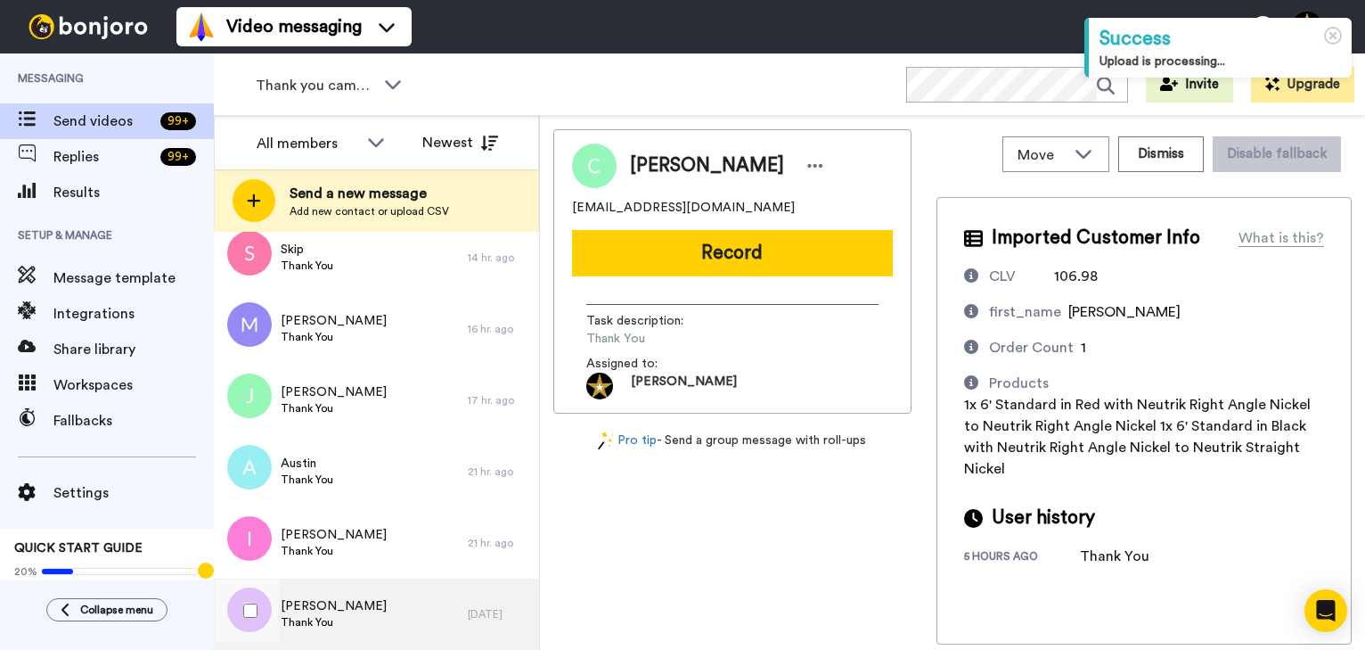
click at [336, 597] on div "Dominic Thank You" at bounding box center [341, 613] width 254 height 71
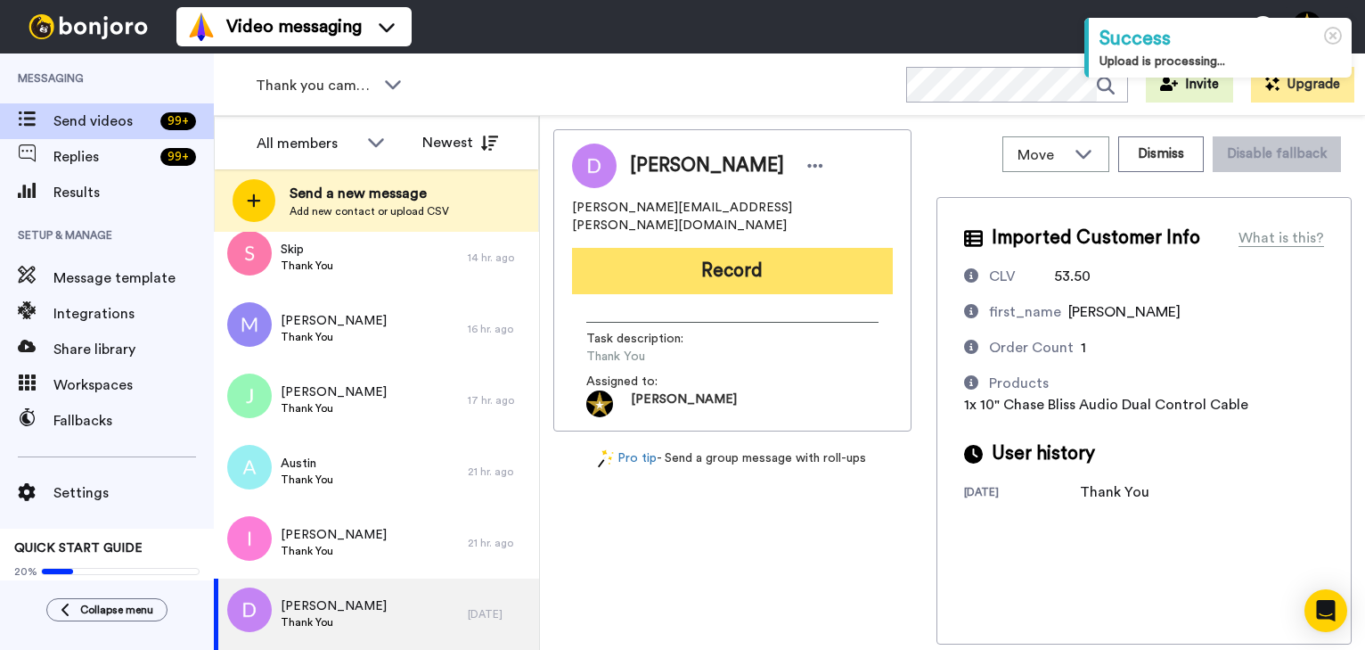
click at [730, 255] on button "Record" at bounding box center [732, 271] width 321 height 46
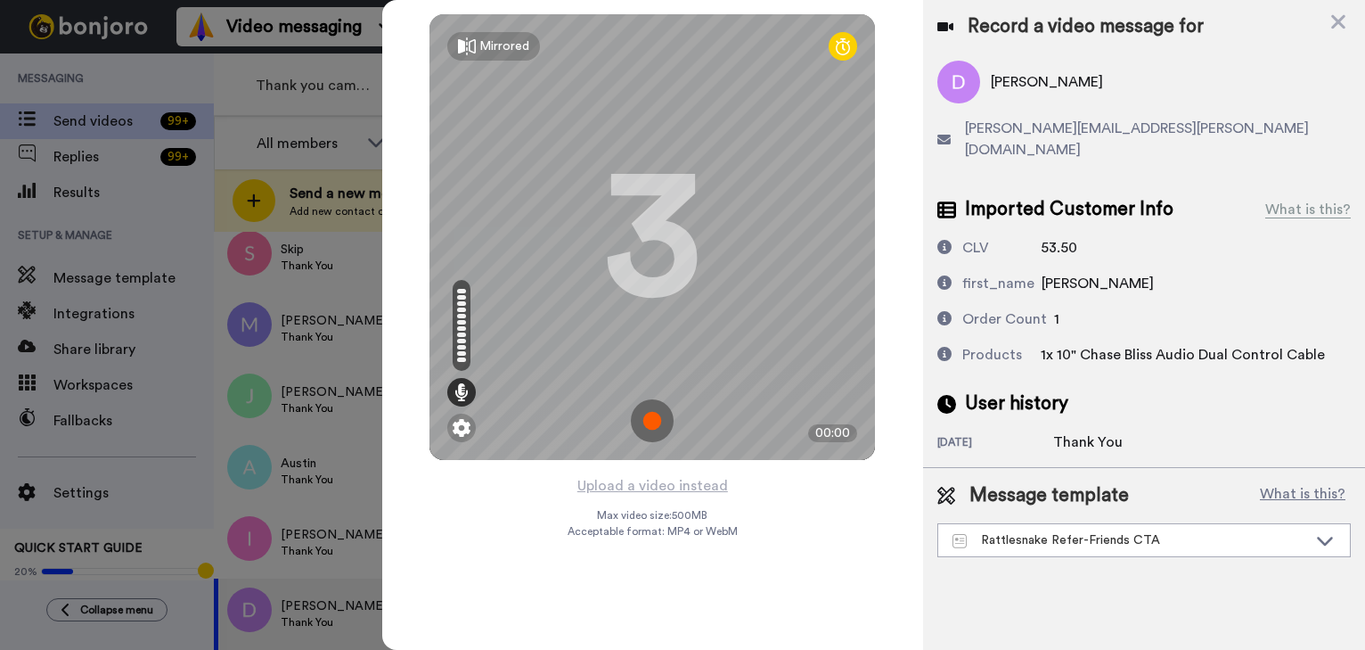
click at [653, 419] on img at bounding box center [652, 420] width 43 height 43
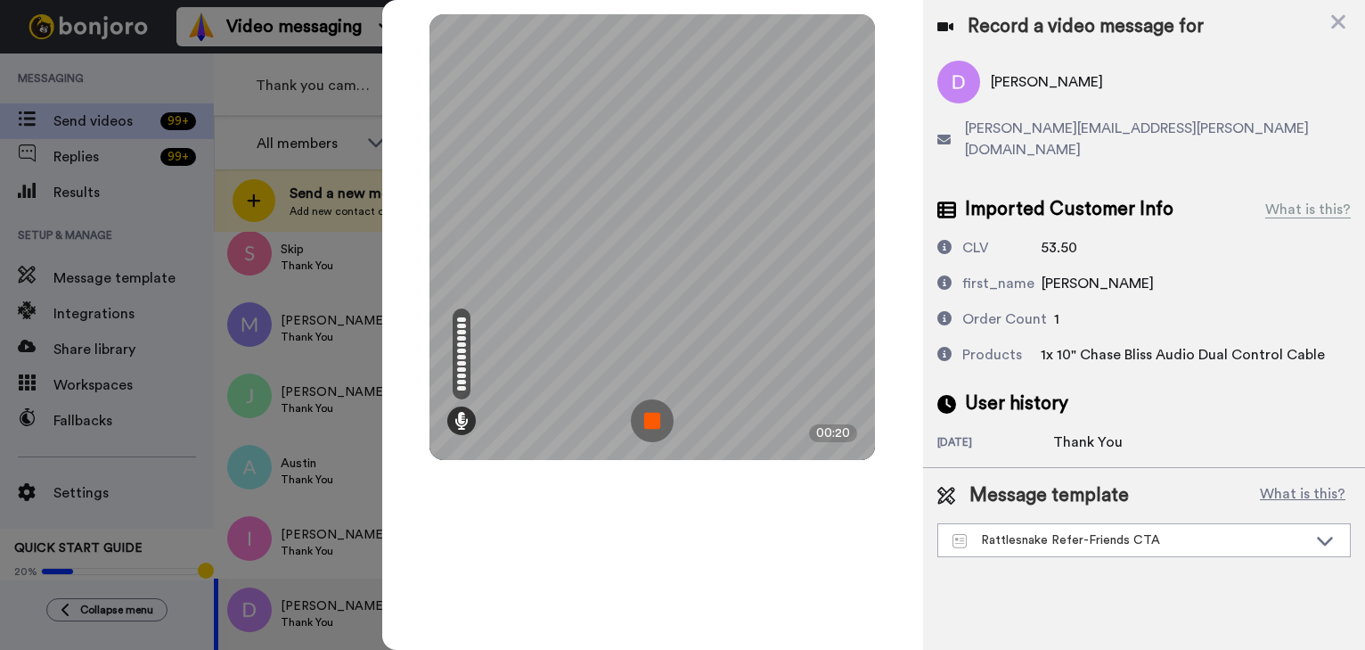
click at [658, 424] on img at bounding box center [652, 420] width 43 height 43
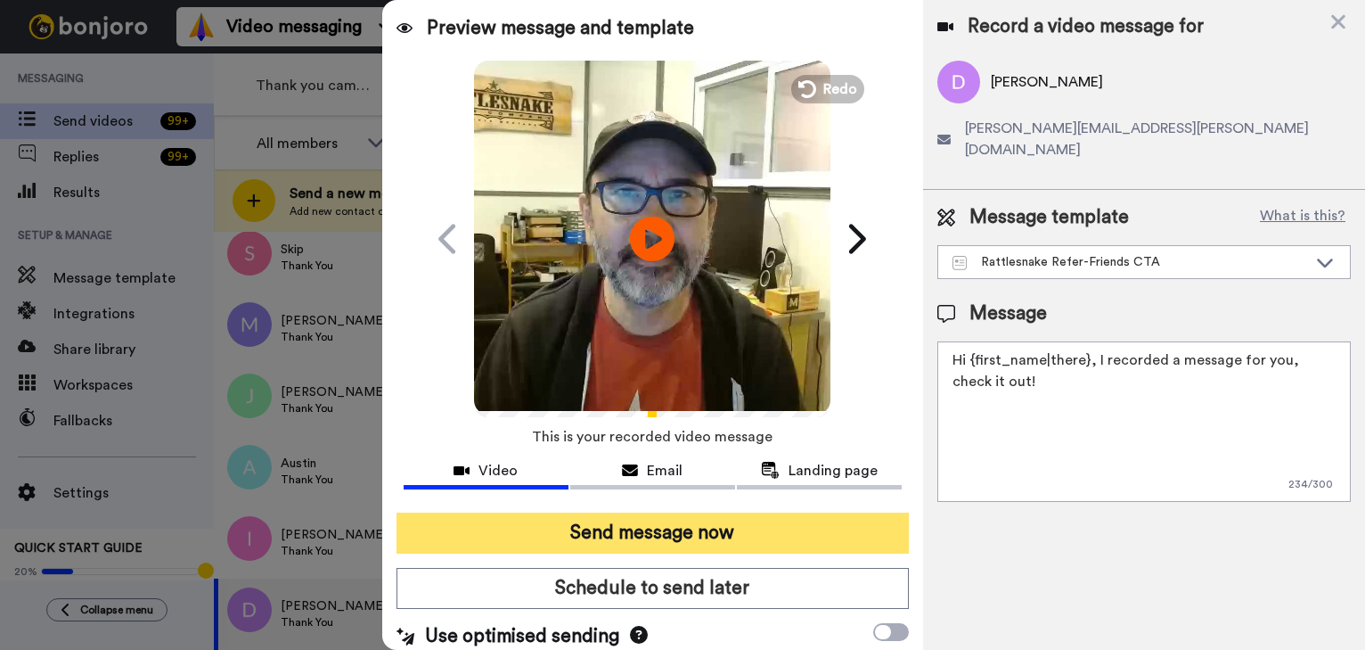
click at [699, 524] on button "Send message now" at bounding box center [653, 532] width 512 height 41
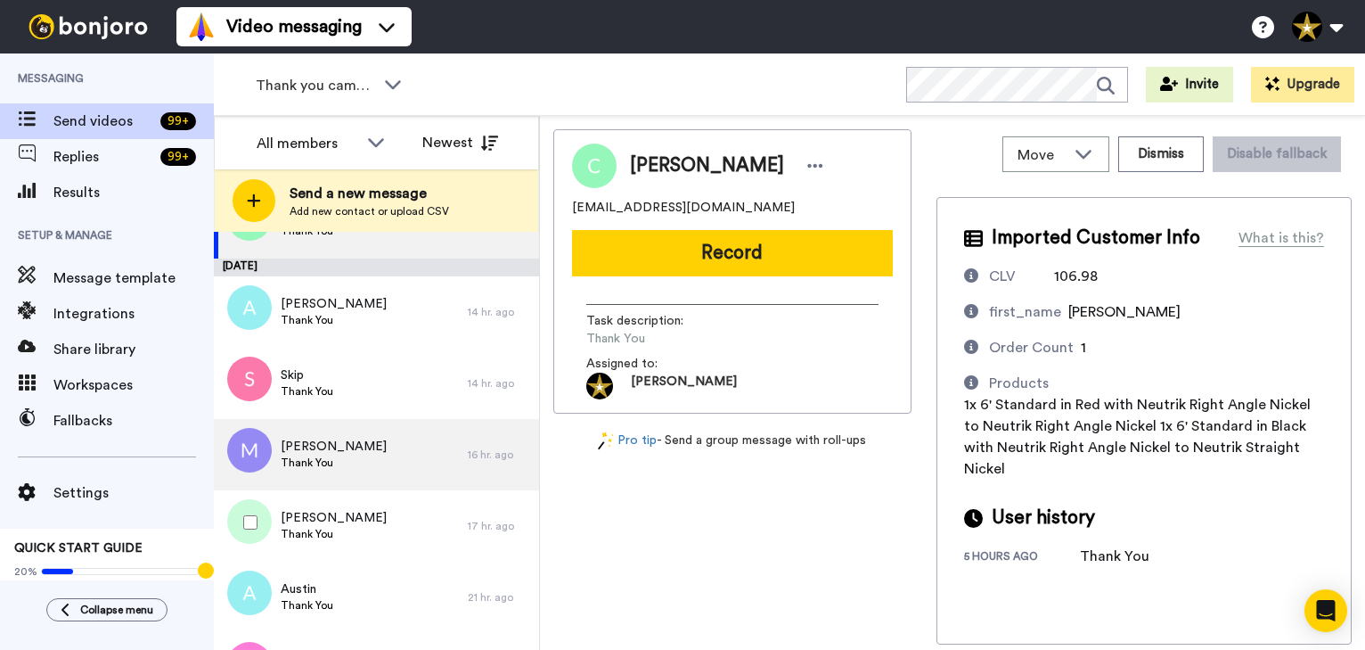
scroll to position [117, 0]
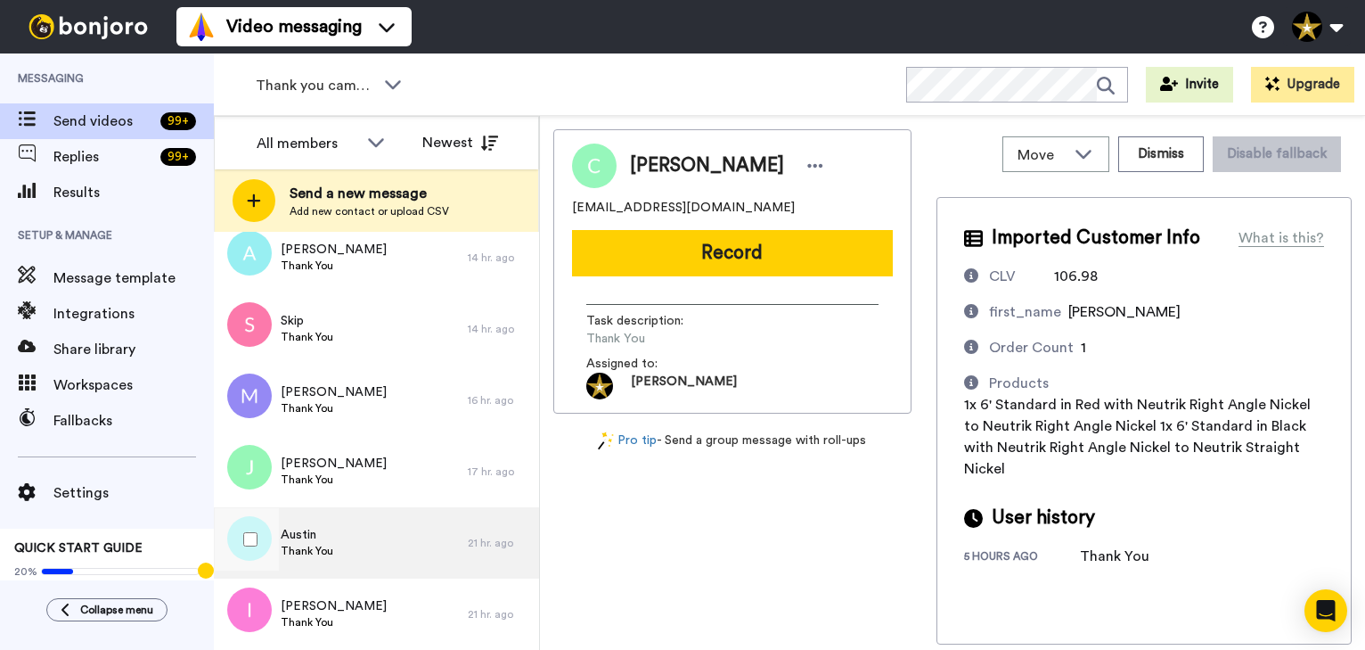
click at [333, 539] on div "[PERSON_NAME] Thank You" at bounding box center [341, 542] width 254 height 71
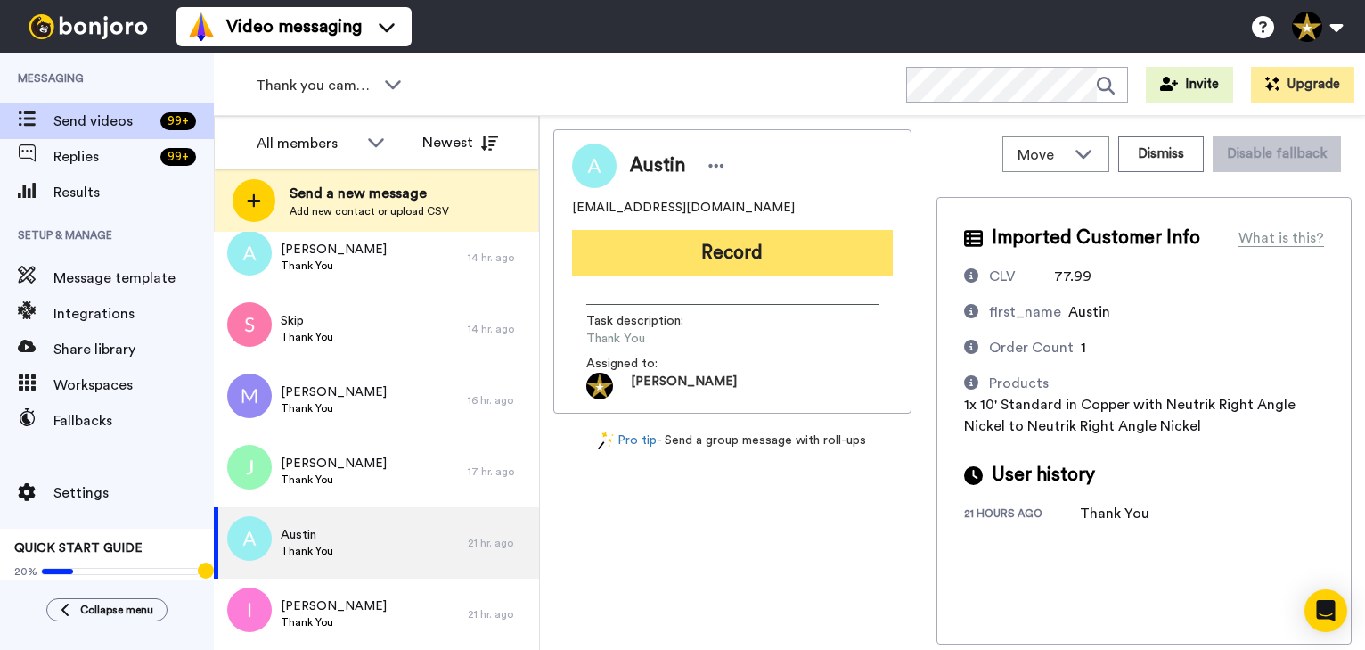
click at [726, 247] on button "Record" at bounding box center [732, 253] width 321 height 46
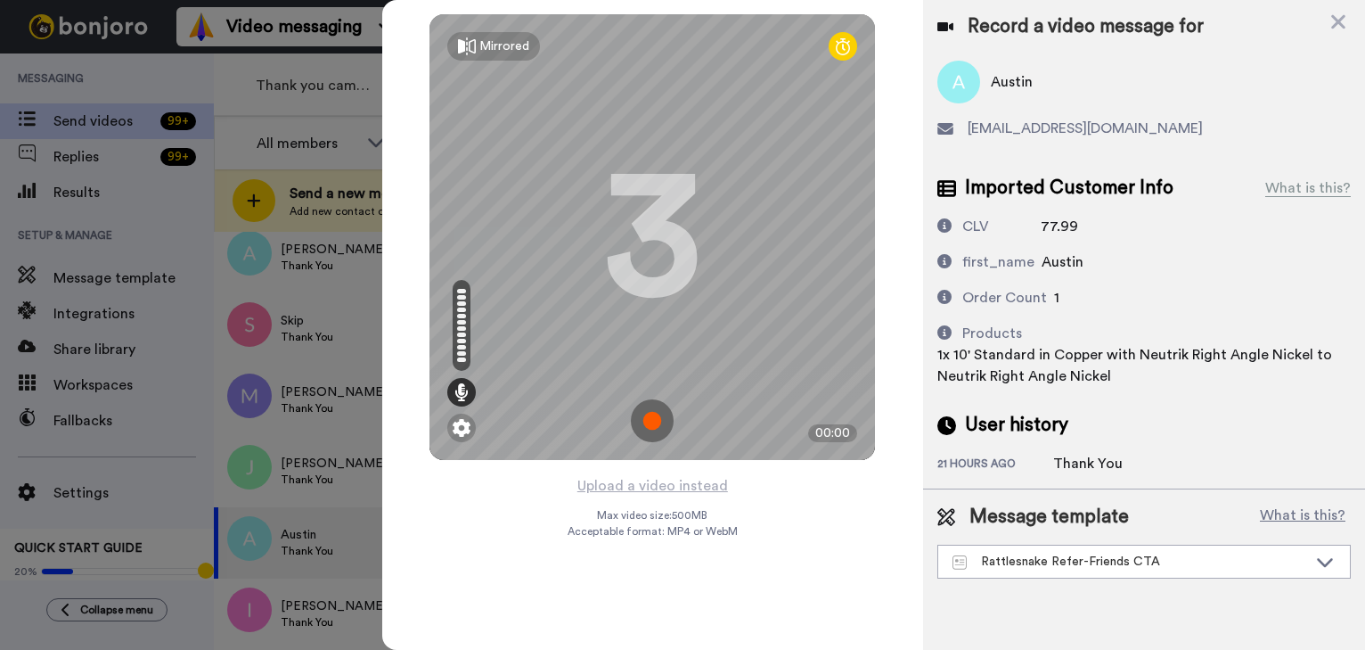
click at [650, 420] on img at bounding box center [652, 420] width 43 height 43
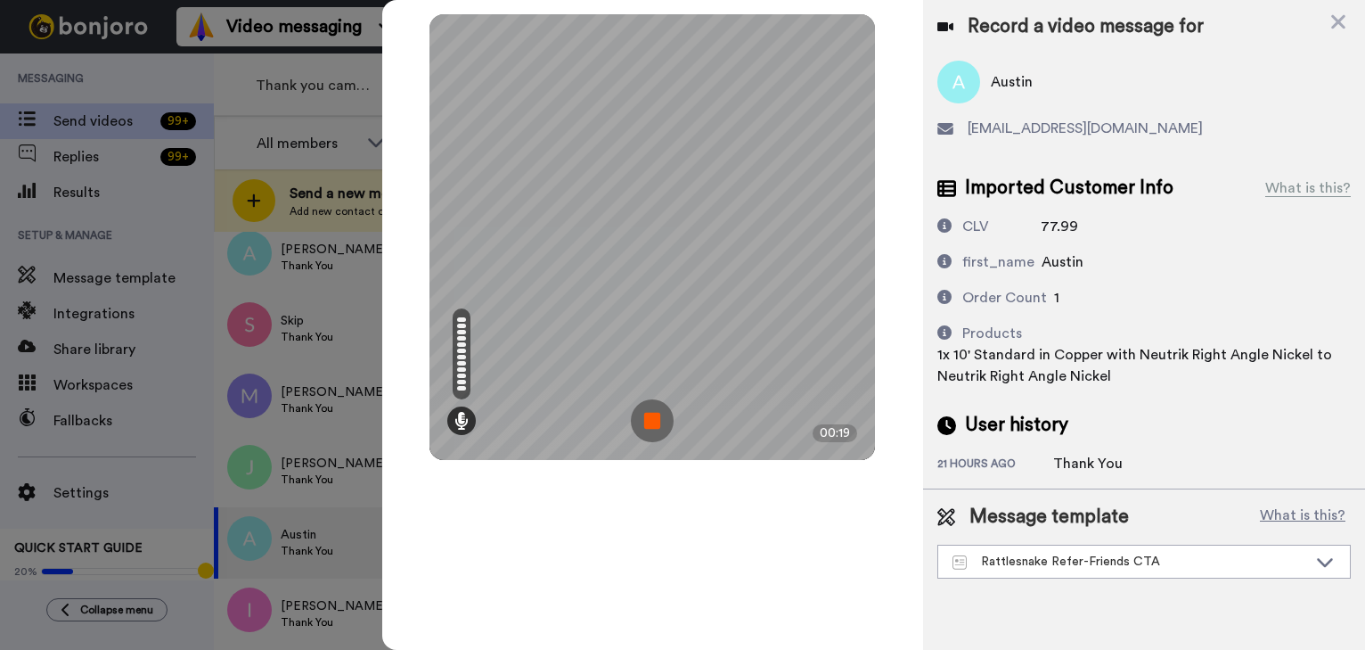
click at [668, 423] on img at bounding box center [652, 420] width 43 height 43
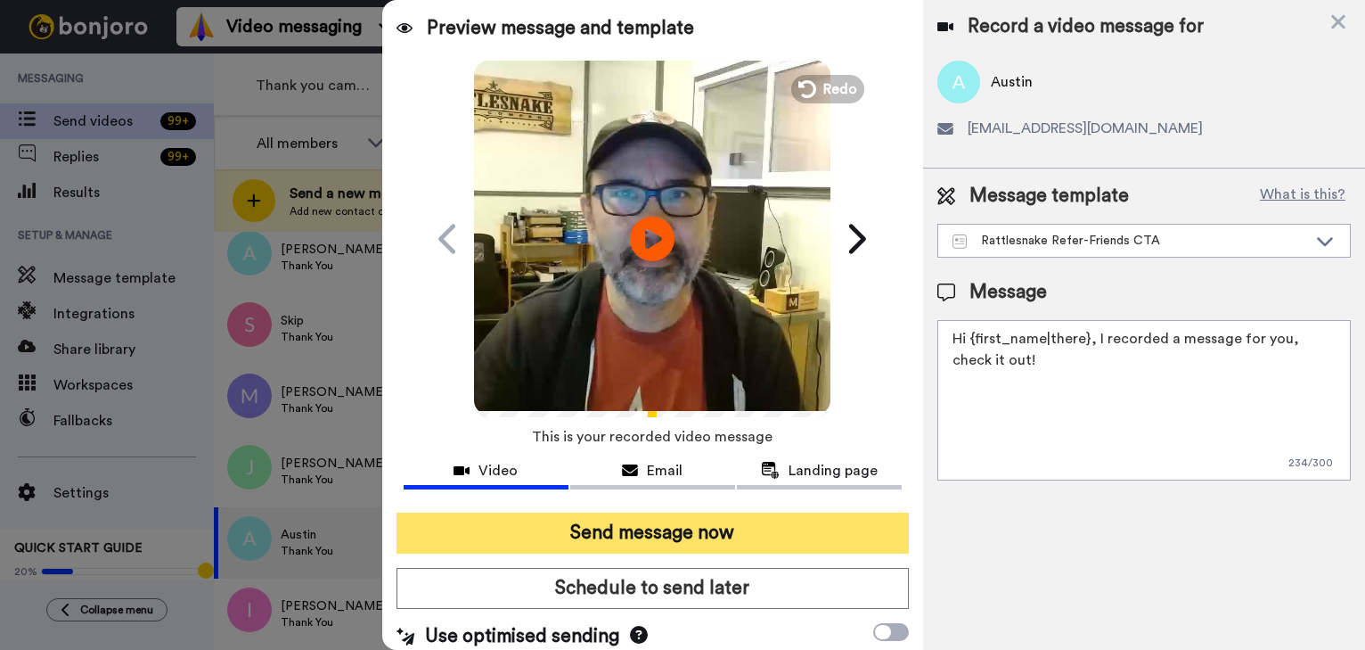
click at [691, 528] on button "Send message now" at bounding box center [653, 532] width 512 height 41
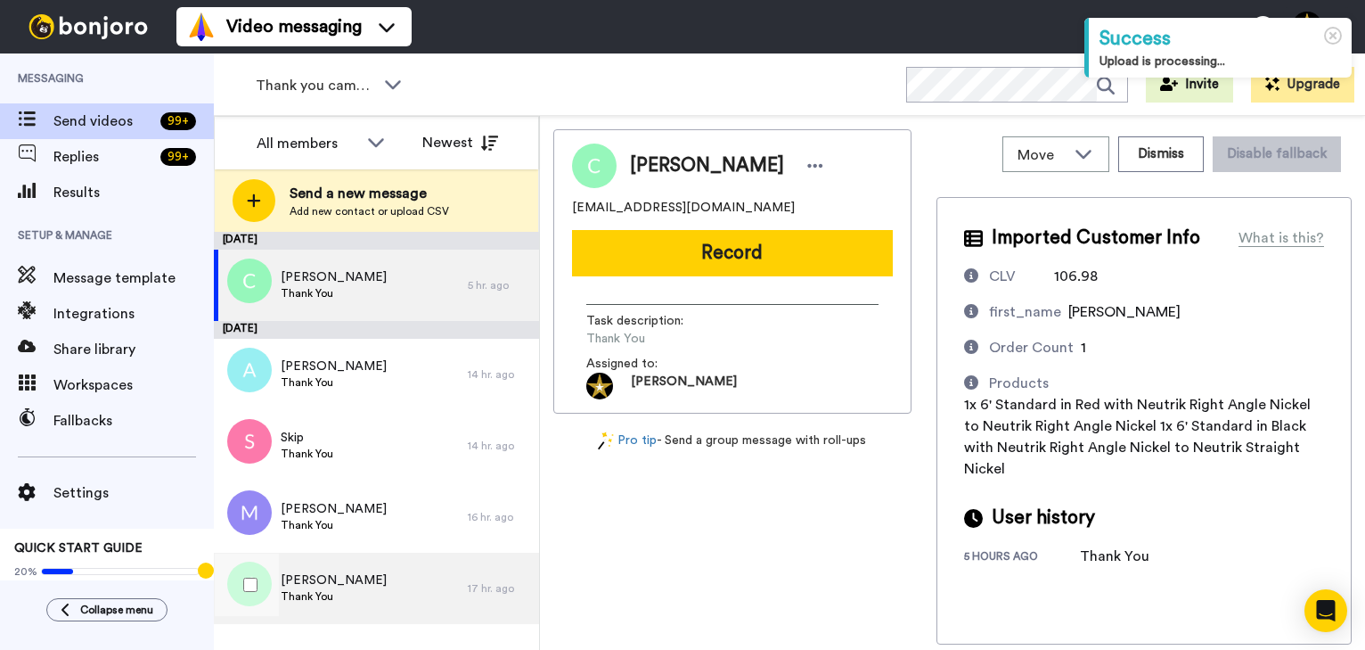
click at [342, 577] on div "[PERSON_NAME] Thank You" at bounding box center [341, 587] width 254 height 71
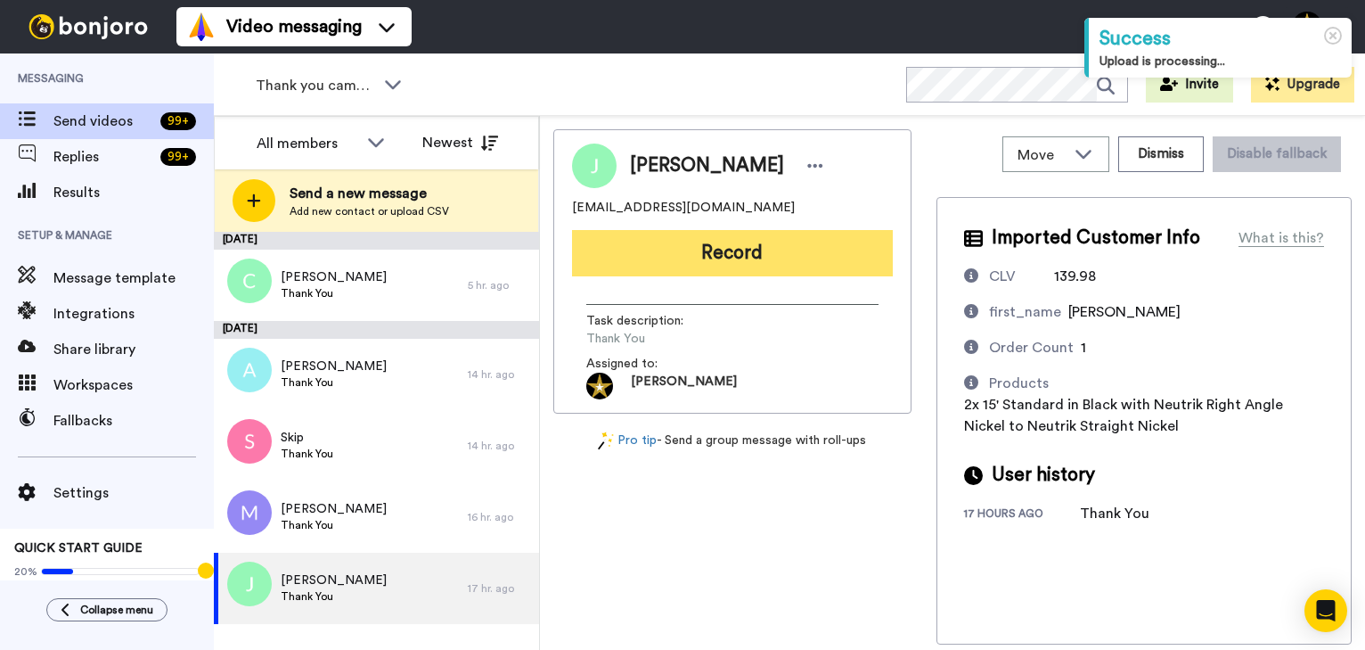
click at [768, 253] on button "Record" at bounding box center [732, 253] width 321 height 46
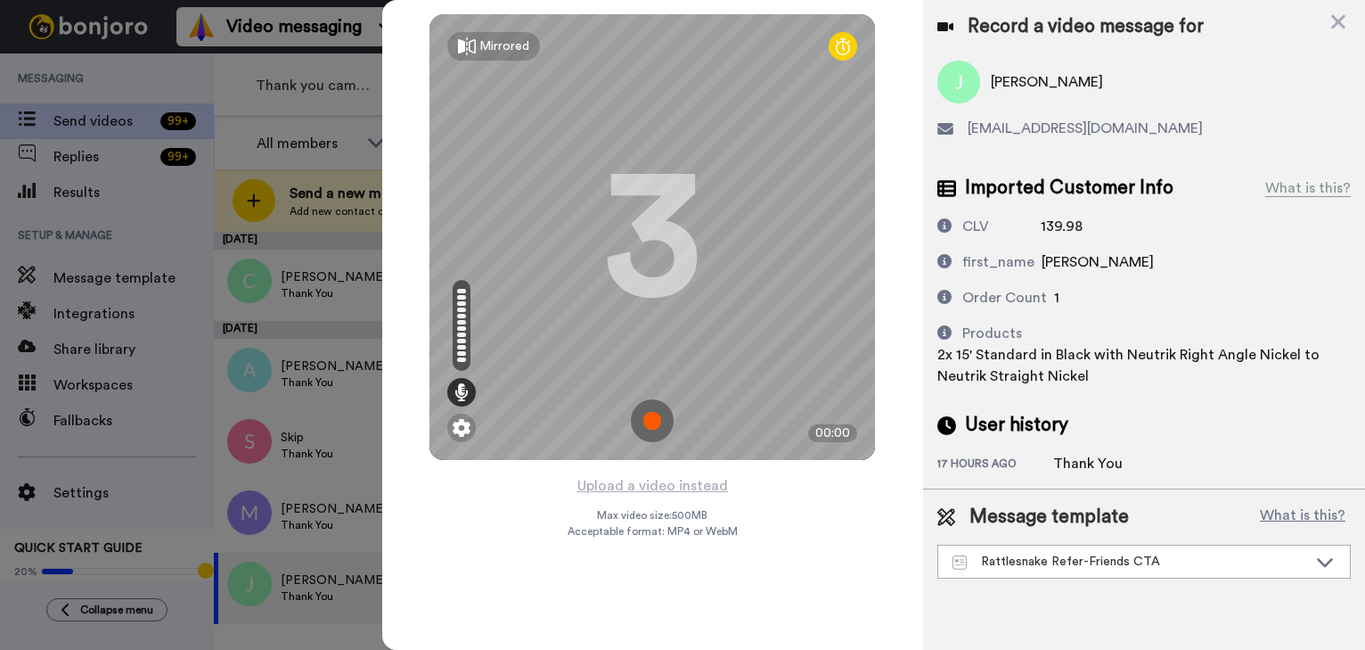
click at [654, 419] on img at bounding box center [652, 420] width 43 height 43
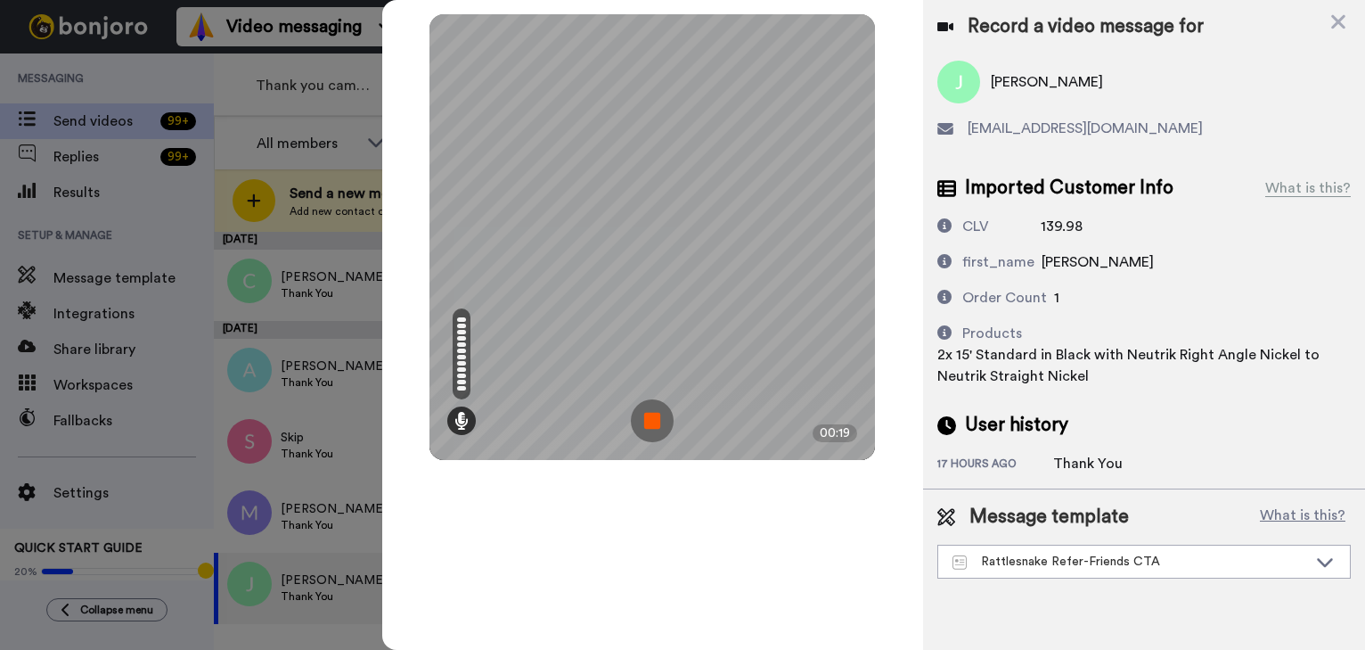
click at [664, 416] on img at bounding box center [652, 420] width 43 height 43
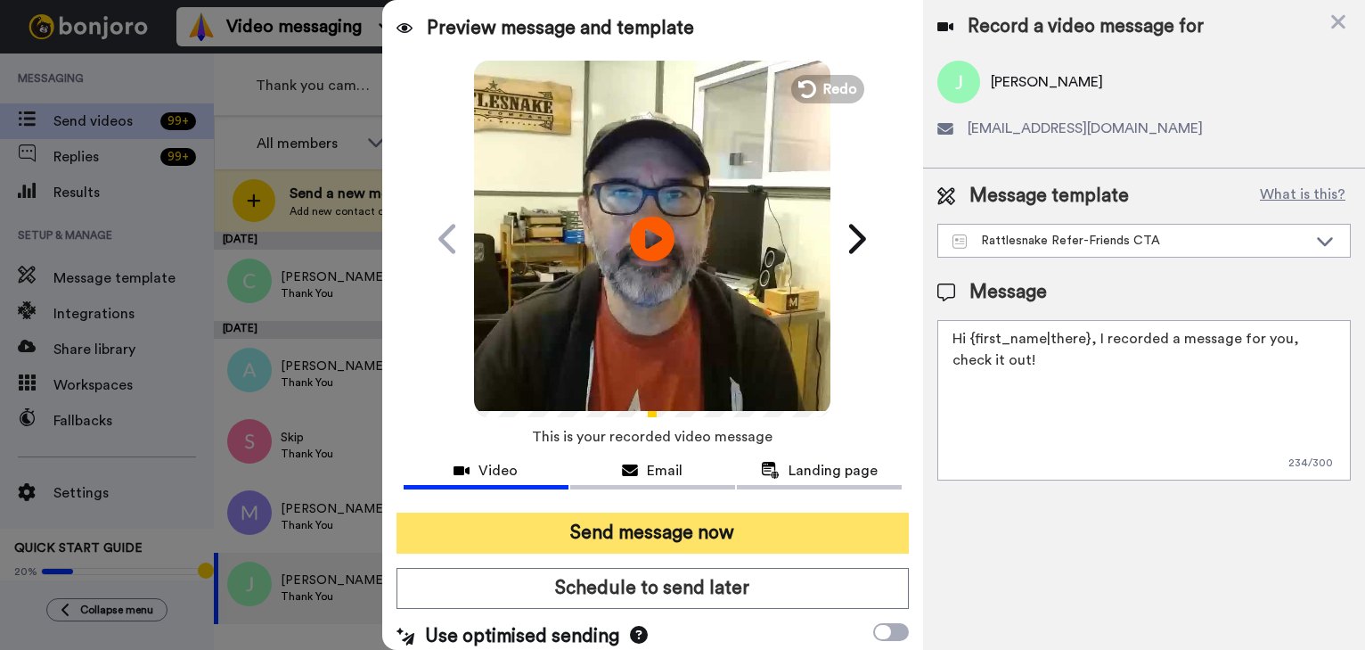
click at [681, 536] on button "Send message now" at bounding box center [653, 532] width 512 height 41
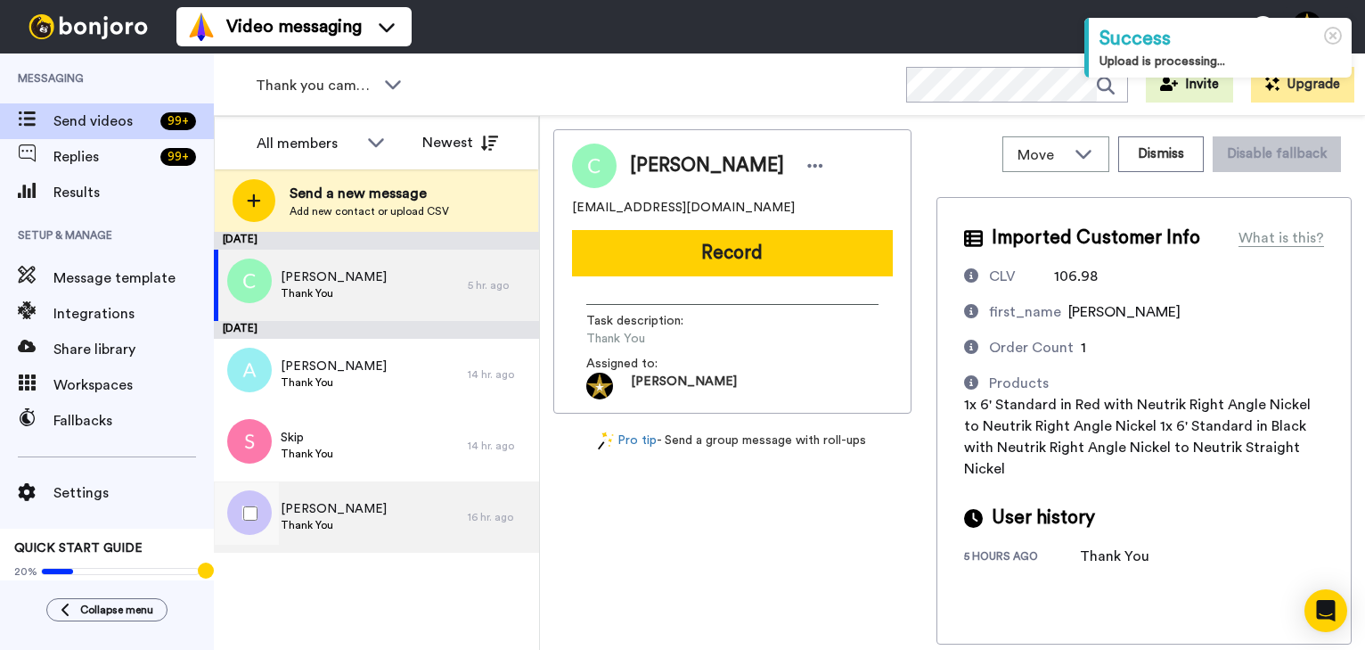
click at [386, 515] on div "[PERSON_NAME] Thank You" at bounding box center [341, 516] width 254 height 71
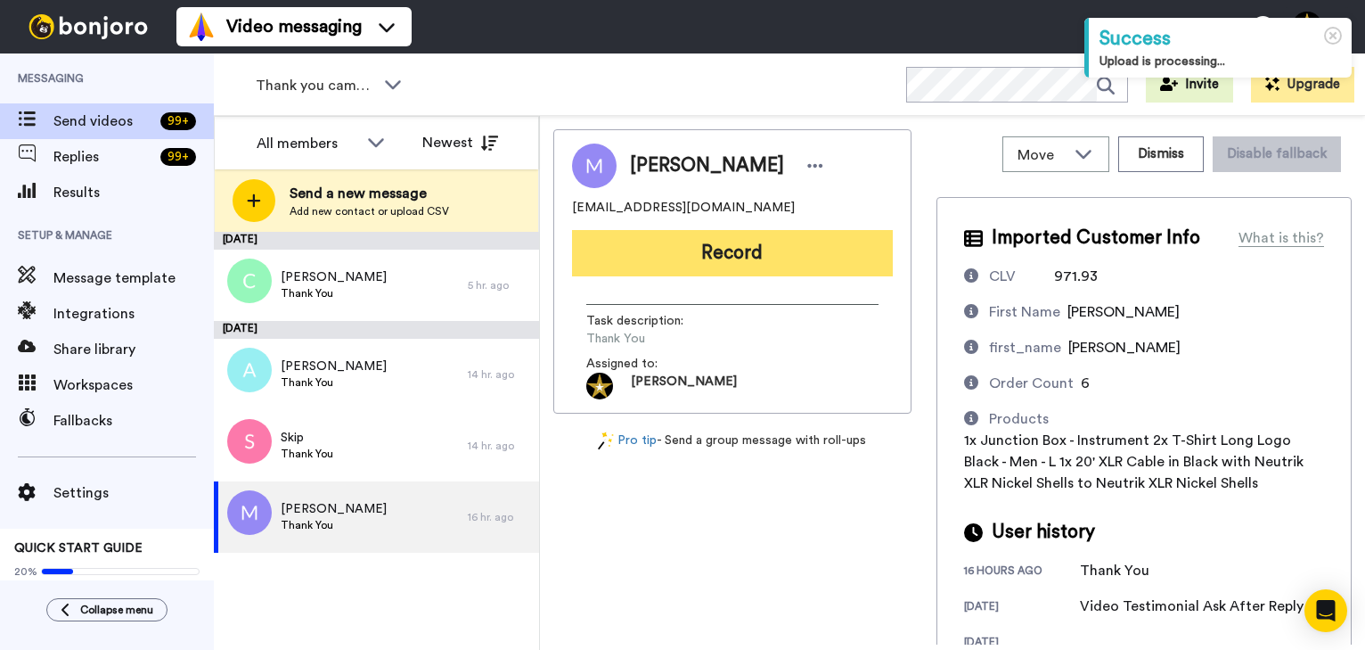
click at [724, 260] on button "Record" at bounding box center [732, 253] width 321 height 46
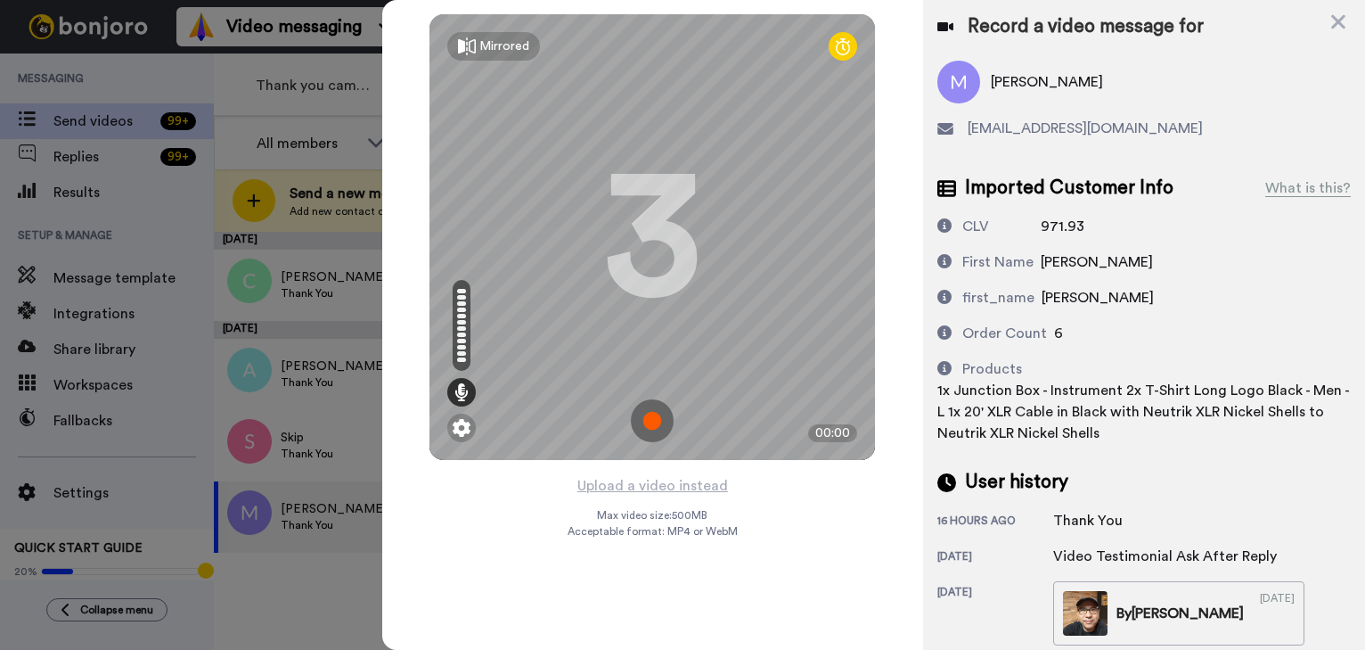
click at [651, 415] on img at bounding box center [652, 420] width 43 height 43
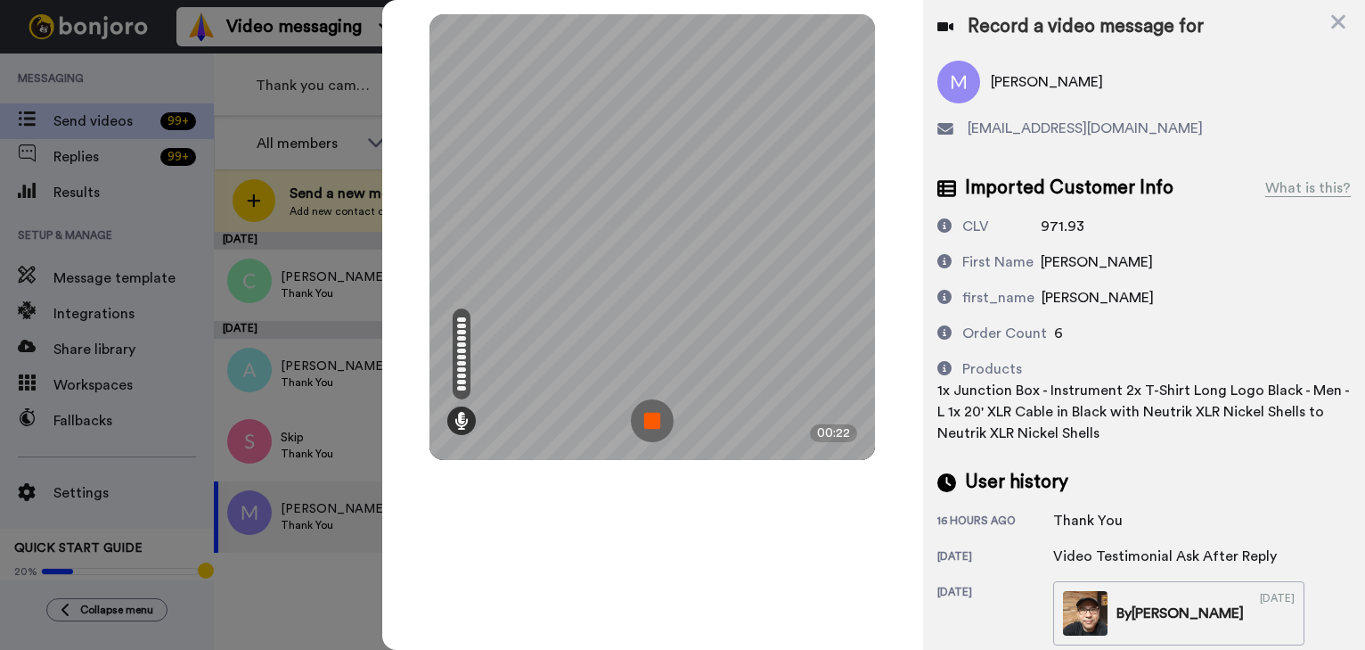
click at [638, 414] on img at bounding box center [652, 420] width 43 height 43
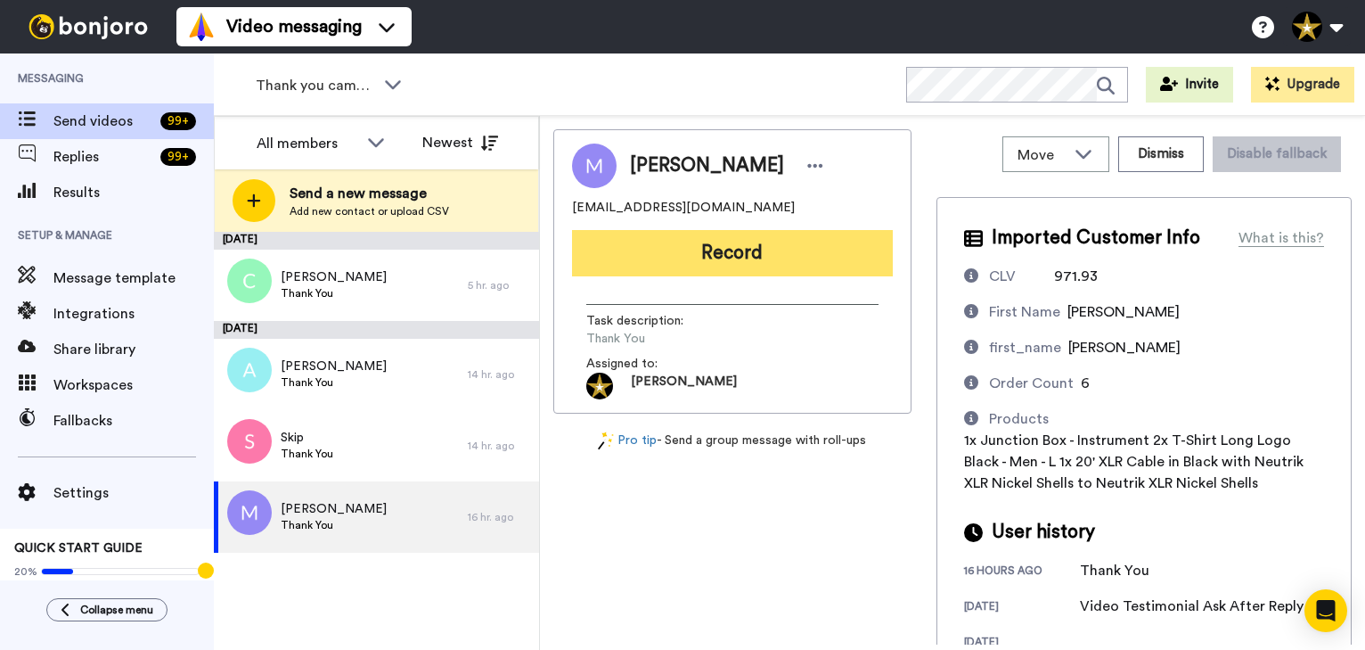
click at [712, 248] on button "Record" at bounding box center [732, 253] width 321 height 46
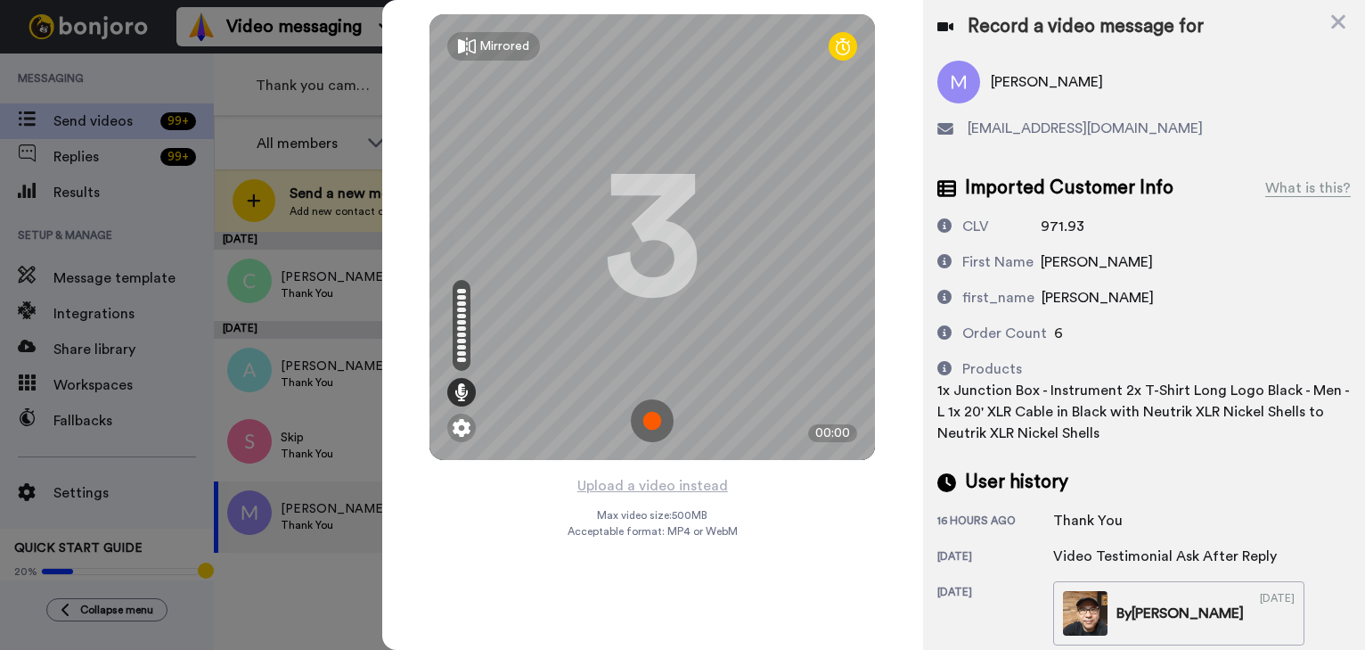
click at [645, 416] on img at bounding box center [652, 420] width 43 height 43
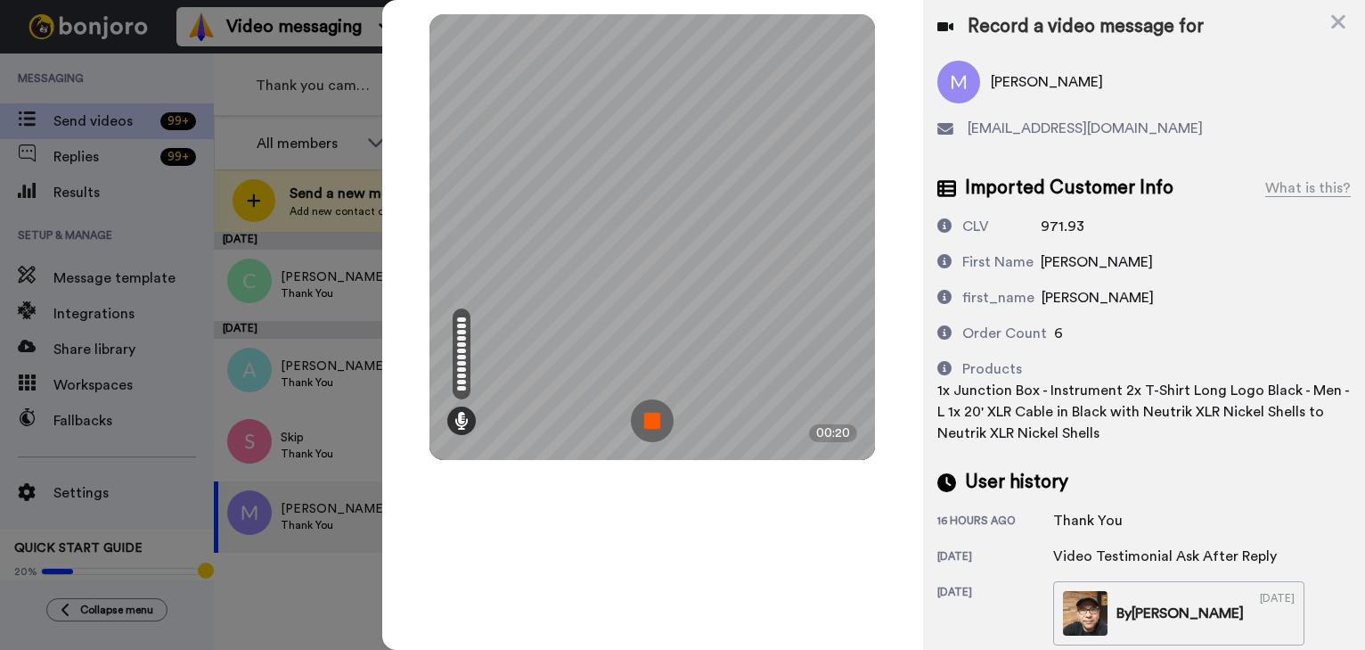
click at [645, 416] on img at bounding box center [652, 420] width 43 height 43
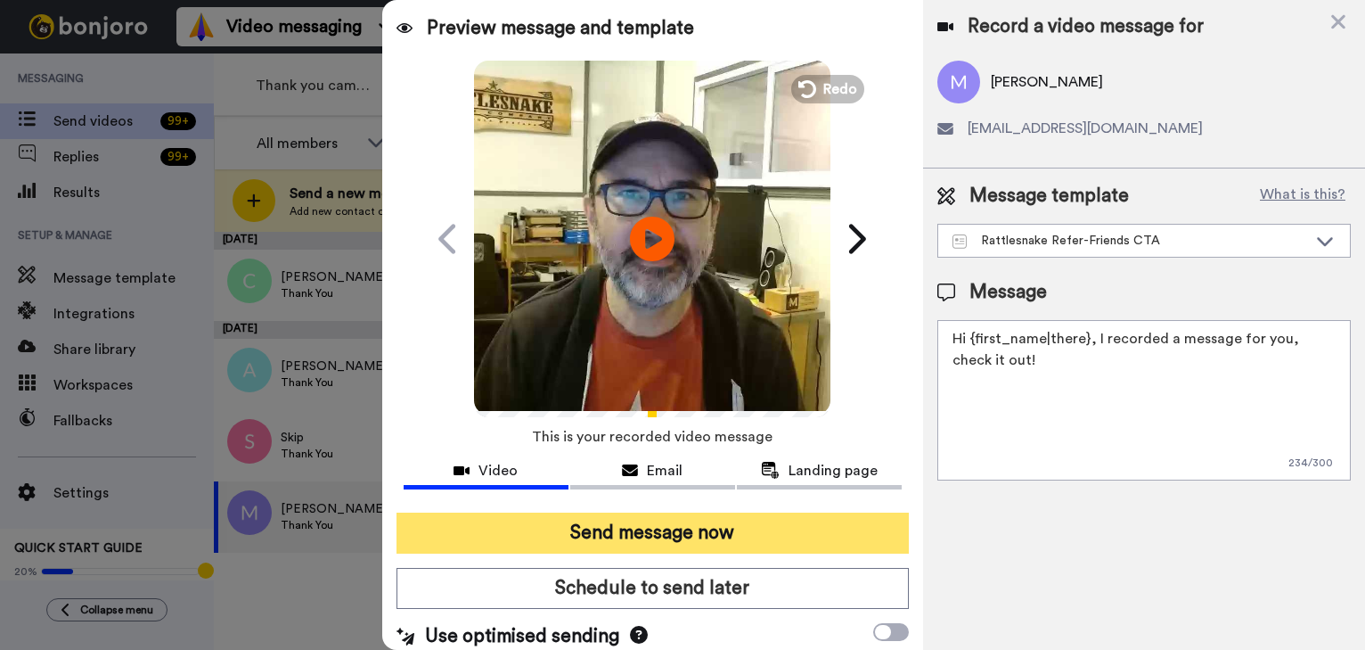
click at [783, 521] on button "Send message now" at bounding box center [653, 532] width 512 height 41
